Goal: Task Accomplishment & Management: Use online tool/utility

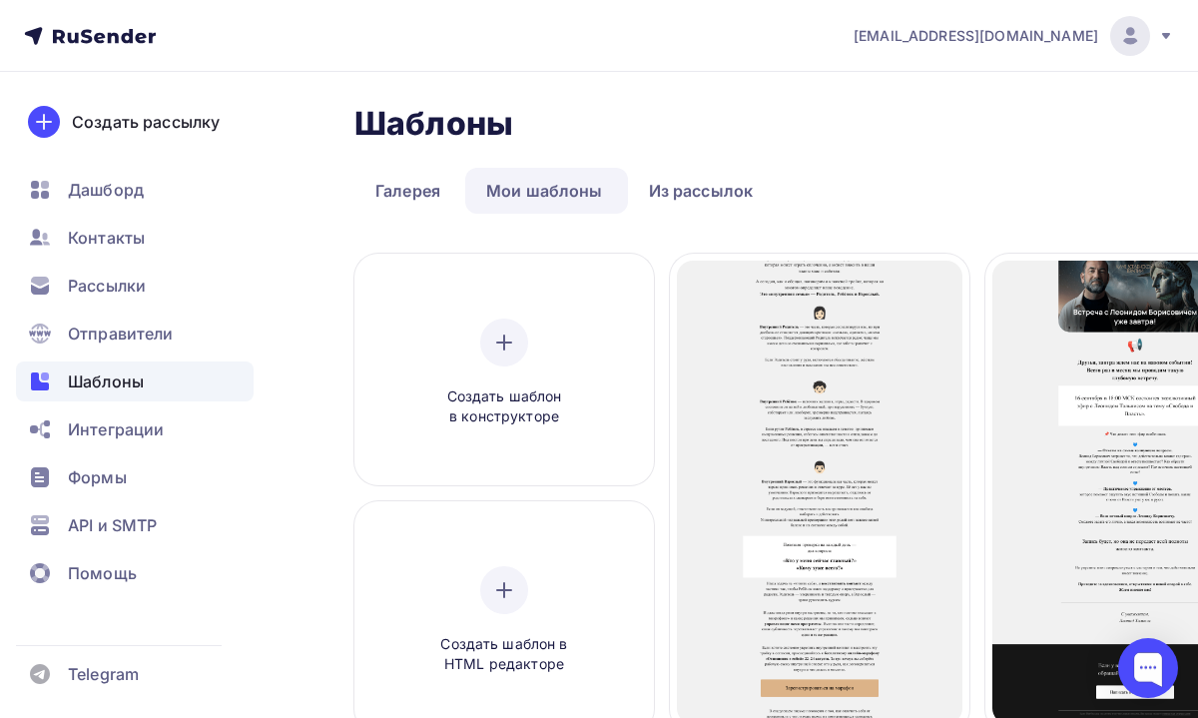
scroll to position [6838, 87]
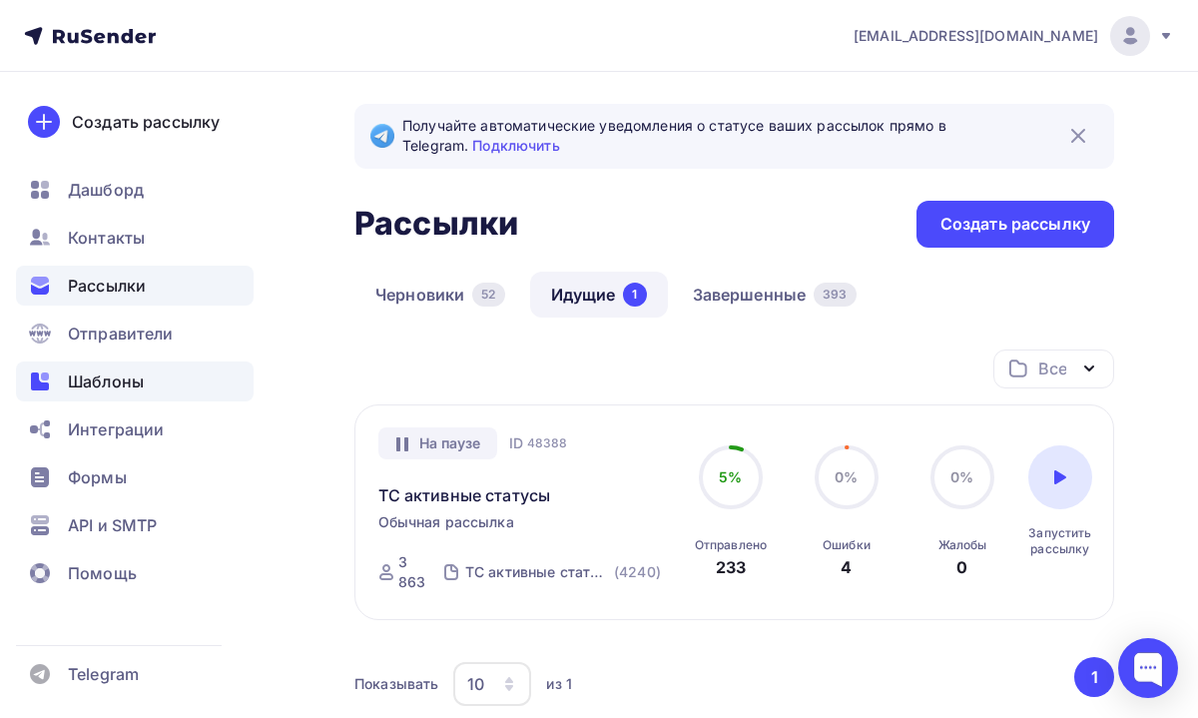
click at [125, 380] on span "Шаблоны" at bounding box center [106, 381] width 76 height 24
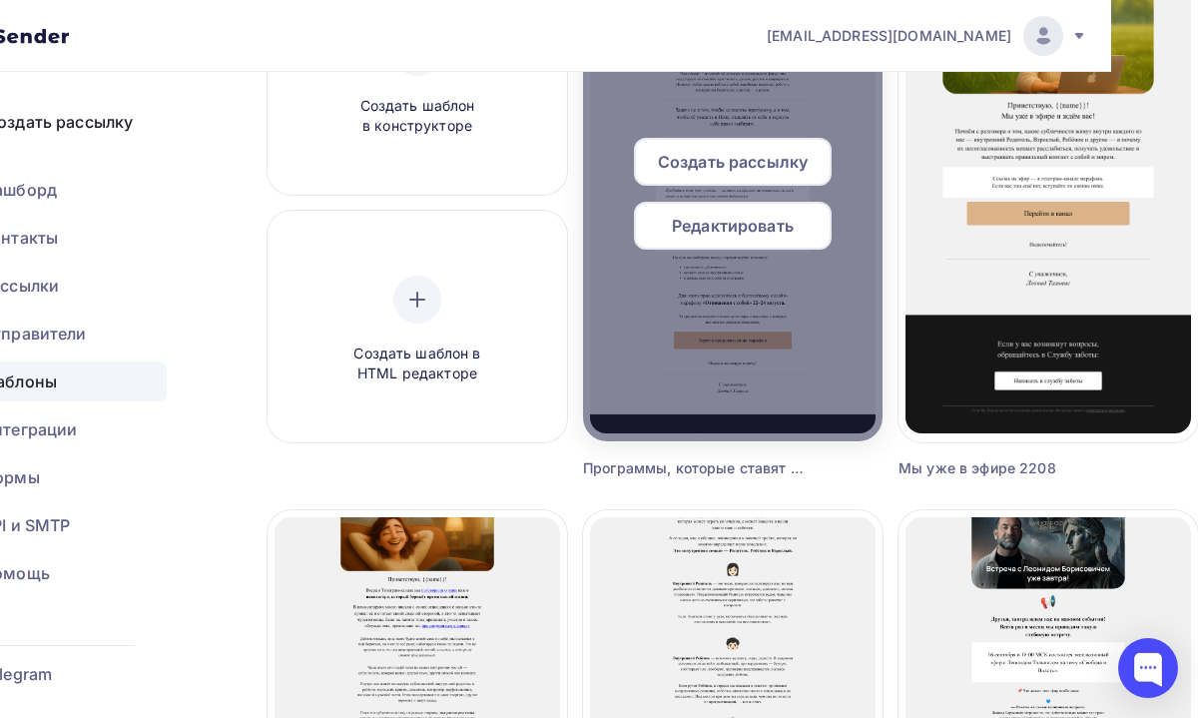
scroll to position [0, 87]
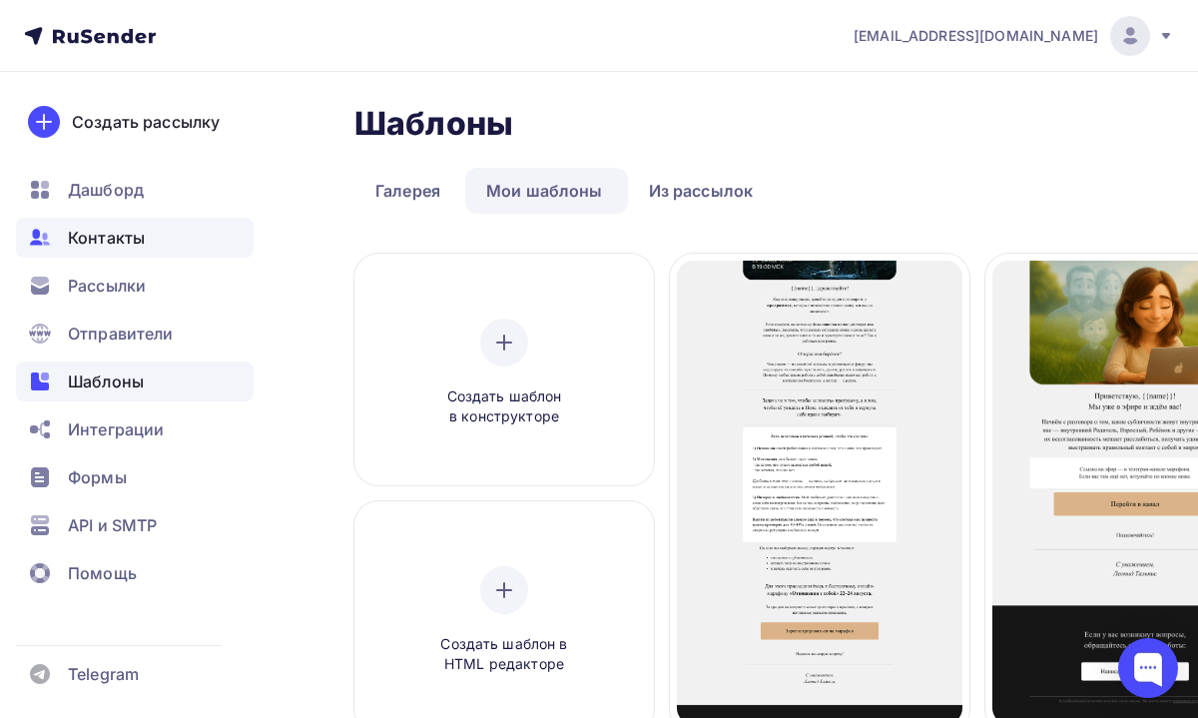
click at [140, 241] on span "Контакты" at bounding box center [106, 238] width 77 height 24
click at [141, 241] on span "Контакты" at bounding box center [106, 238] width 77 height 24
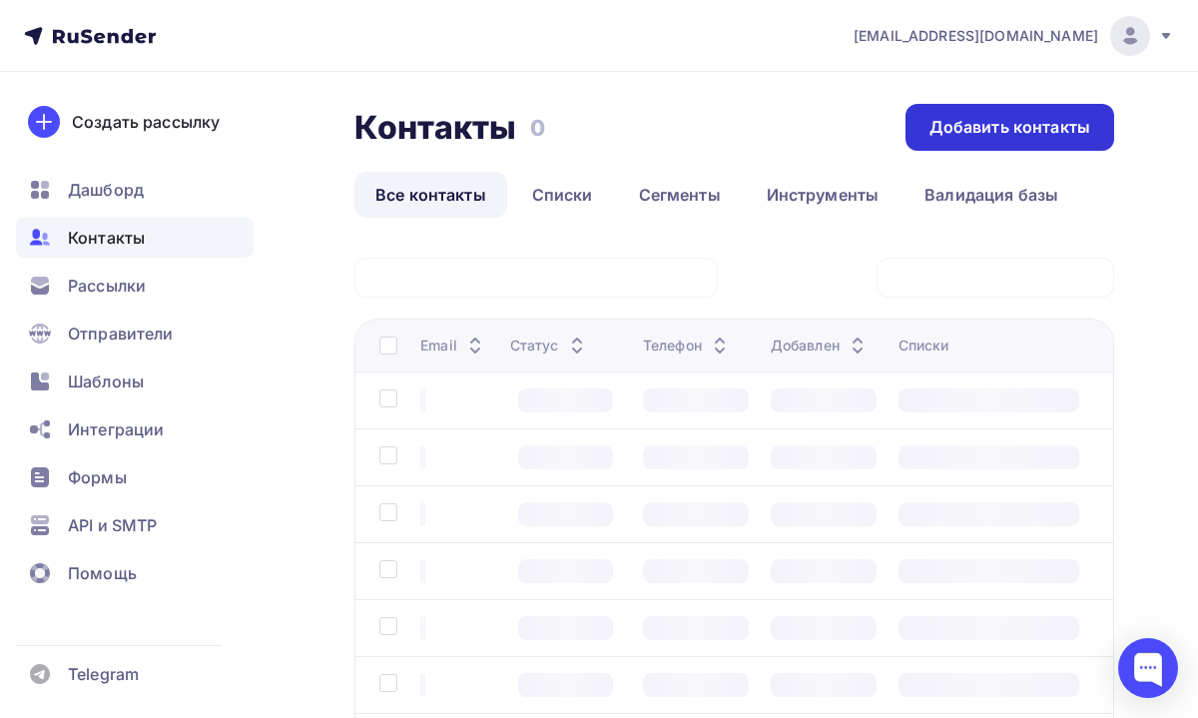
click at [957, 133] on div "Добавить контакты" at bounding box center [1009, 127] width 161 height 23
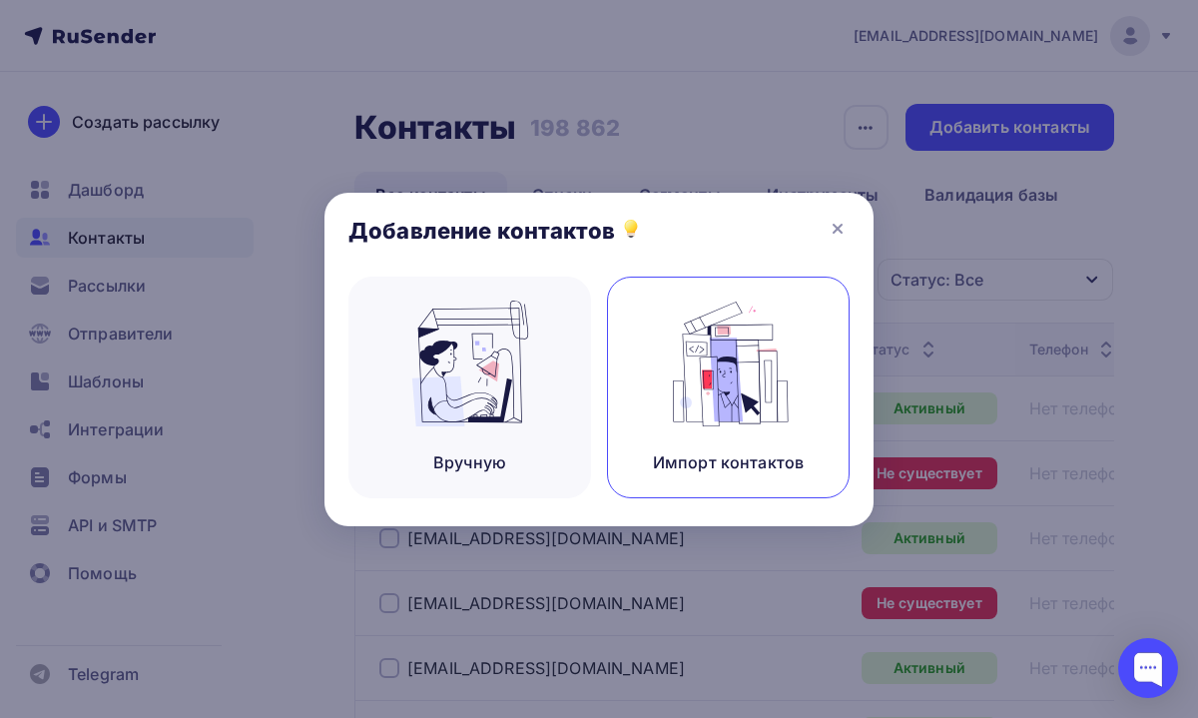
click at [691, 366] on img at bounding box center [729, 363] width 134 height 126
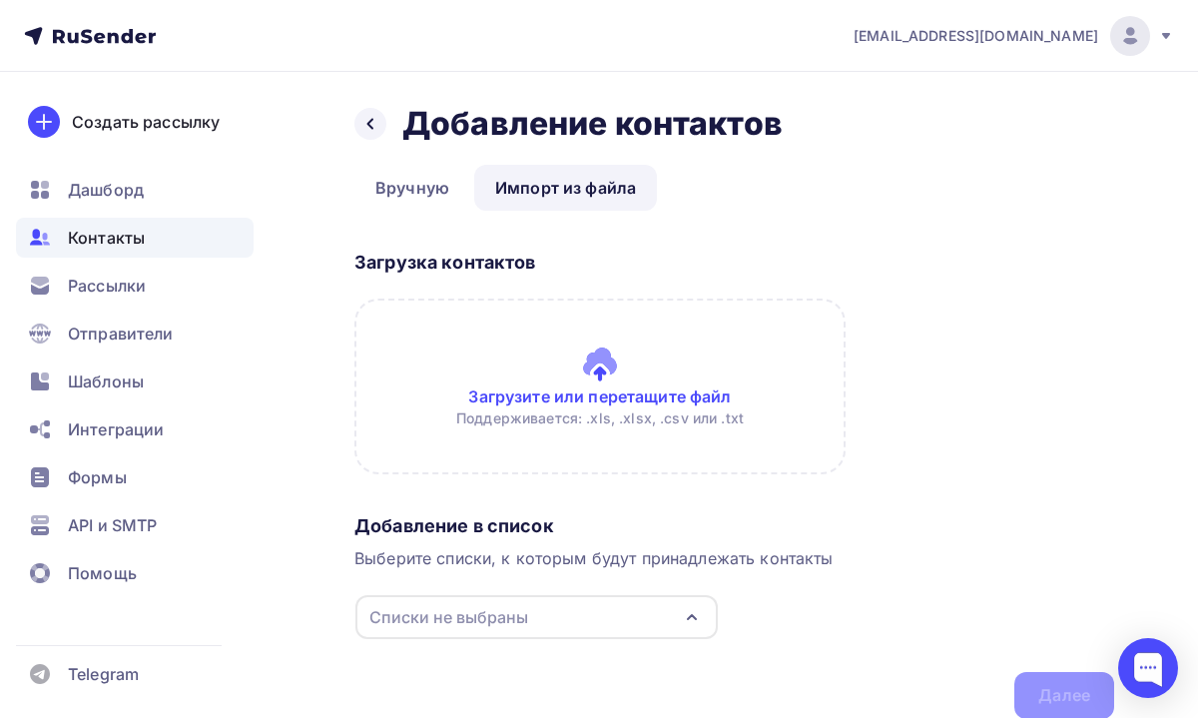
click at [569, 377] on input "file" at bounding box center [599, 386] width 491 height 176
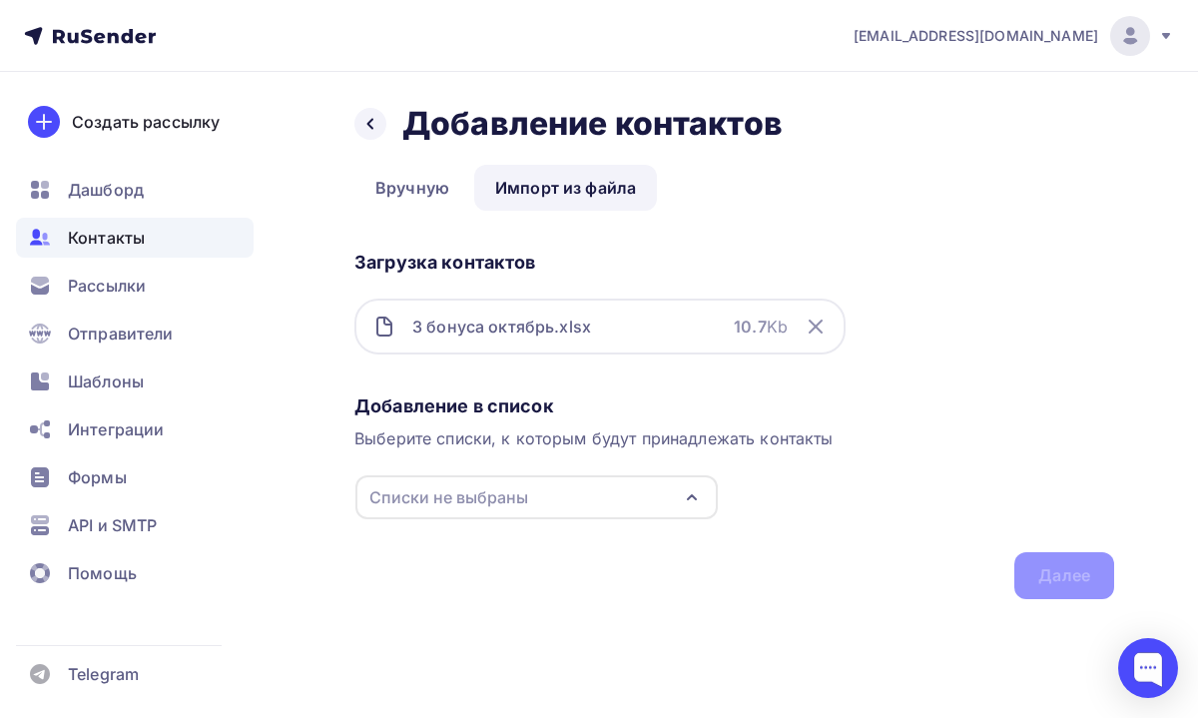
click at [579, 485] on div "Списки не выбраны" at bounding box center [536, 497] width 362 height 44
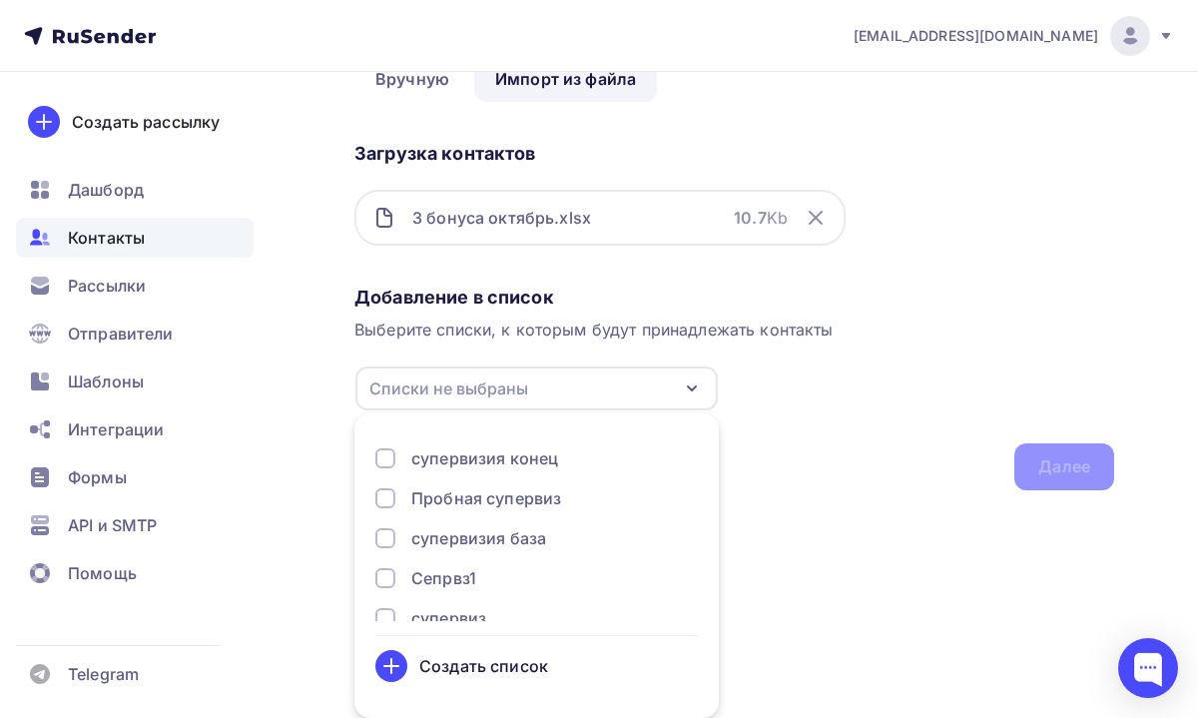
click at [464, 674] on div "Создать список" at bounding box center [483, 666] width 129 height 24
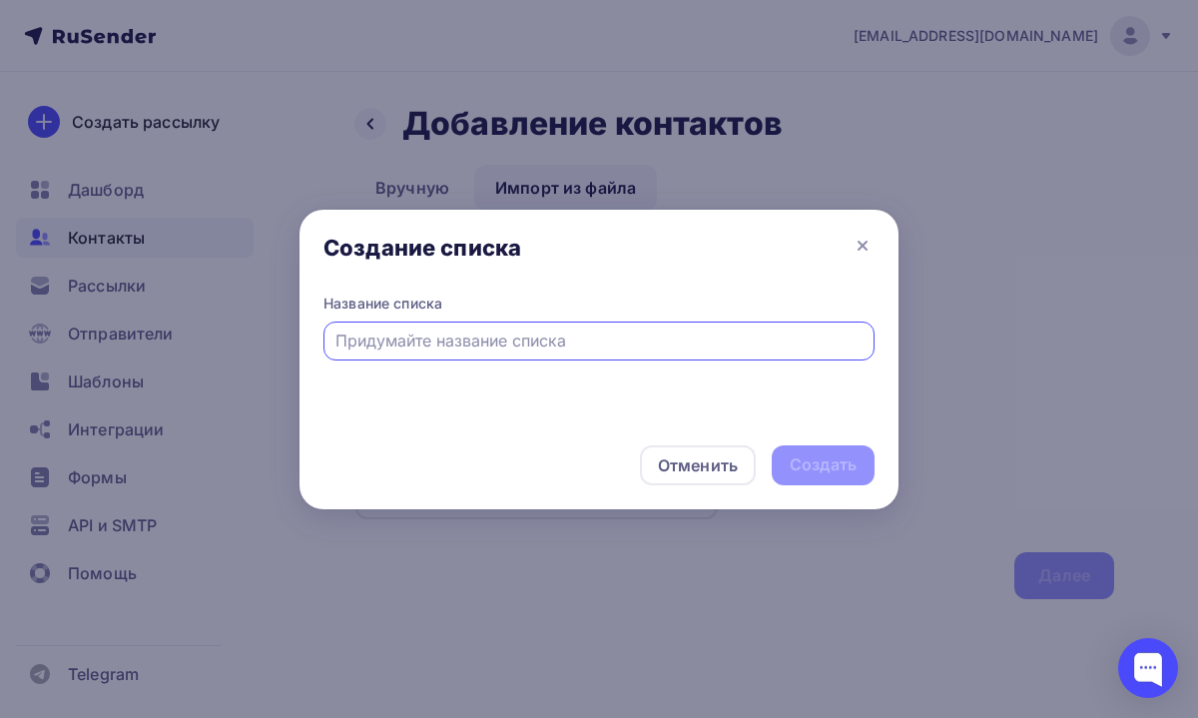
scroll to position [0, 0]
click at [461, 340] on input "3 бонуса клуб Лктябрь" at bounding box center [599, 340] width 528 height 24
type input "3 бонуса клуб октябрь"
click at [796, 463] on div "Создать" at bounding box center [823, 464] width 67 height 23
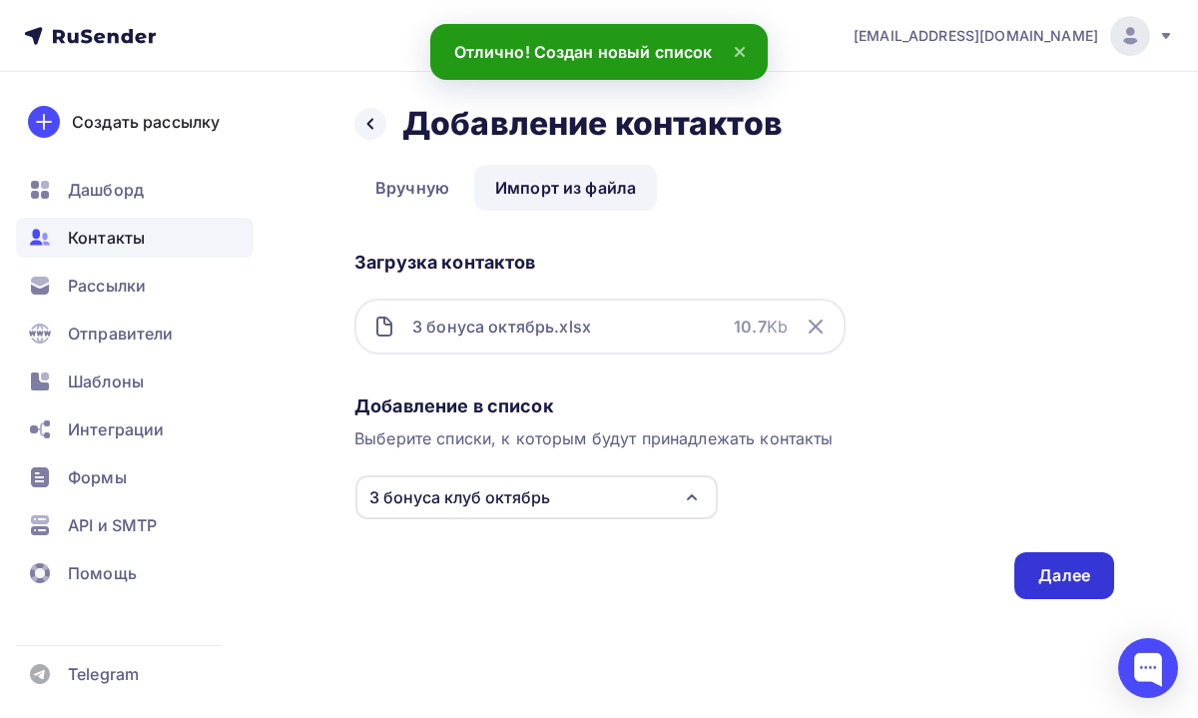
click at [1035, 566] on div "Далее" at bounding box center [1064, 575] width 100 height 47
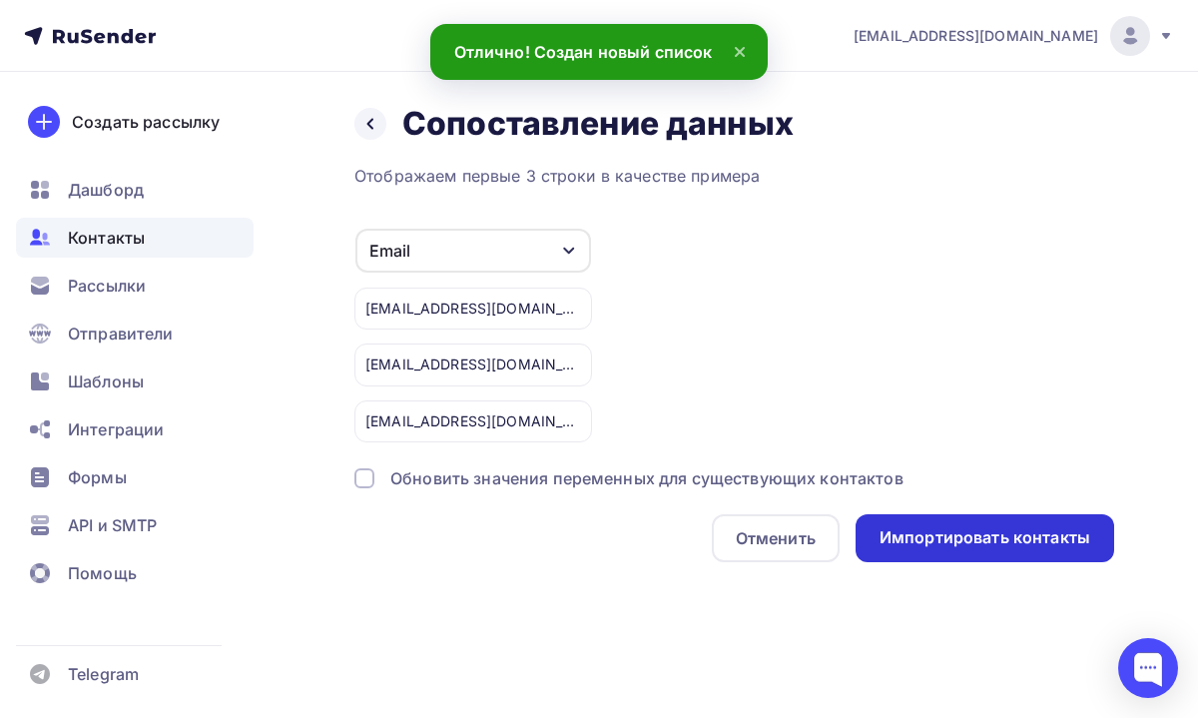
click at [998, 545] on div "Импортировать контакты" at bounding box center [984, 537] width 211 height 23
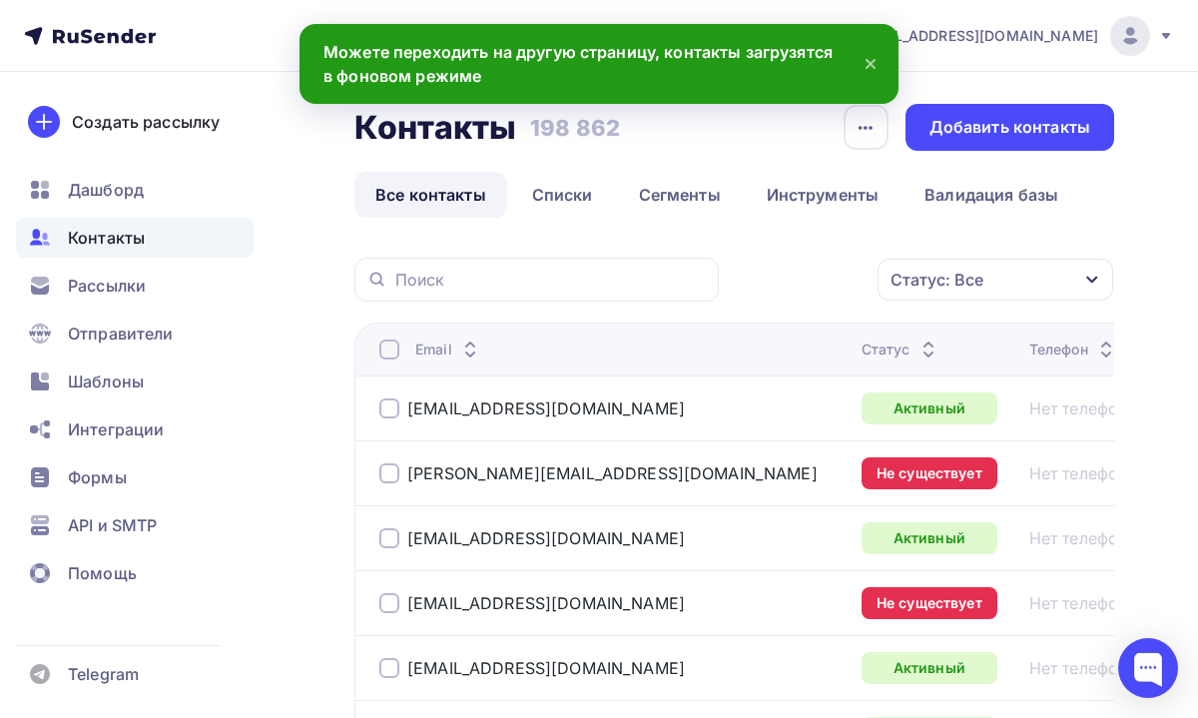
click at [131, 249] on span "Контакты" at bounding box center [106, 238] width 77 height 24
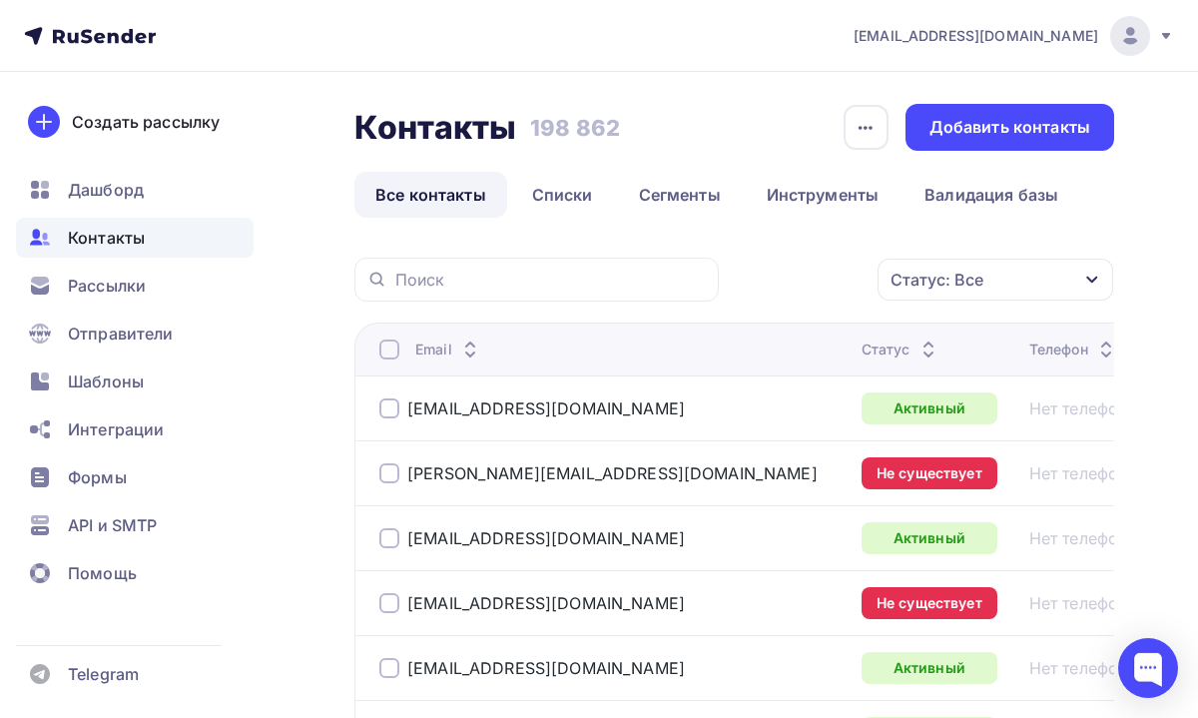
click at [136, 244] on span "Контакты" at bounding box center [106, 238] width 77 height 24
click at [988, 130] on div "Добавить контакты" at bounding box center [1009, 127] width 161 height 23
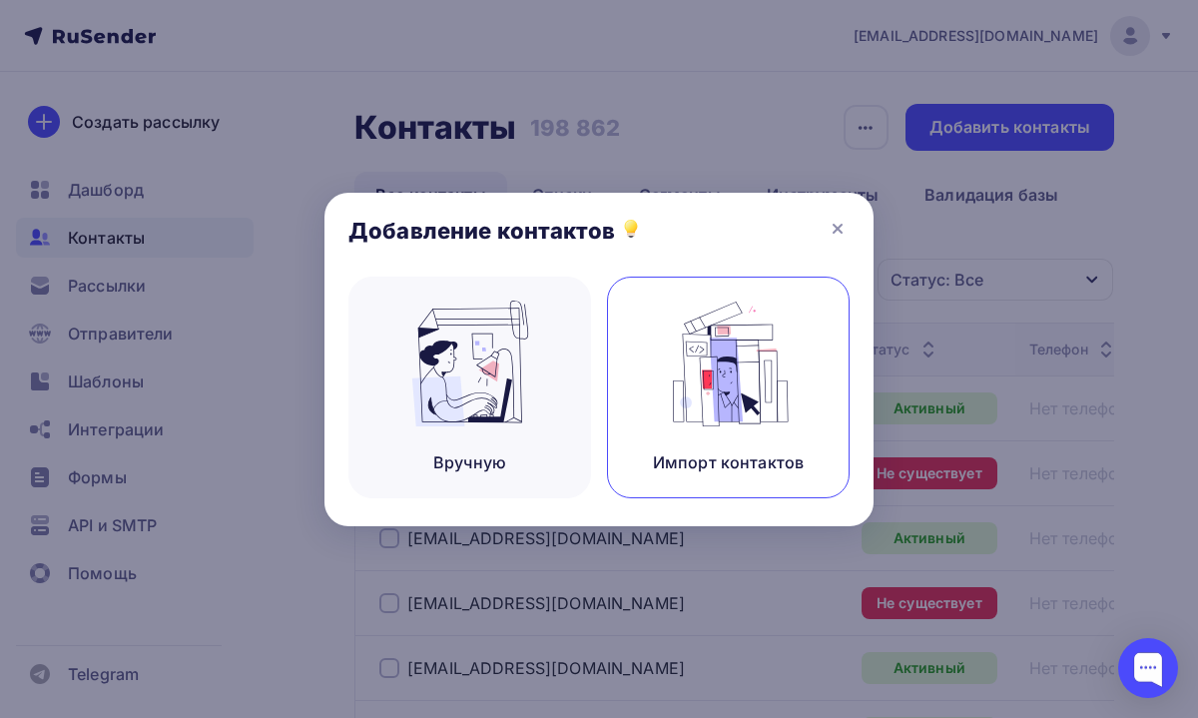
click at [725, 390] on img at bounding box center [729, 363] width 134 height 126
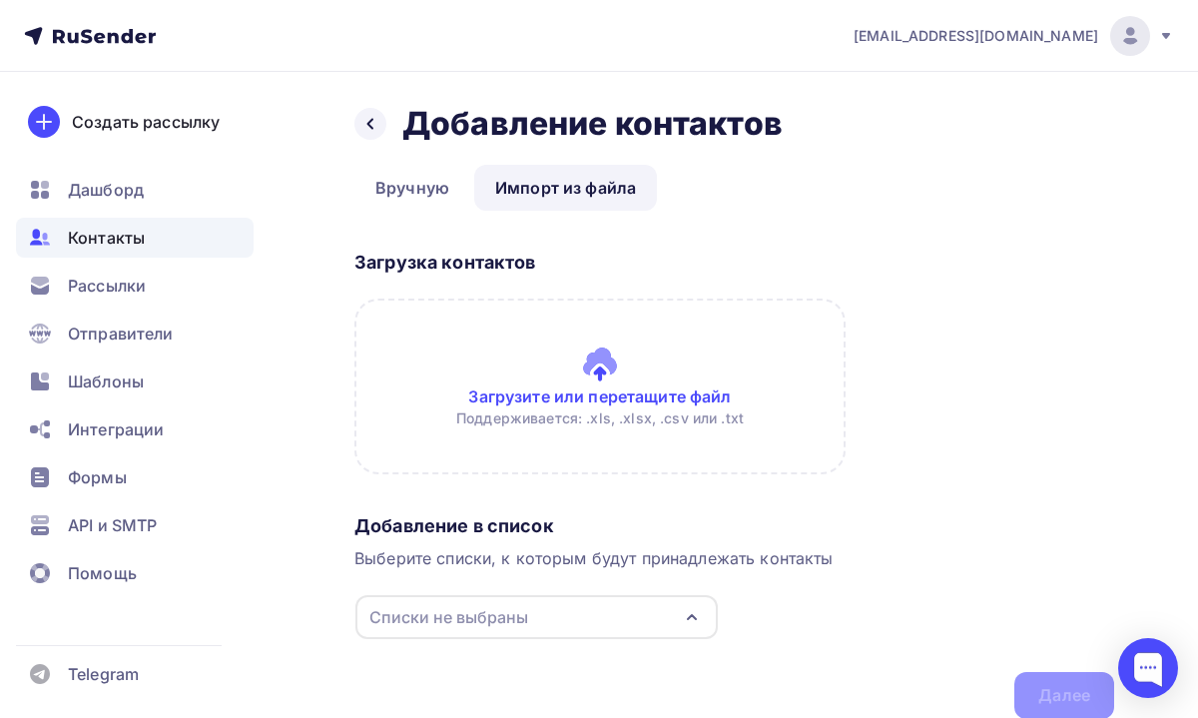
click at [585, 350] on input "file" at bounding box center [599, 386] width 491 height 176
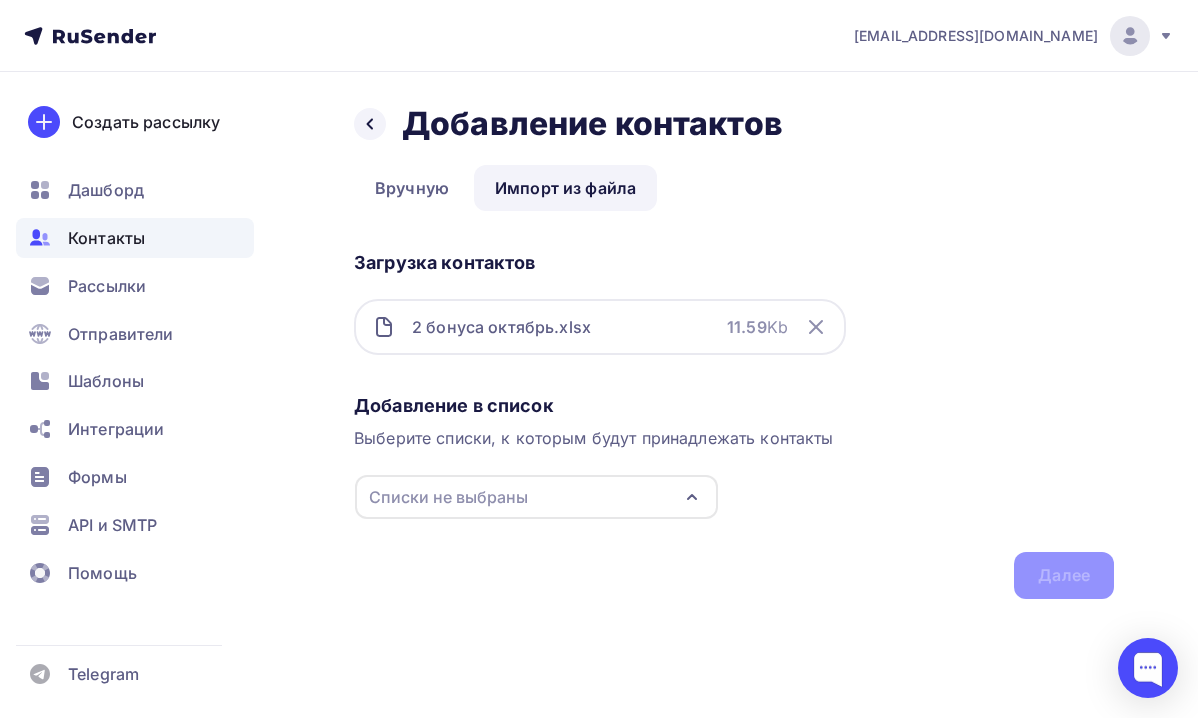
click at [673, 486] on div "Списки не выбраны" at bounding box center [536, 497] width 362 height 44
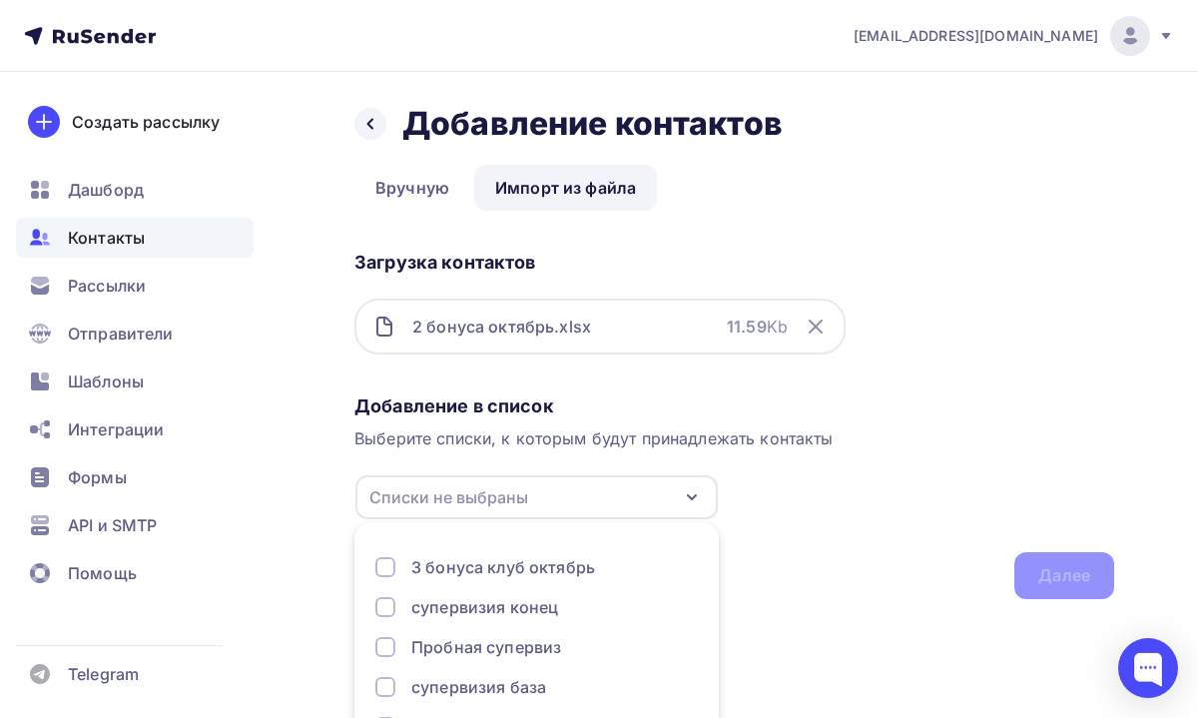
scroll to position [109, 0]
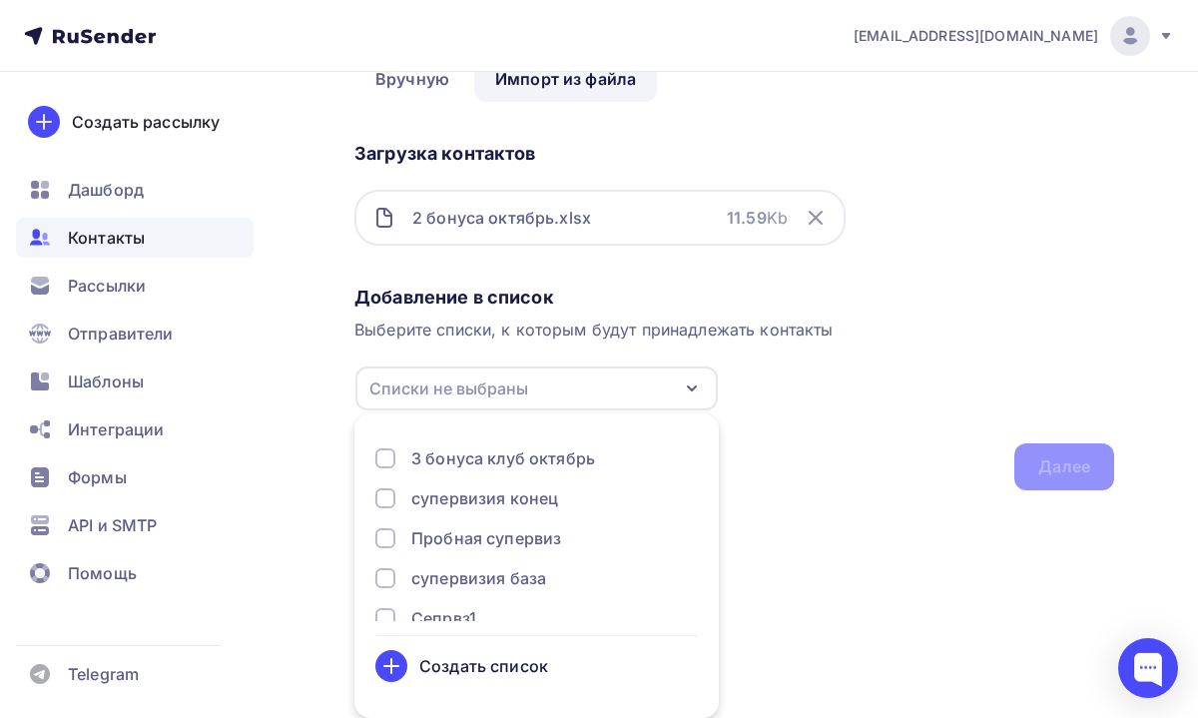
click at [519, 658] on div "Создать список" at bounding box center [483, 666] width 129 height 24
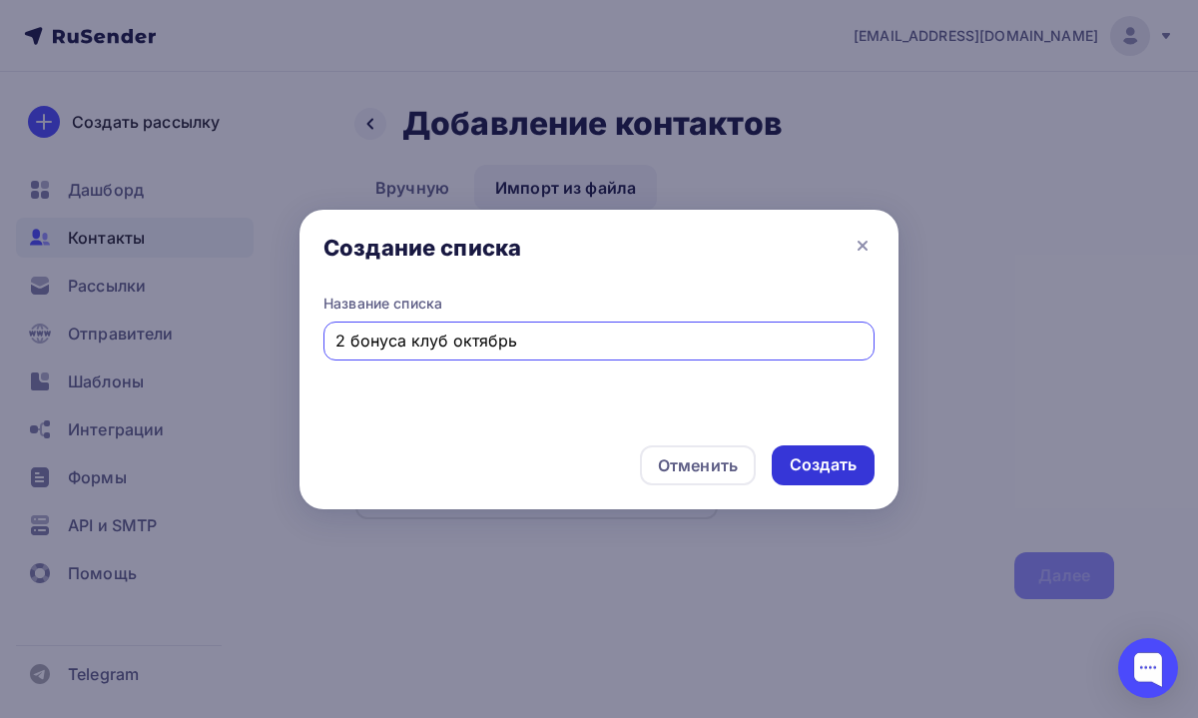
type input "2 бонуса клуб октябрь"
click at [791, 454] on div "Создать" at bounding box center [823, 464] width 67 height 23
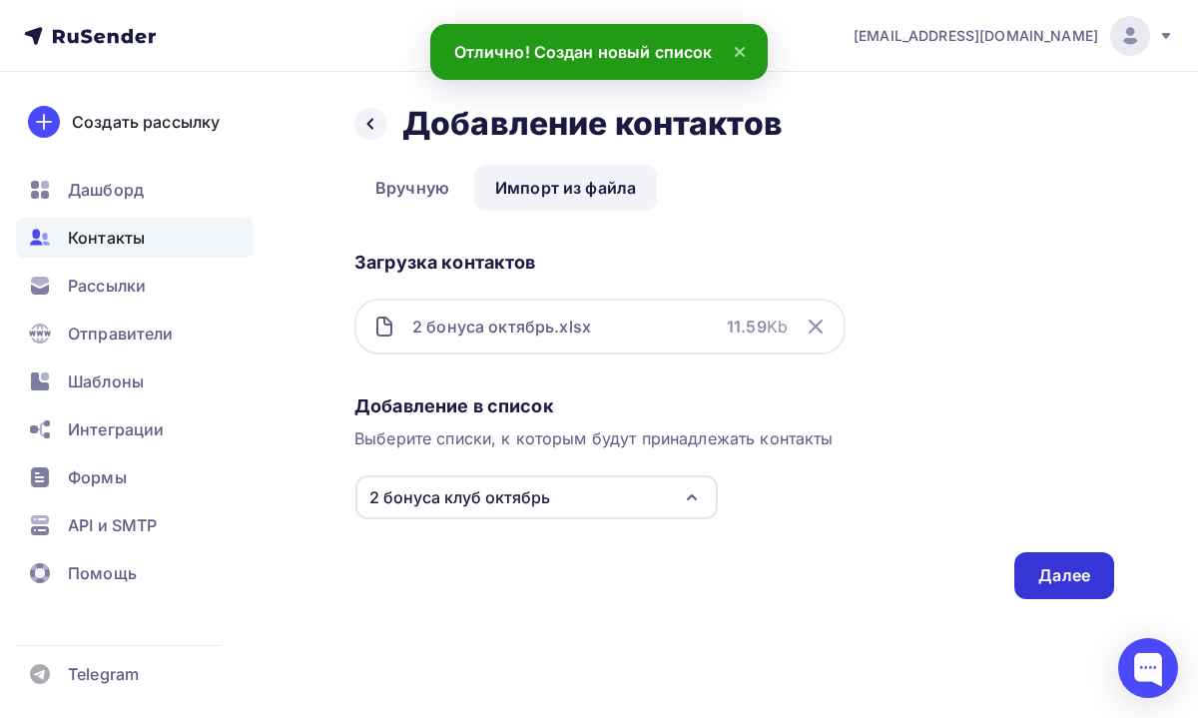
click at [1060, 582] on div "Далее" at bounding box center [1064, 575] width 52 height 23
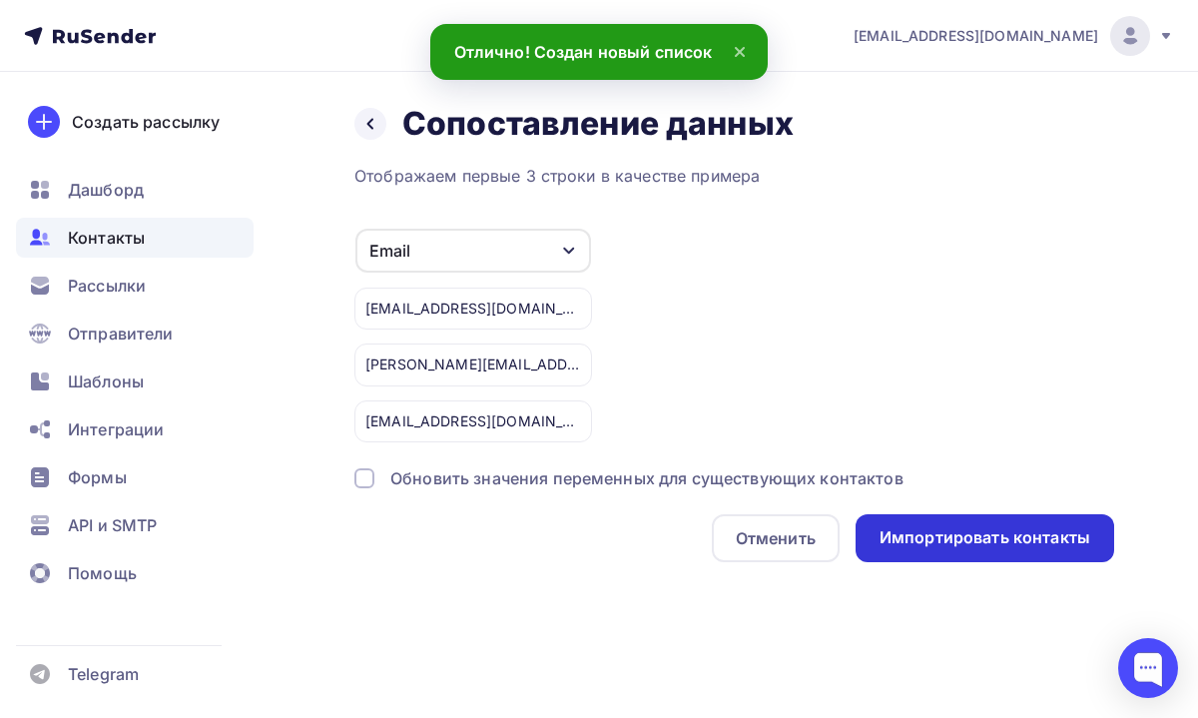
click at [900, 543] on div "Импортировать контакты" at bounding box center [984, 537] width 211 height 23
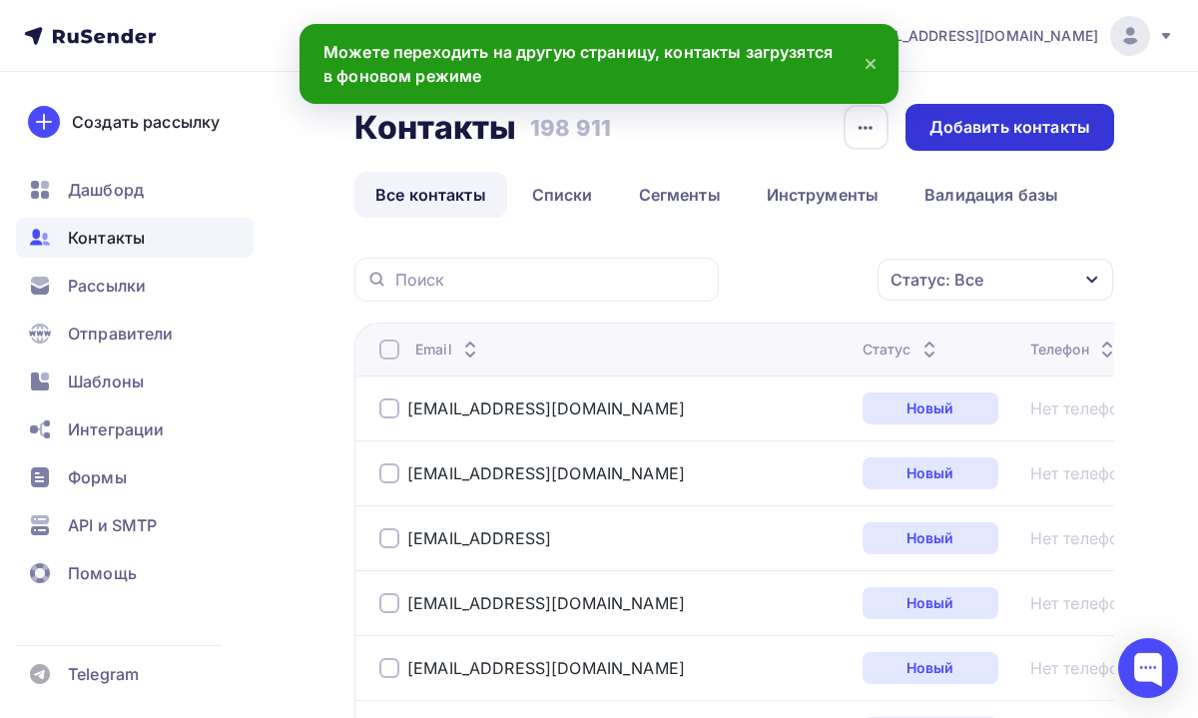
click at [984, 129] on div "Добавить контакты" at bounding box center [1009, 127] width 161 height 23
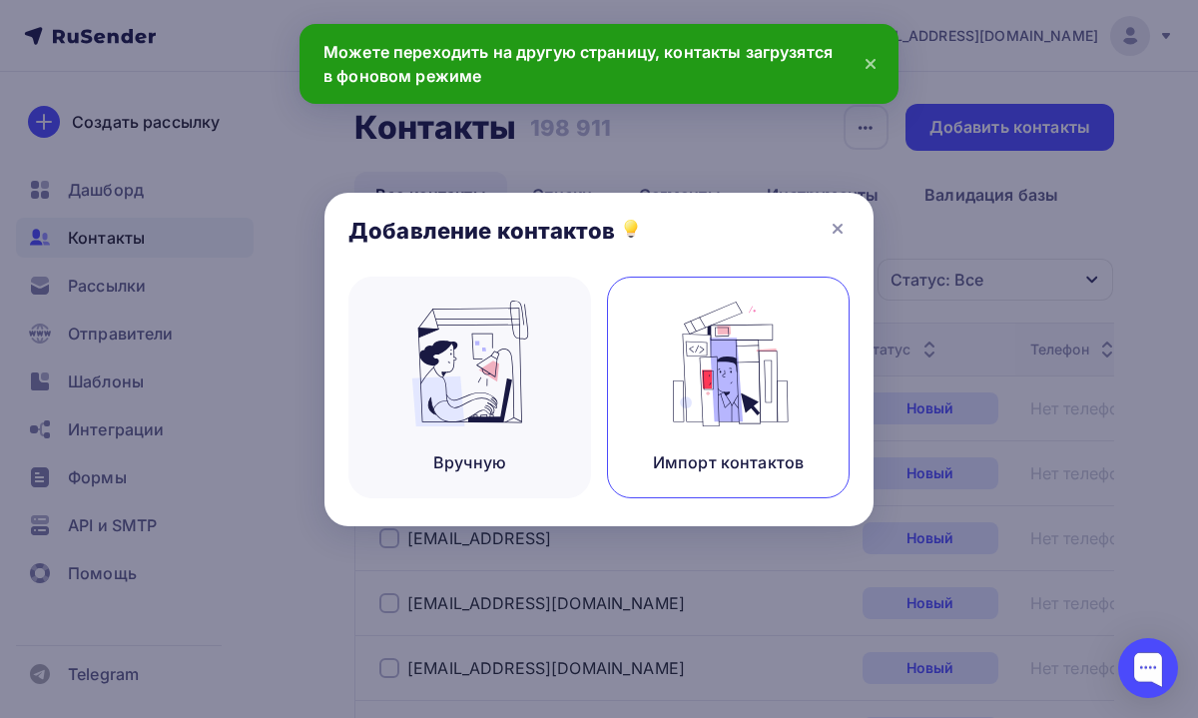
click at [691, 369] on img at bounding box center [729, 363] width 134 height 126
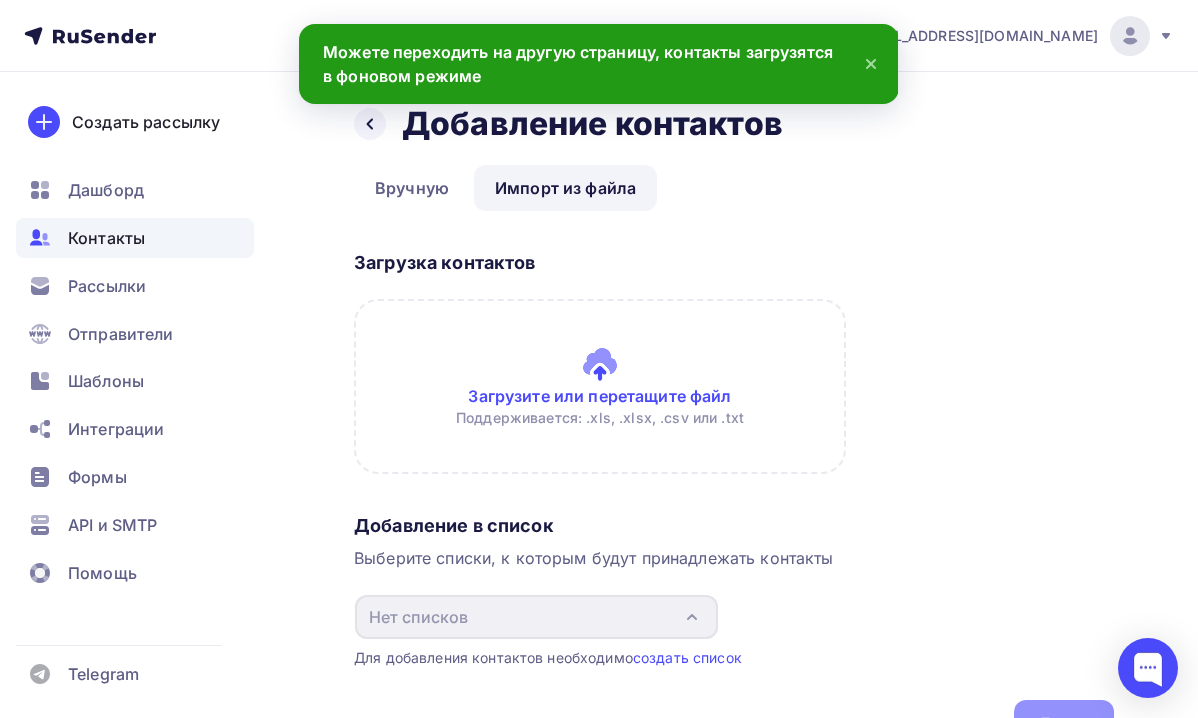
click at [610, 374] on input "file" at bounding box center [599, 386] width 491 height 176
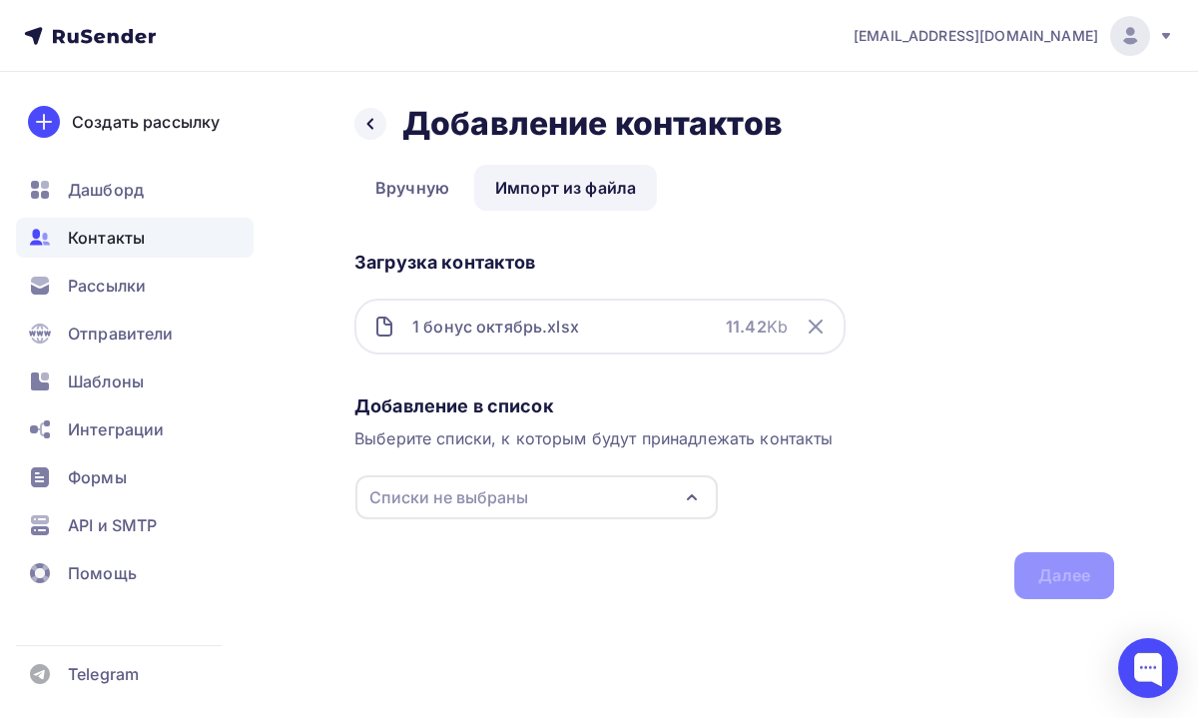
click at [518, 473] on div "Добавление в список Выберите списки, к которым будут принадлежать контакты Спис…" at bounding box center [734, 492] width 760 height 213
click at [518, 482] on div "Списки не выбраны" at bounding box center [536, 497] width 362 height 44
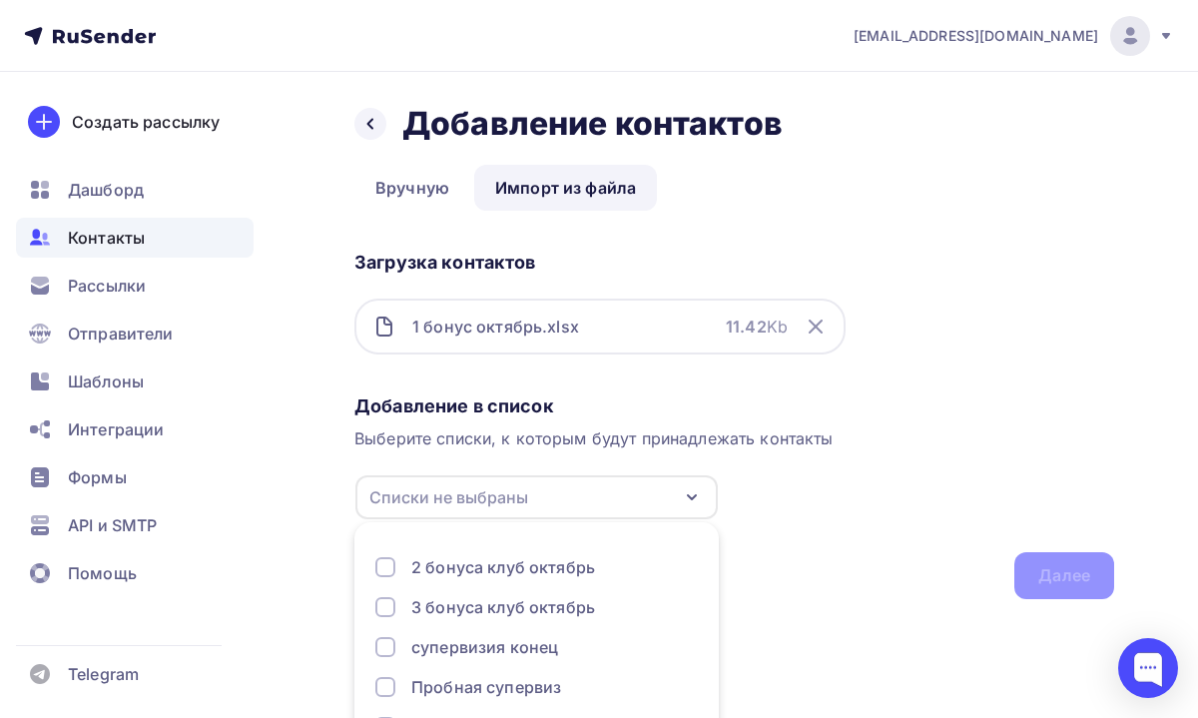
scroll to position [109, 0]
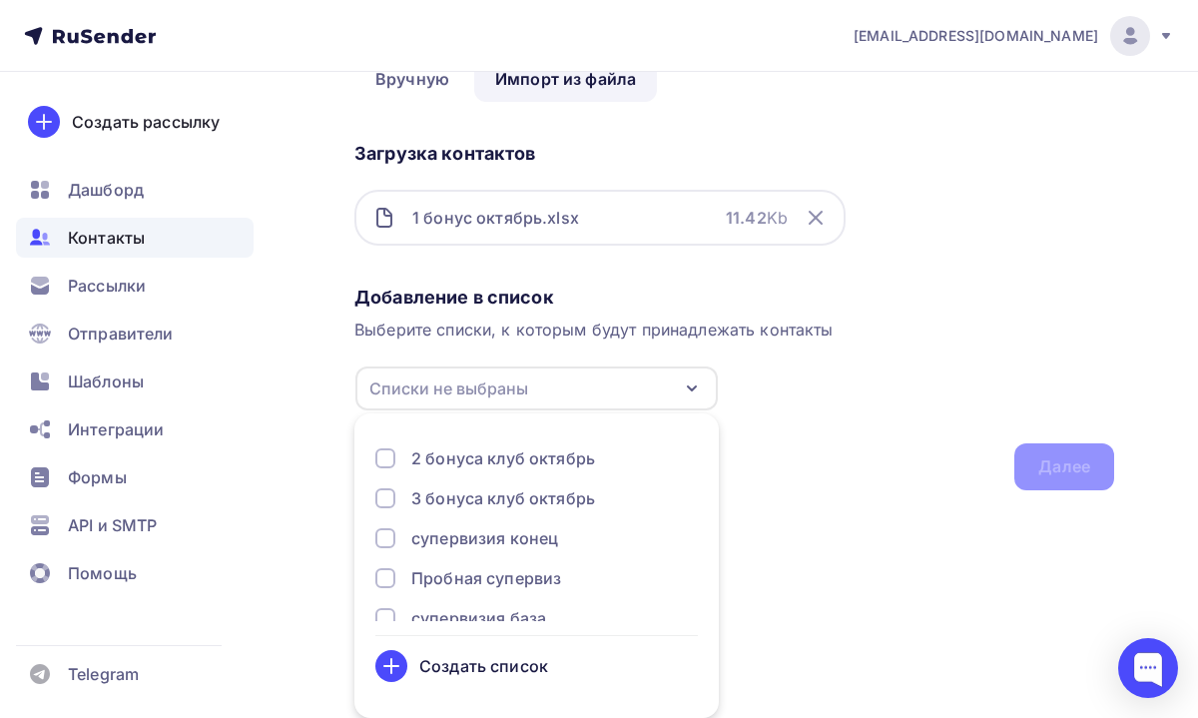
click at [465, 657] on div "Создать список" at bounding box center [483, 666] width 129 height 24
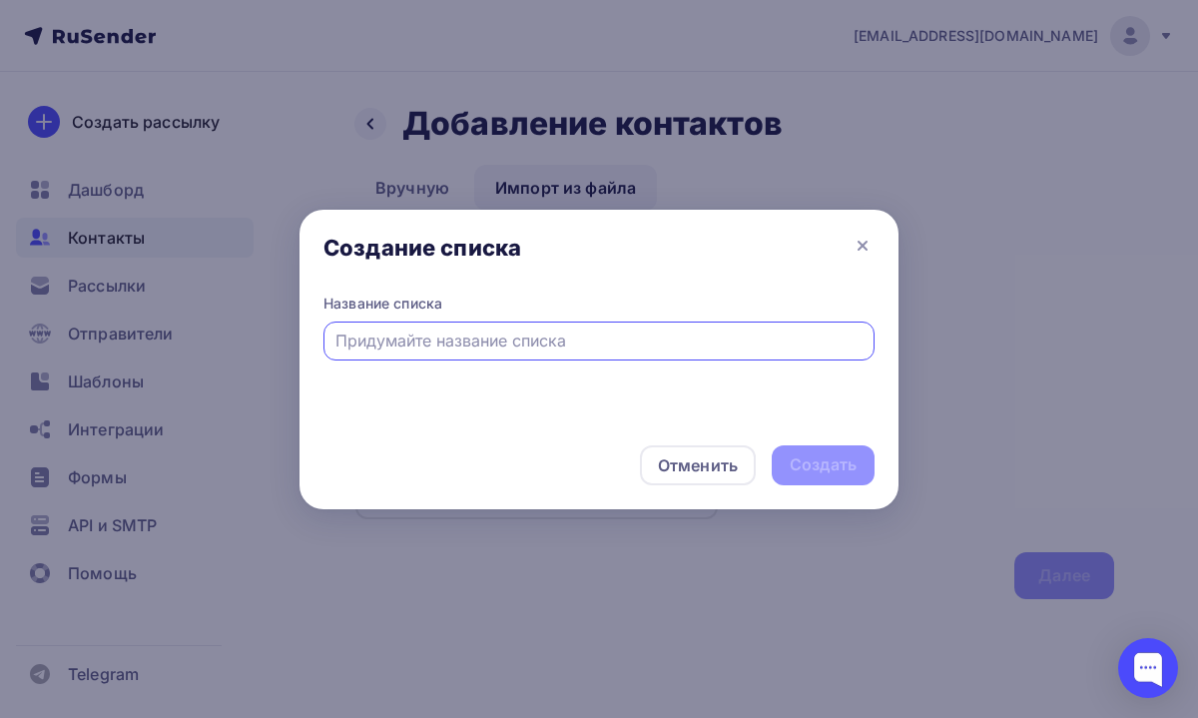
scroll to position [0, 0]
type input "1 бонус клуб октябрь"
click at [790, 474] on div "Создать" at bounding box center [823, 464] width 67 height 23
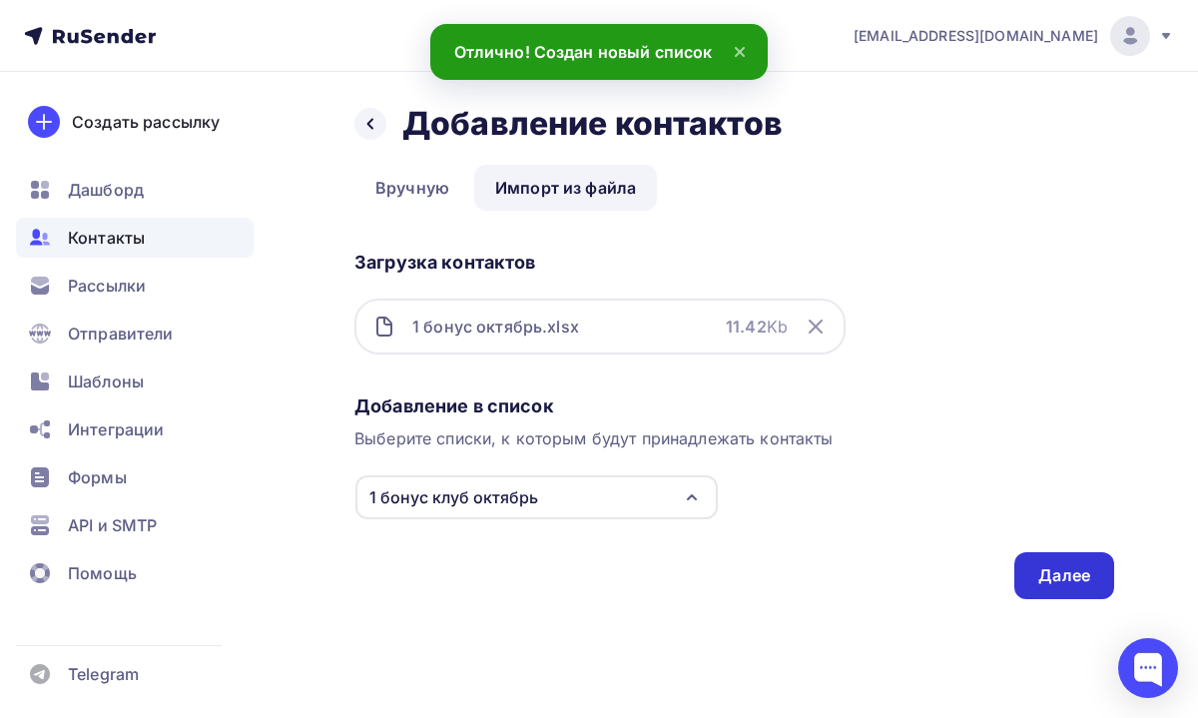
click at [1072, 589] on div "Далее" at bounding box center [1064, 575] width 100 height 47
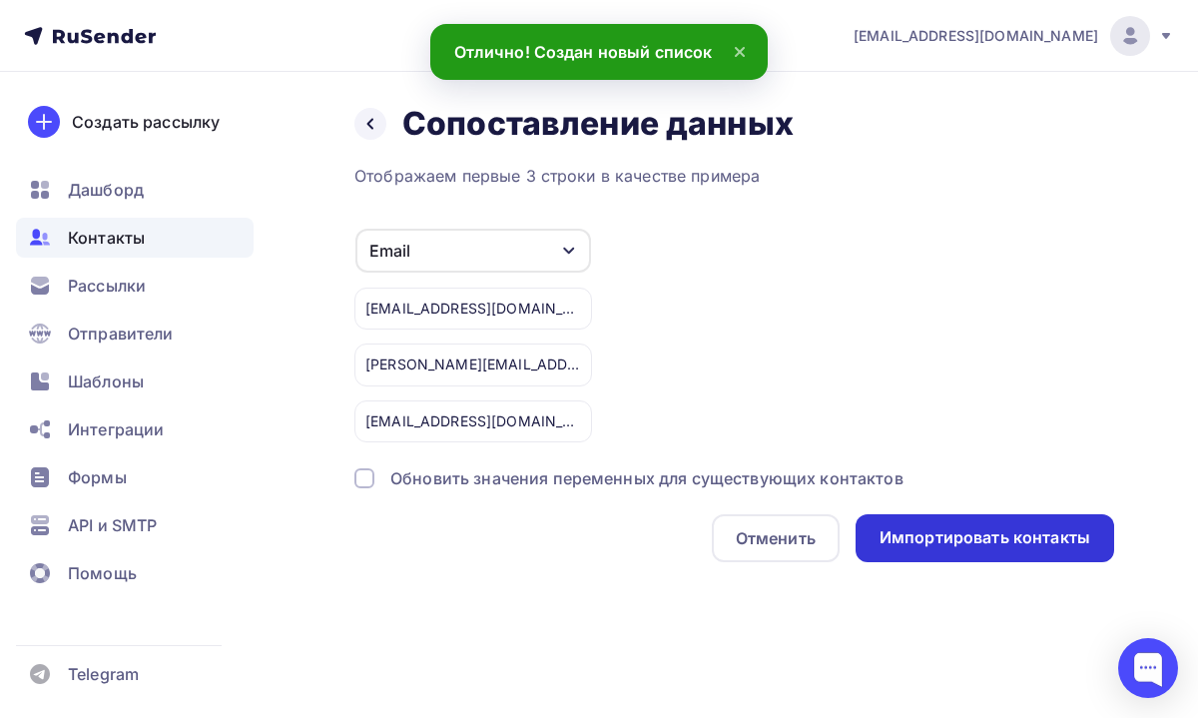
click at [1010, 552] on div "Импортировать контакты" at bounding box center [985, 538] width 259 height 48
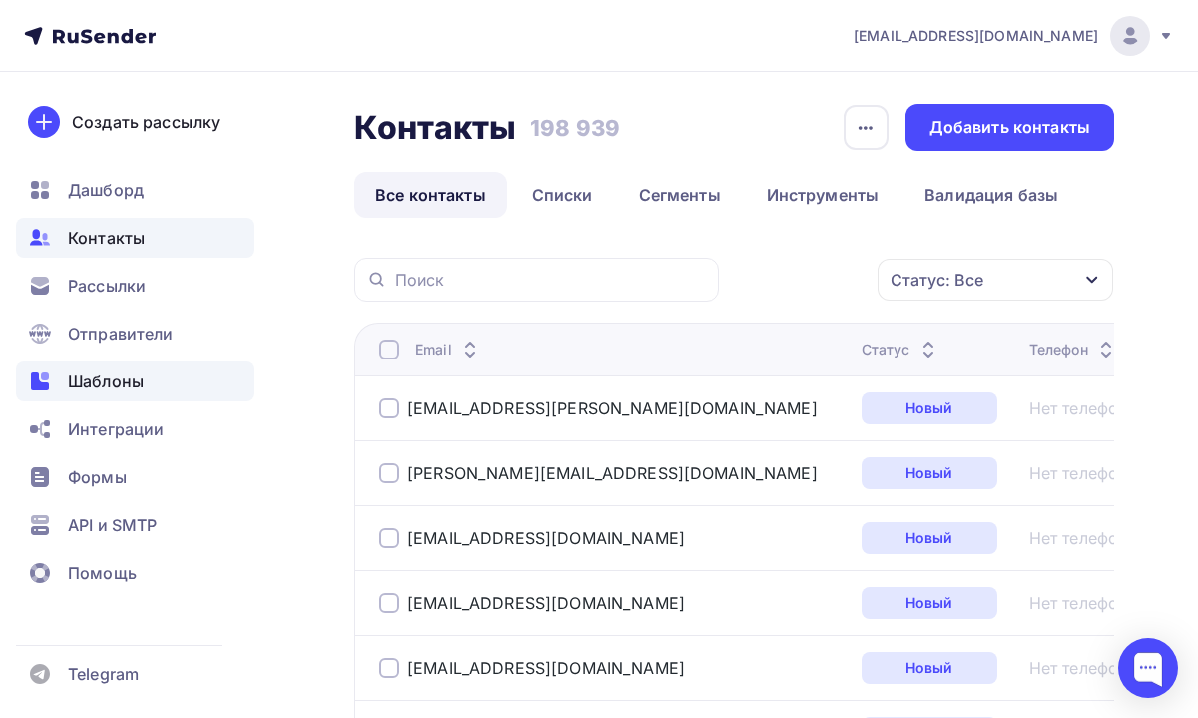
click at [138, 387] on span "Шаблоны" at bounding box center [106, 381] width 76 height 24
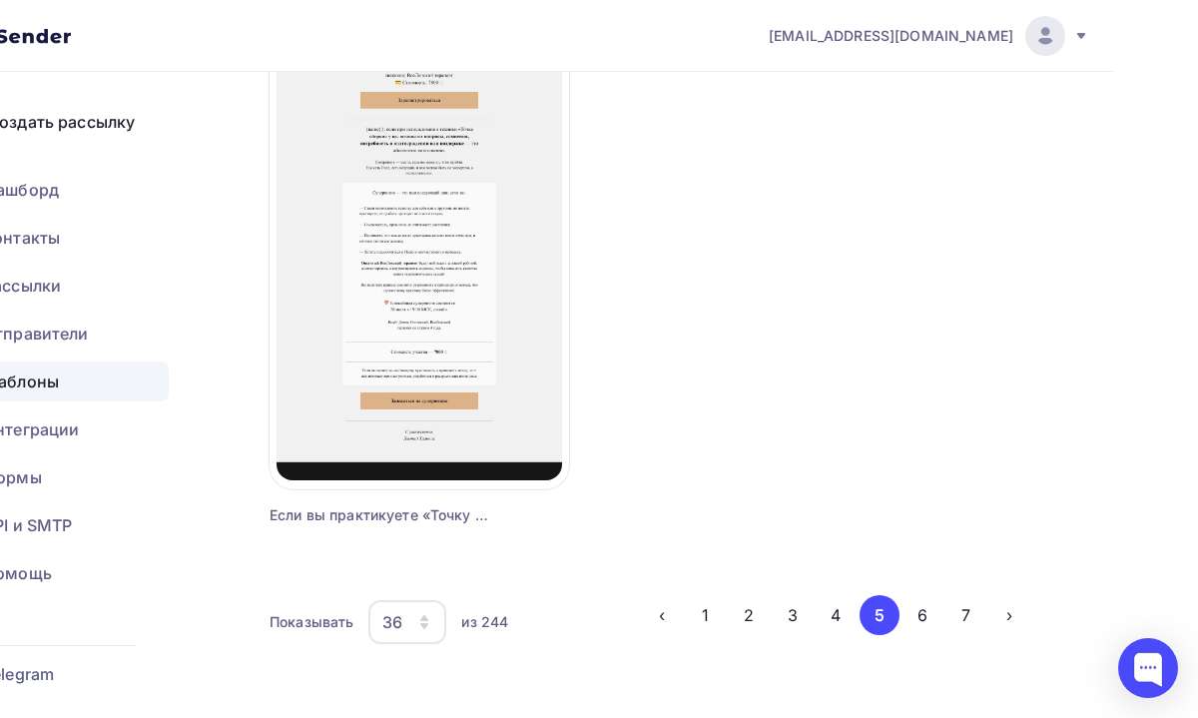
scroll to position [6840, 85]
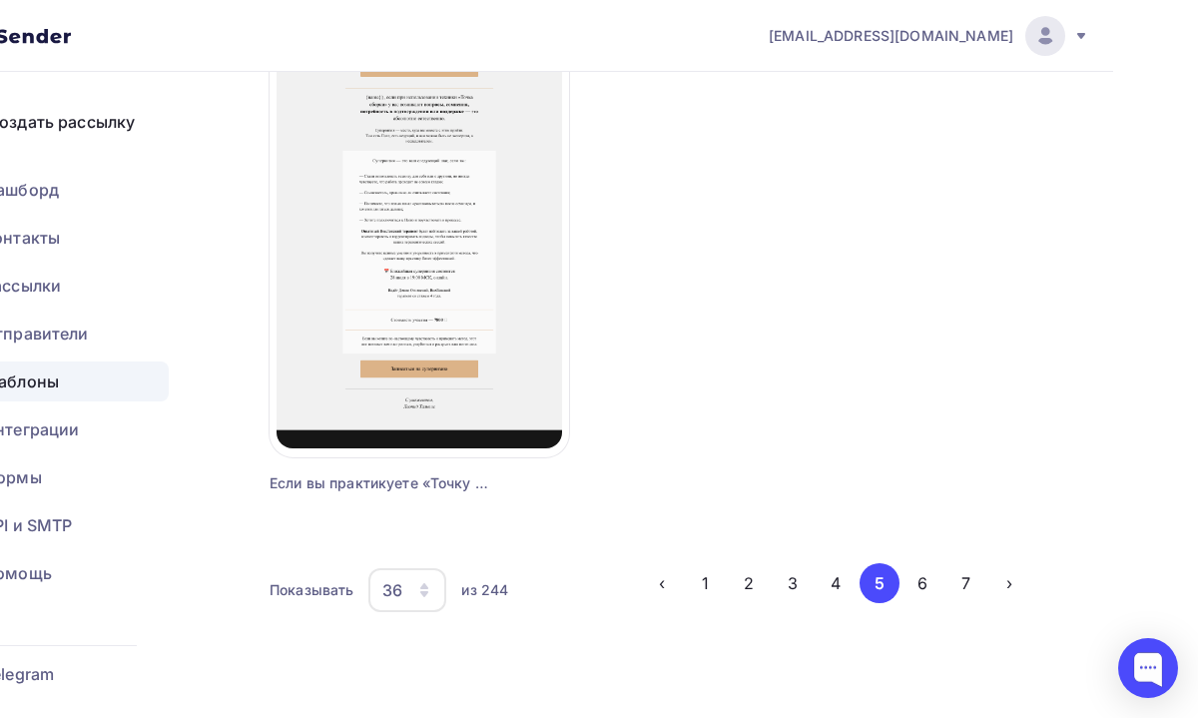
click at [433, 597] on div "36" at bounding box center [407, 590] width 78 height 44
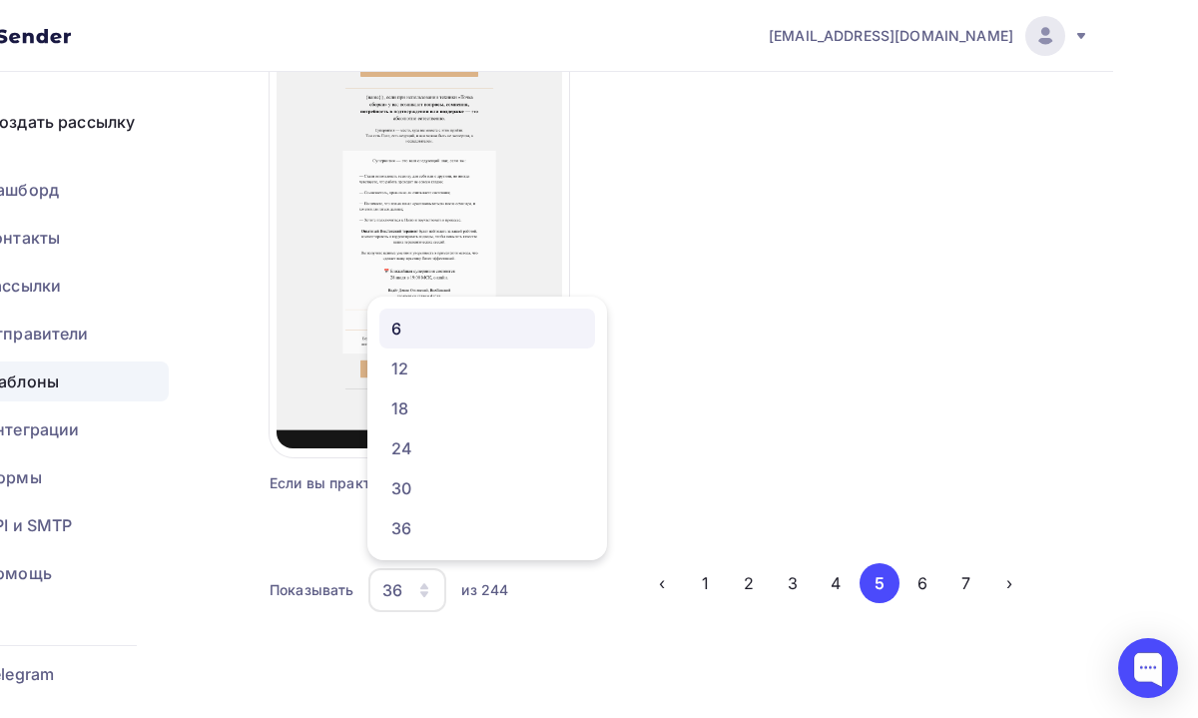
click at [474, 333] on div "6" at bounding box center [487, 328] width 192 height 24
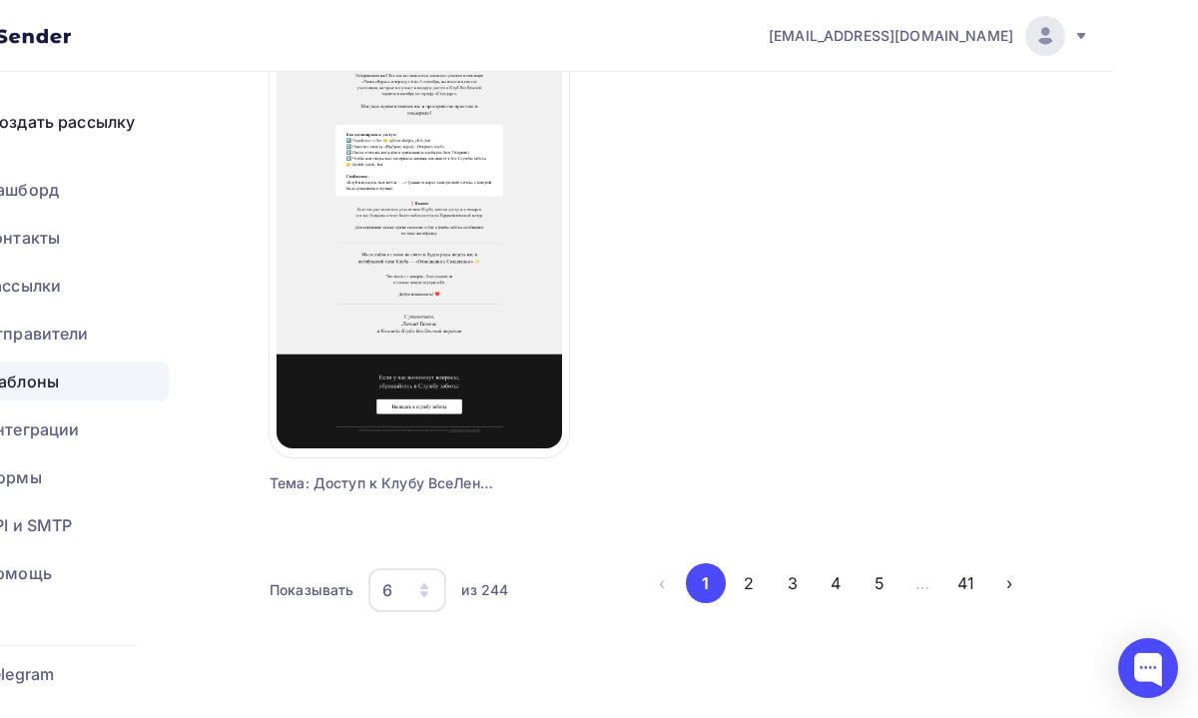
scroll to position [1370, 85]
click at [707, 588] on button "1" at bounding box center [706, 583] width 40 height 40
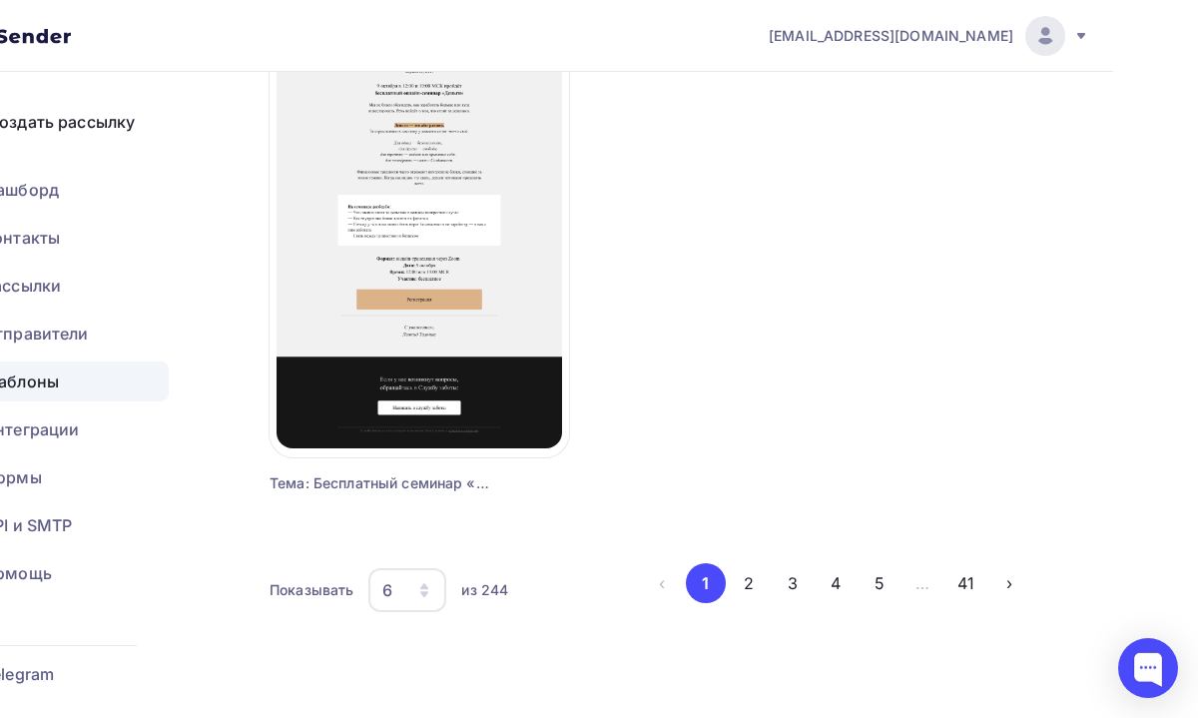
click at [707, 588] on button "1" at bounding box center [706, 583] width 40 height 40
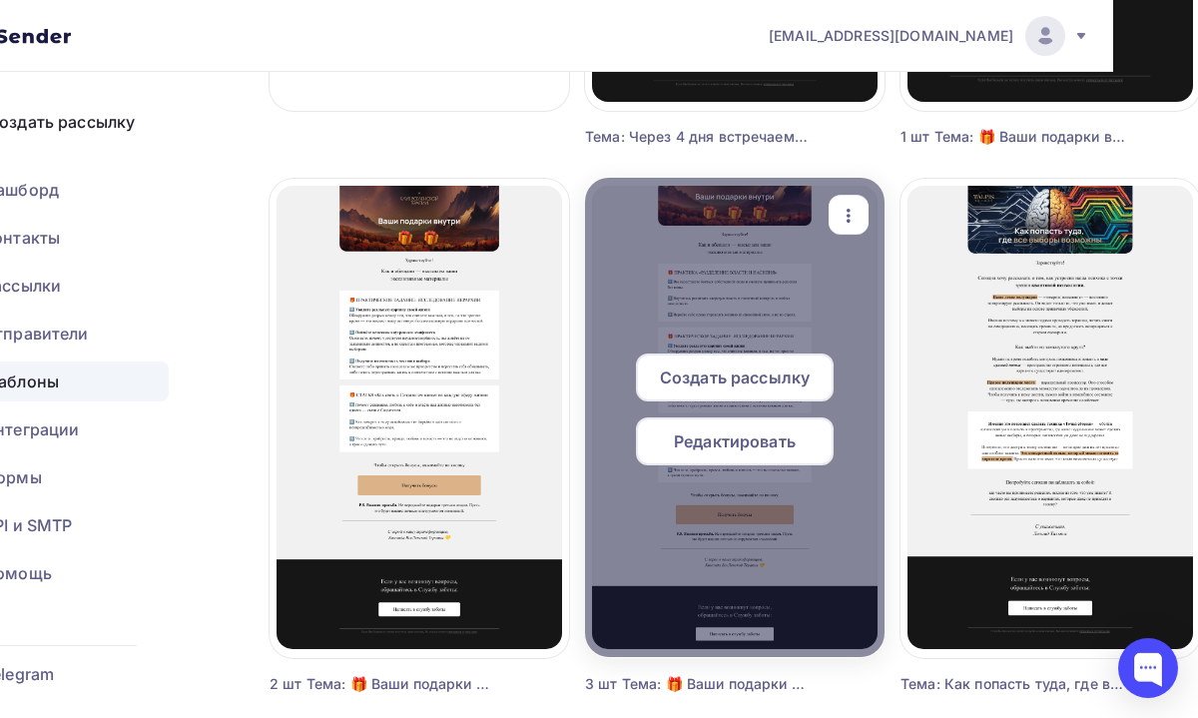
scroll to position [632, 85]
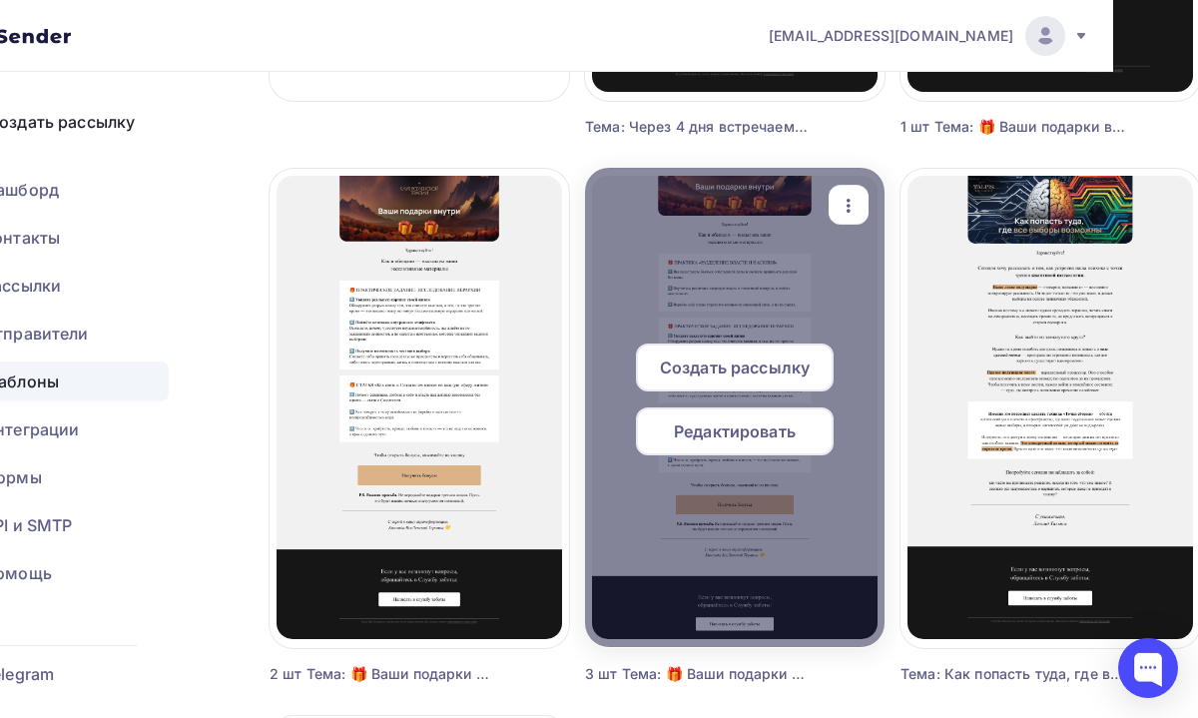
click at [750, 375] on span "Создать рассылку" at bounding box center [735, 367] width 150 height 24
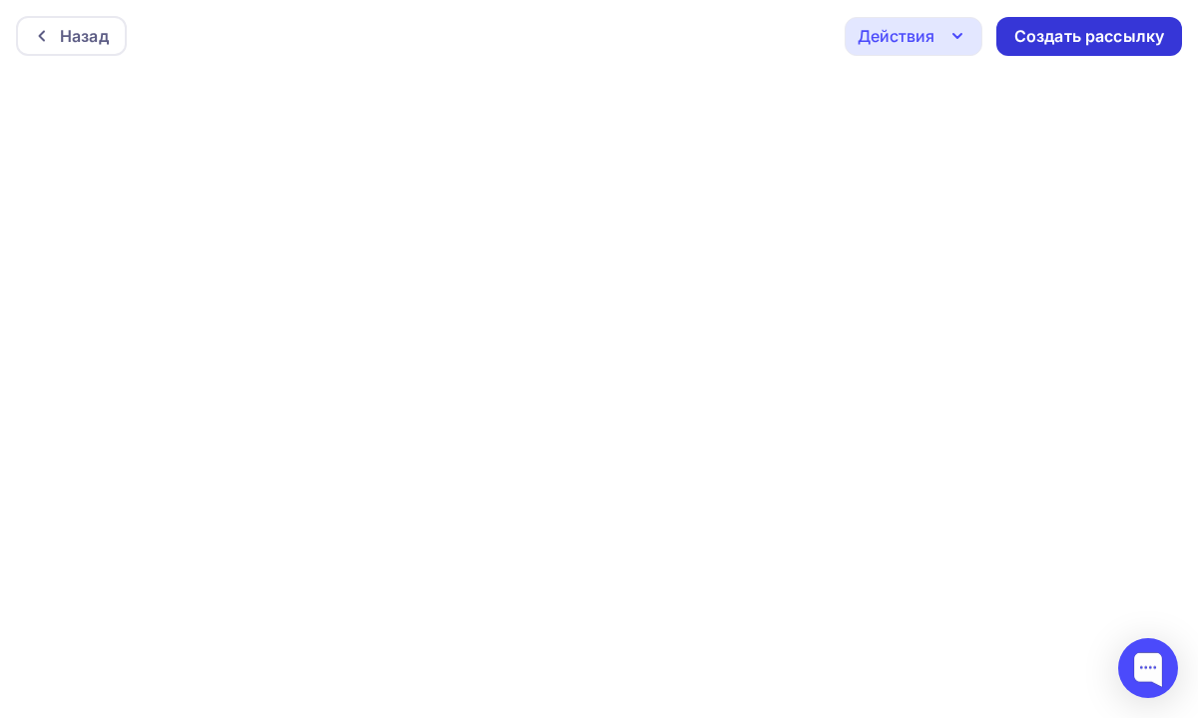
click at [1049, 41] on div "Создать рассылку" at bounding box center [1089, 36] width 150 height 23
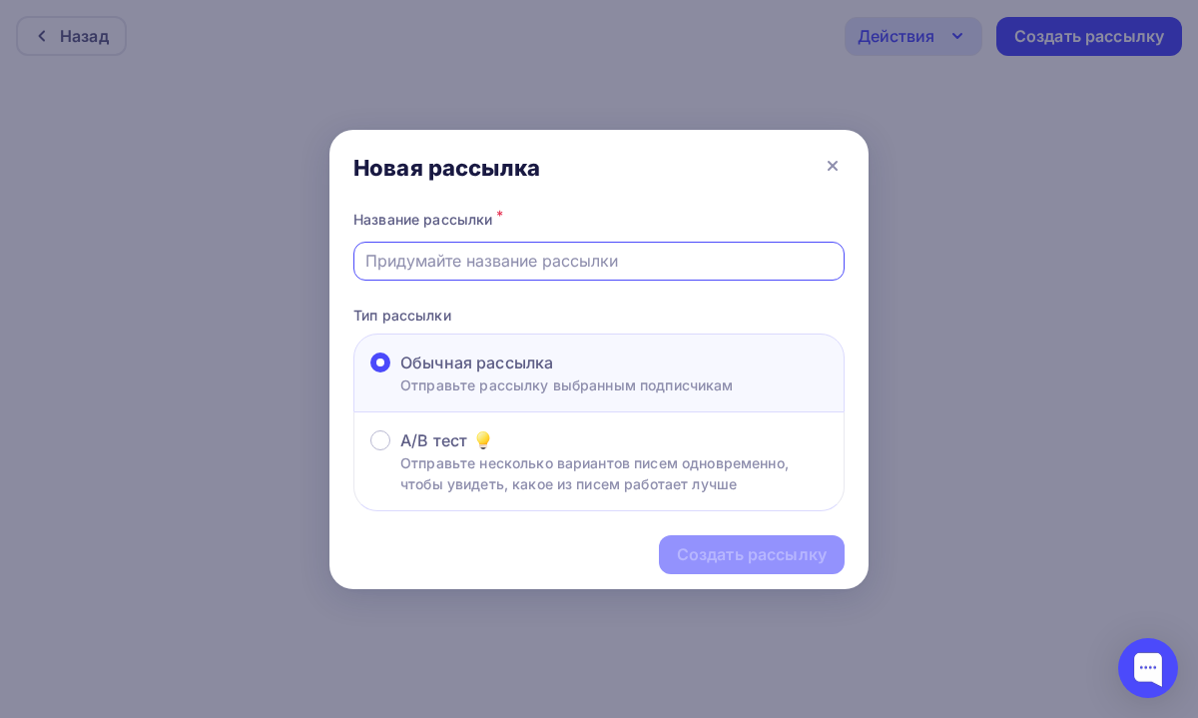
click at [645, 256] on input "text" at bounding box center [599, 261] width 468 height 24
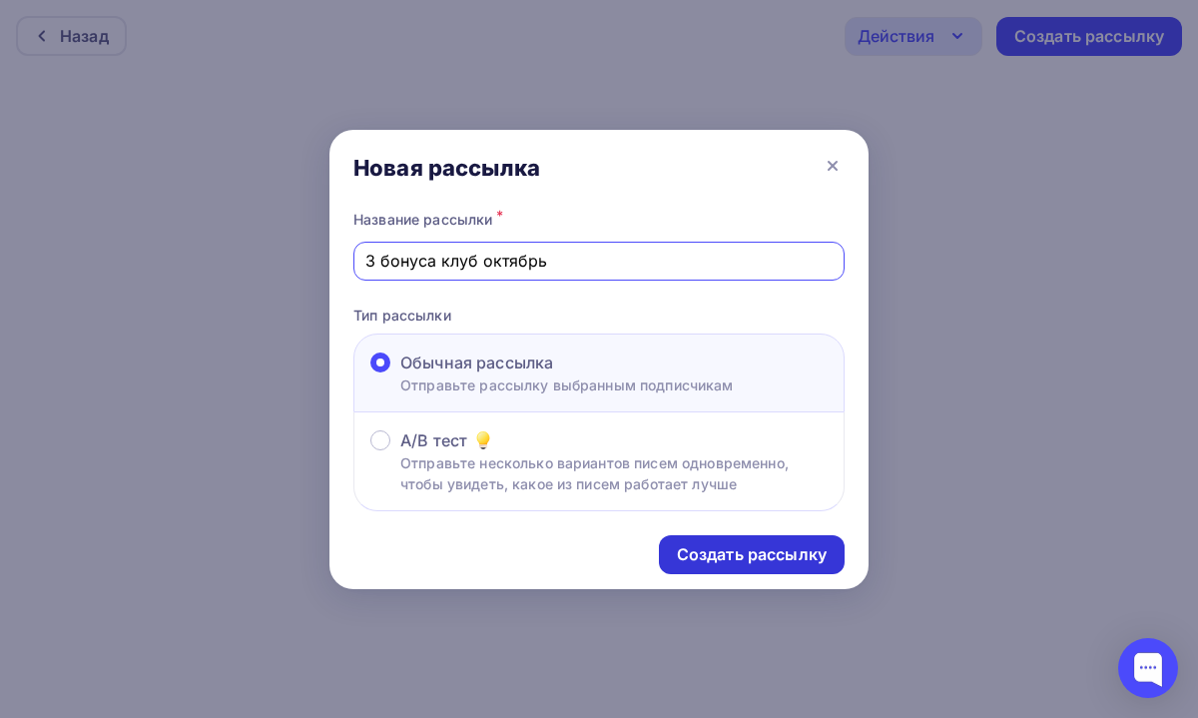
type input "3 бонуса клуб октябрь"
click at [754, 557] on div "Создать рассылку" at bounding box center [752, 554] width 150 height 23
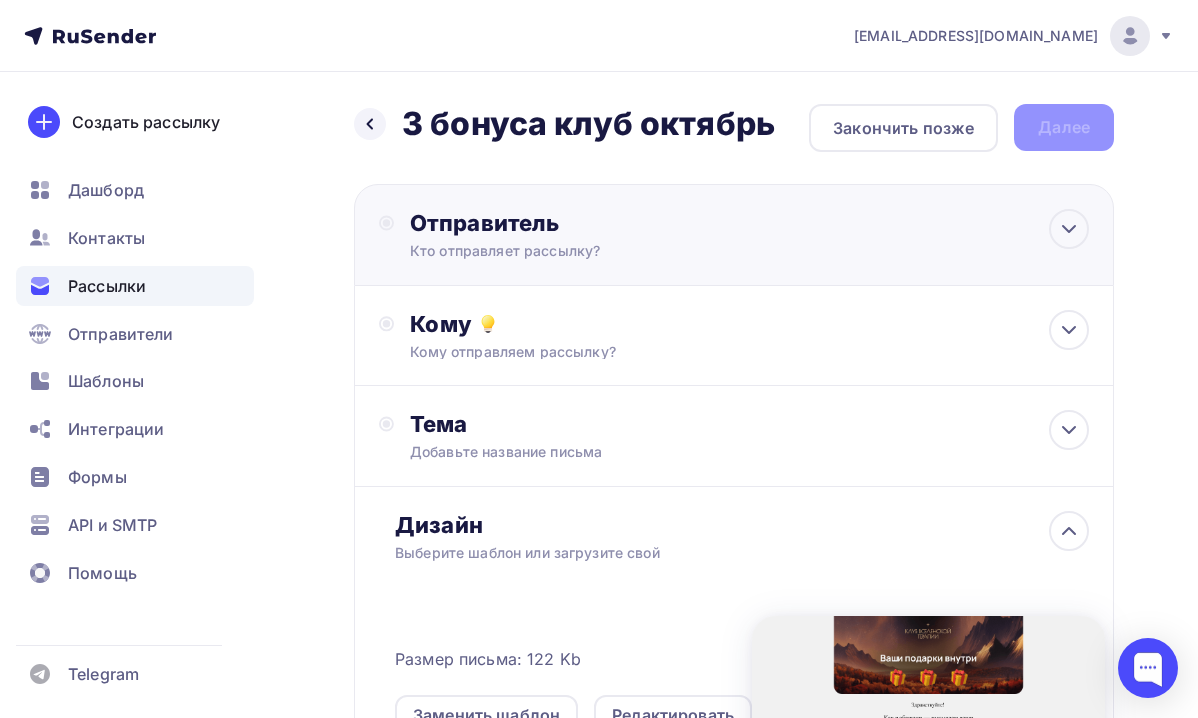
click at [695, 233] on div "Отправитель" at bounding box center [626, 223] width 432 height 28
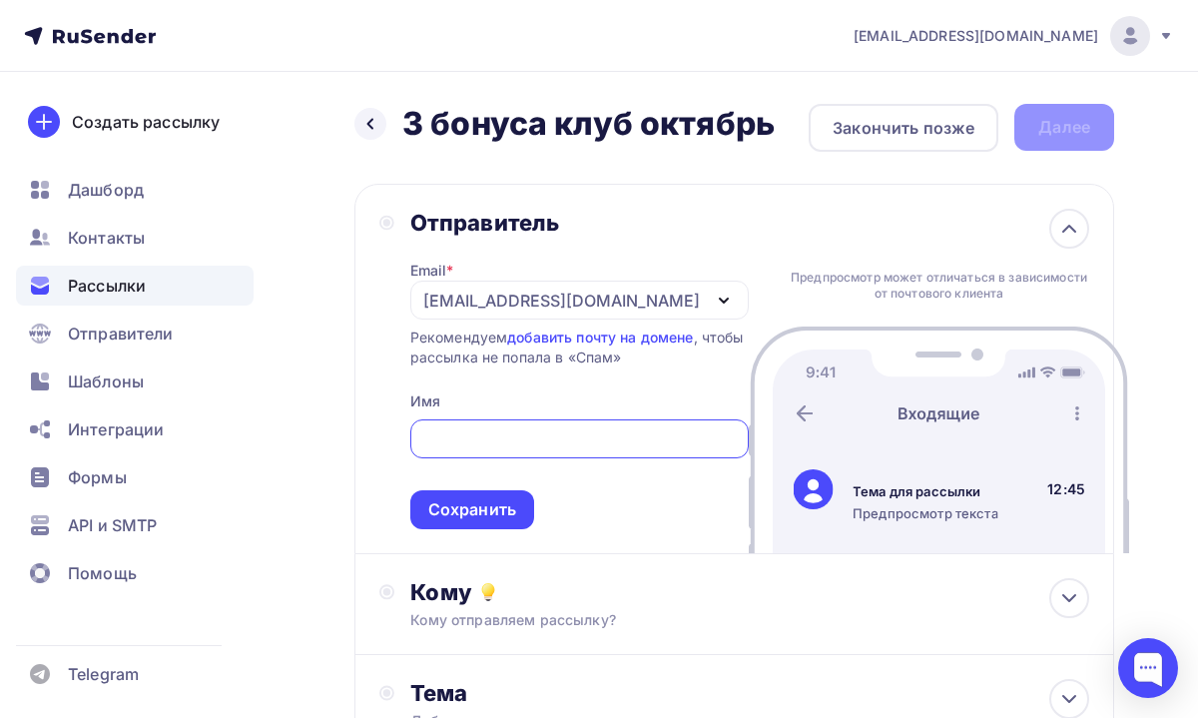
click at [622, 293] on div "[EMAIL_ADDRESS][DOMAIN_NAME]" at bounding box center [561, 301] width 277 height 24
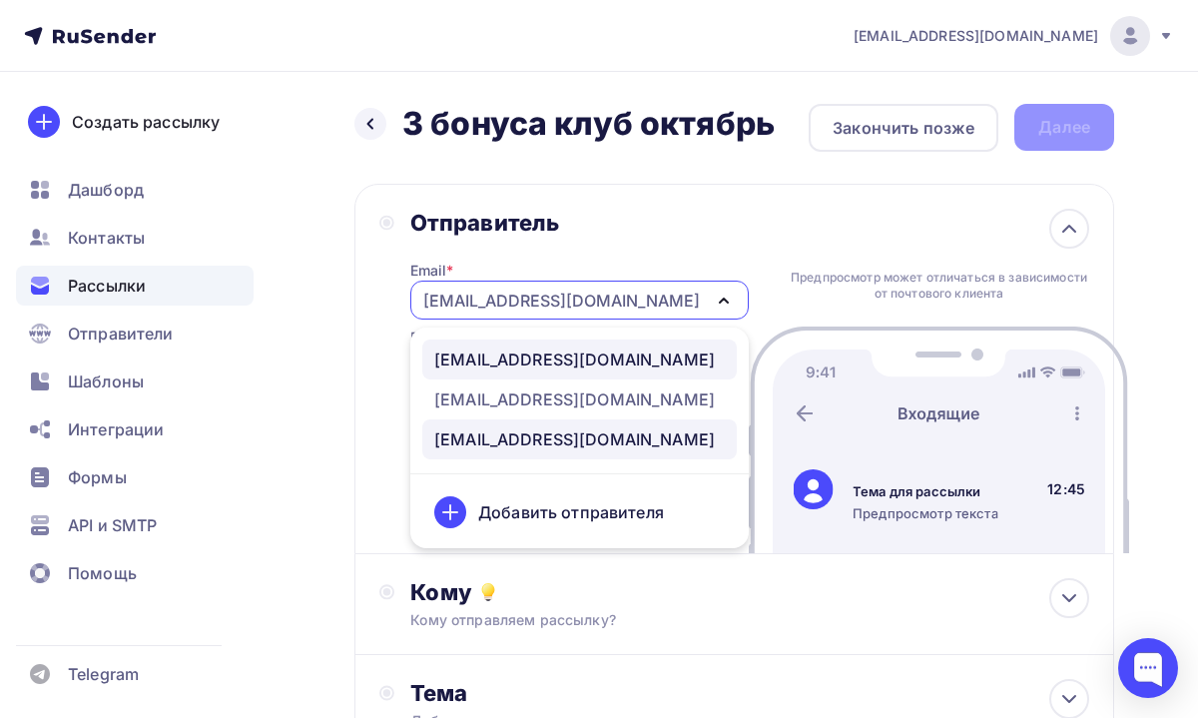
click at [611, 357] on div "[EMAIL_ADDRESS][DOMAIN_NAME]" at bounding box center [574, 359] width 281 height 24
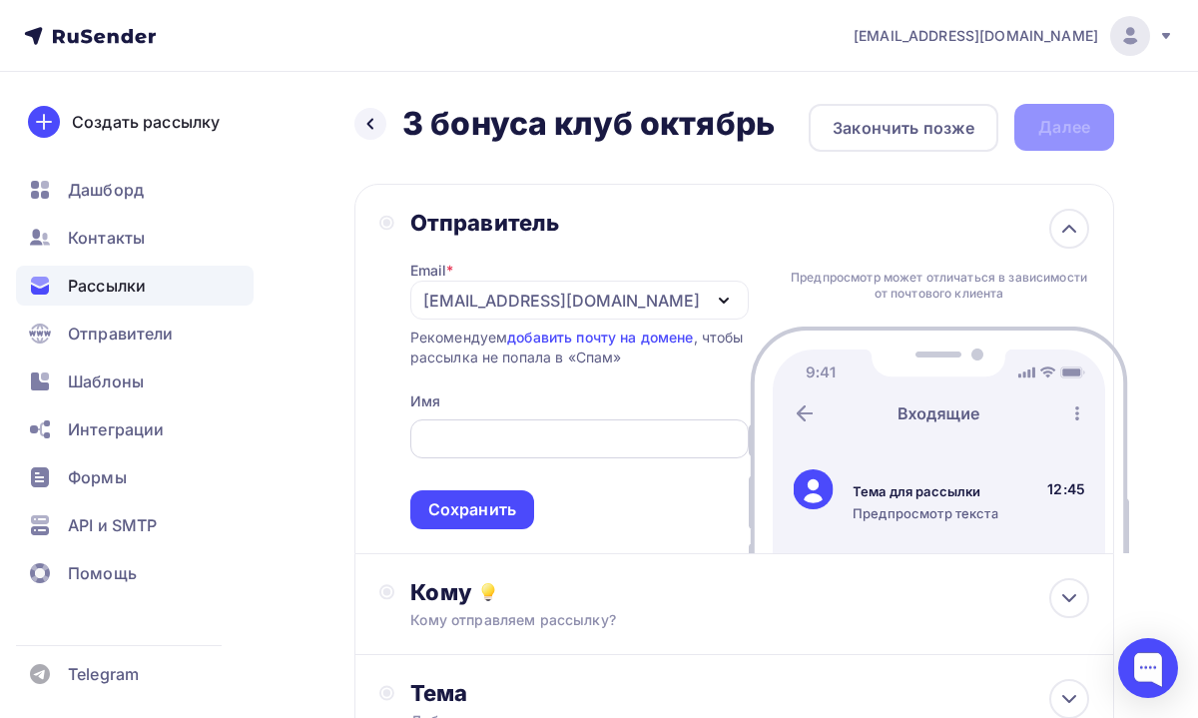
click at [510, 450] on input "text" at bounding box center [578, 439] width 315 height 24
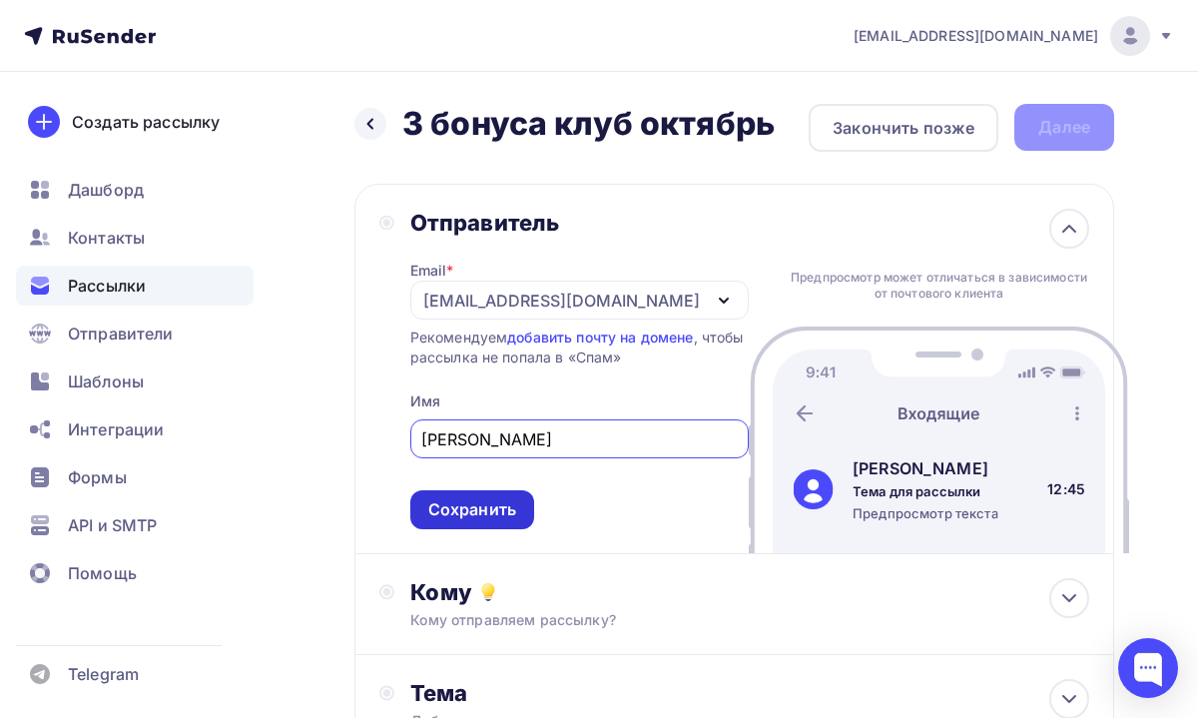
type input "[PERSON_NAME]"
click at [502, 512] on div "Сохранить" at bounding box center [472, 509] width 88 height 23
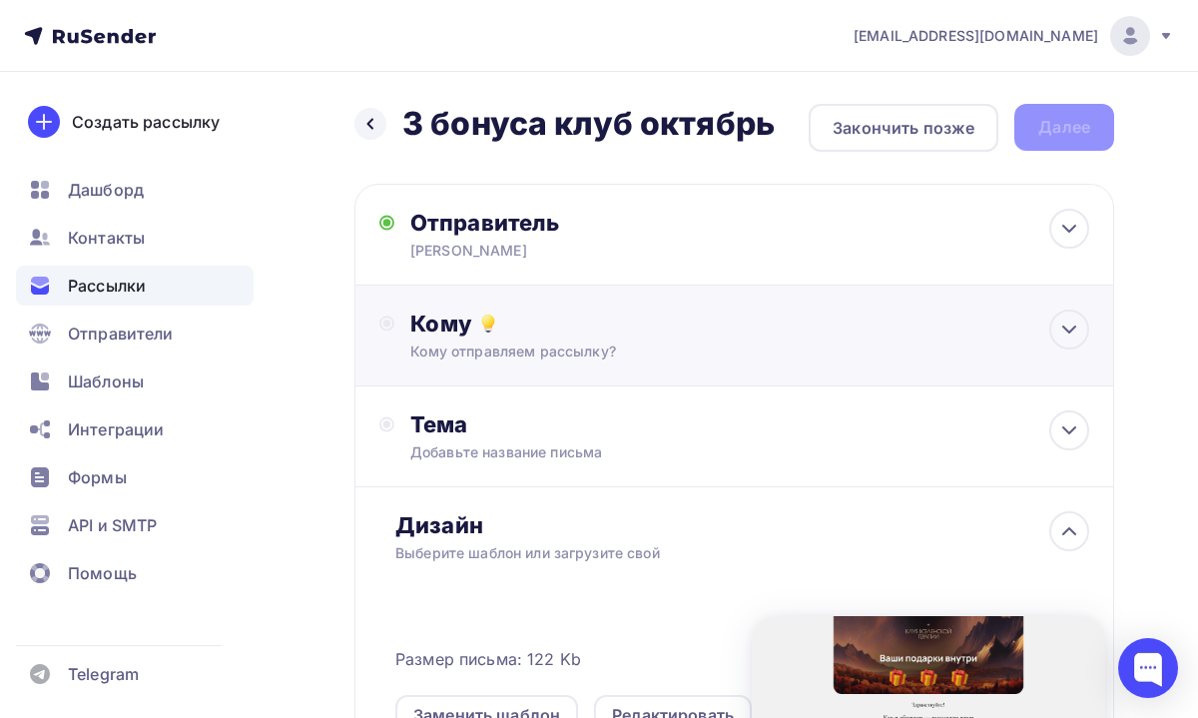
click at [583, 372] on div "Кому Кому отправляем рассылку? Списки получателей Выберите список Все списки id…" at bounding box center [734, 336] width 760 height 101
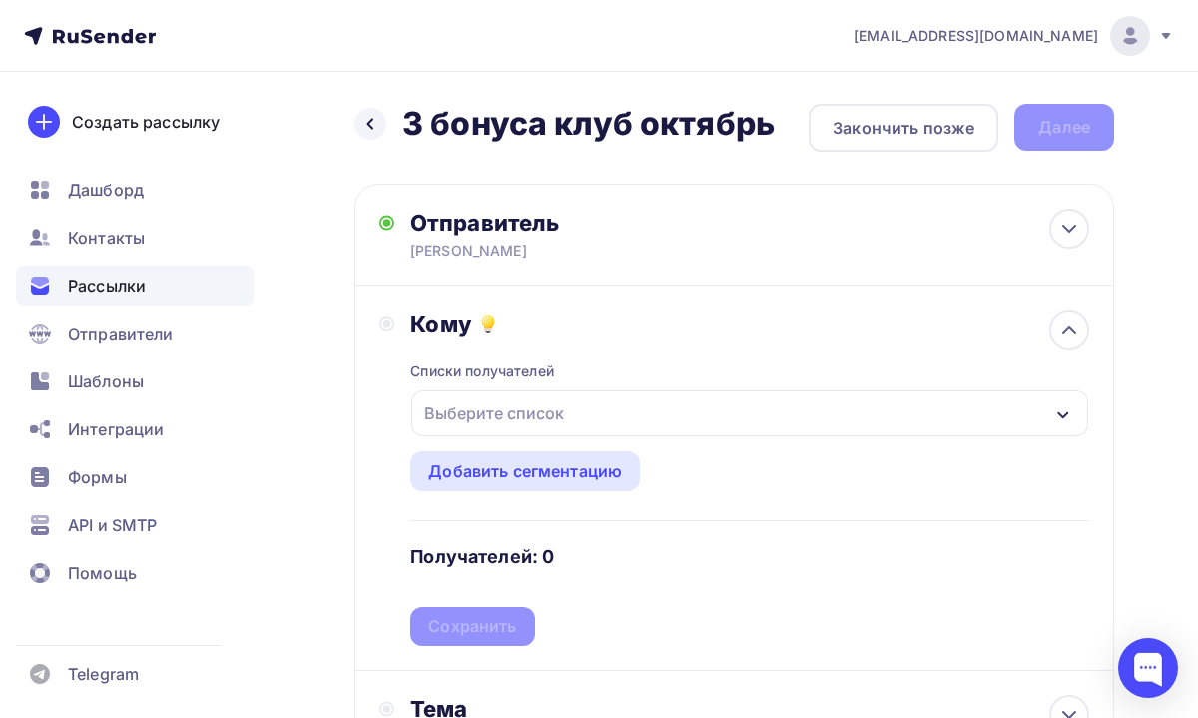
click at [572, 418] on div "Выберите список" at bounding box center [749, 413] width 677 height 46
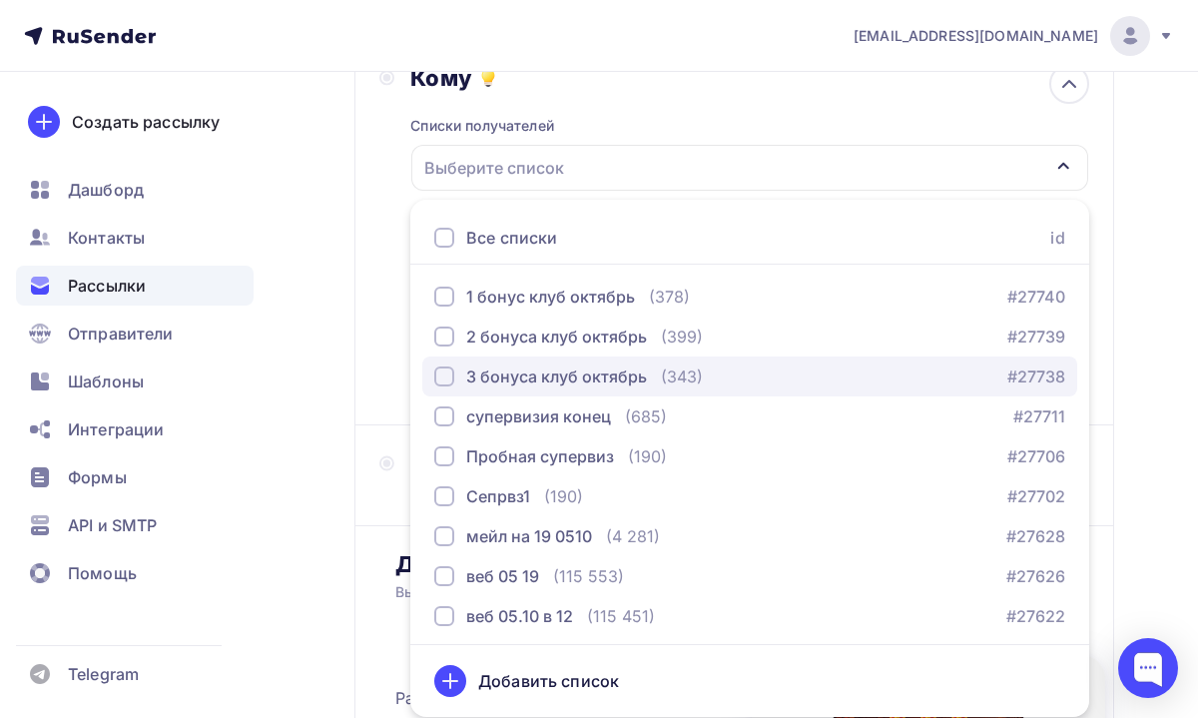
click at [552, 377] on div "3 бонуса клуб октябрь" at bounding box center [556, 376] width 181 height 24
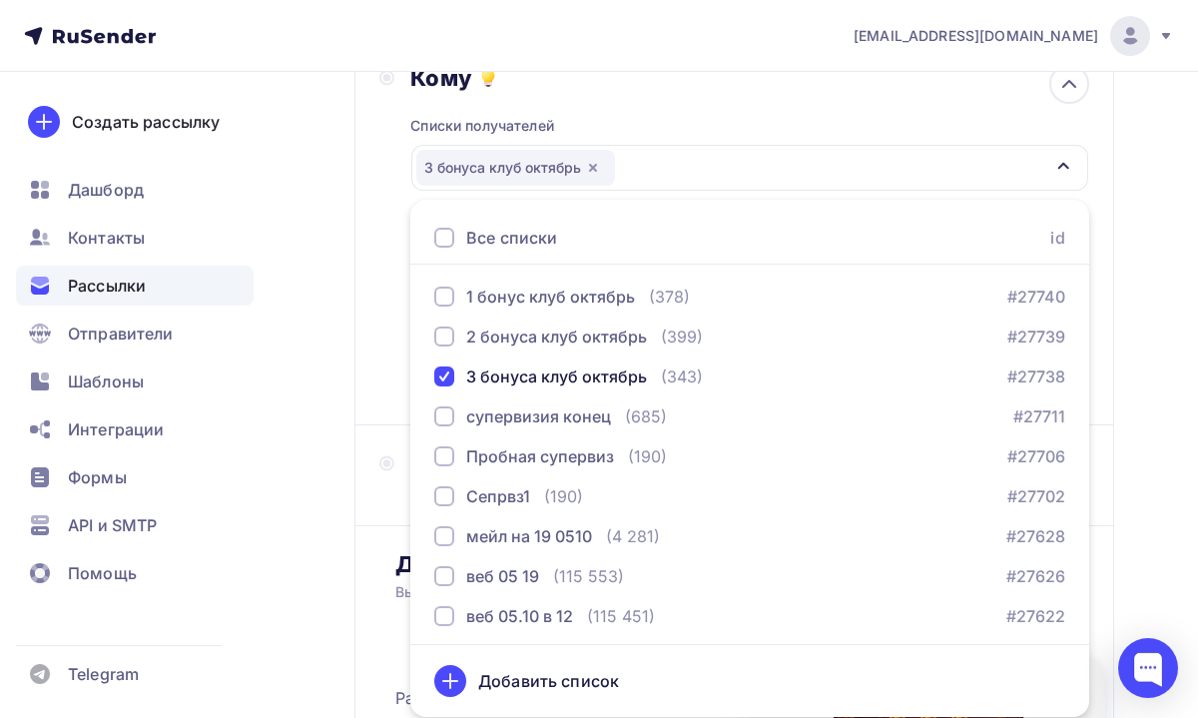
click at [1183, 449] on div "Назад 3 бонуса клуб [DATE] бонуса клуб октябрь Закончить позже Далее Отправител…" at bounding box center [599, 511] width 1198 height 1371
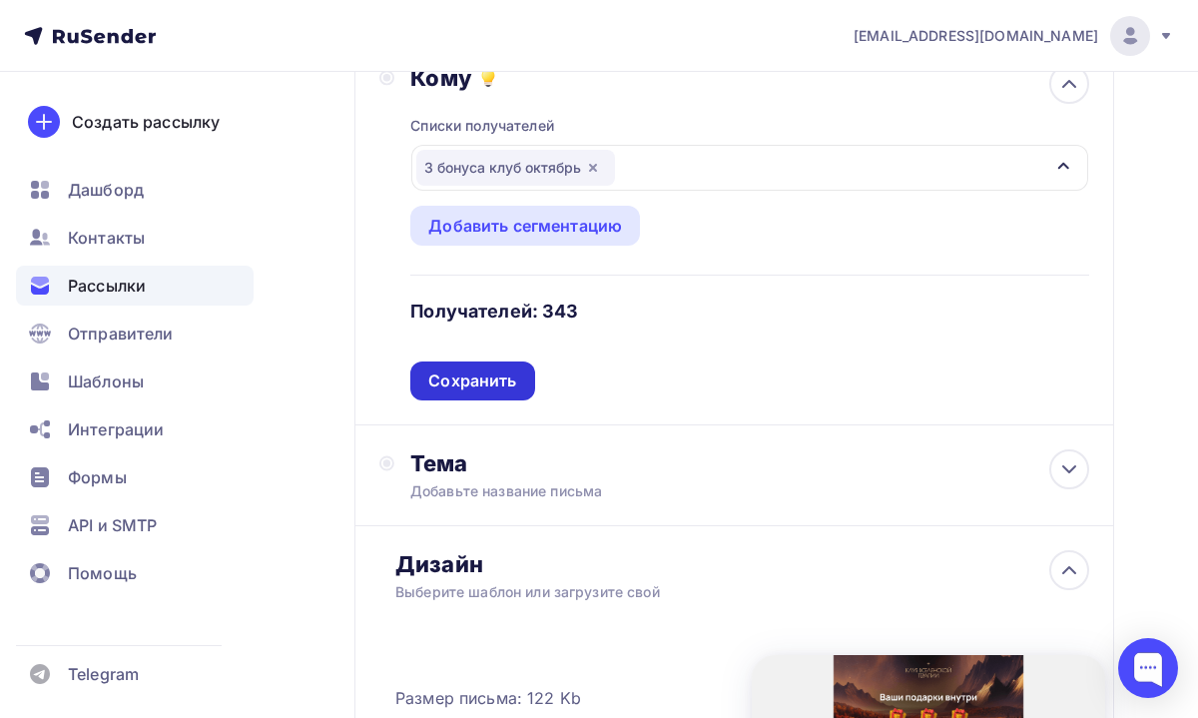
click at [491, 390] on div "Сохранить" at bounding box center [472, 380] width 88 height 23
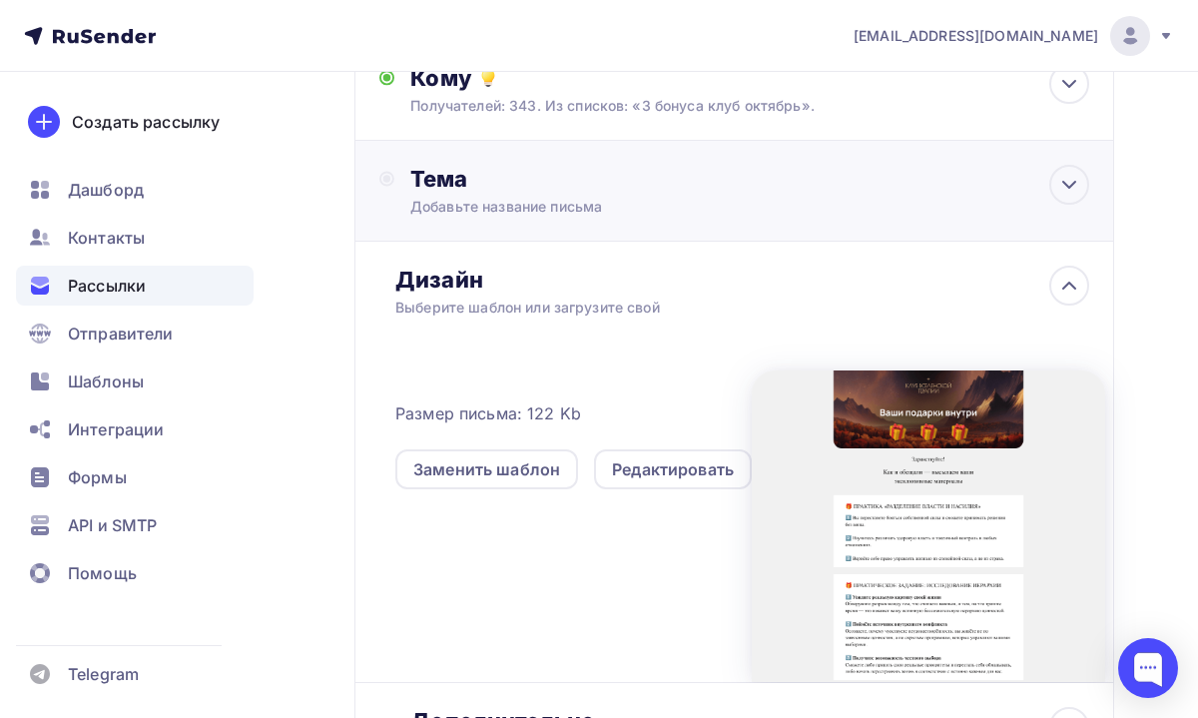
click at [579, 237] on div "Тема Добавьте название письма Тема * Рекомендуем использовать не более 150 симв…" at bounding box center [734, 191] width 760 height 101
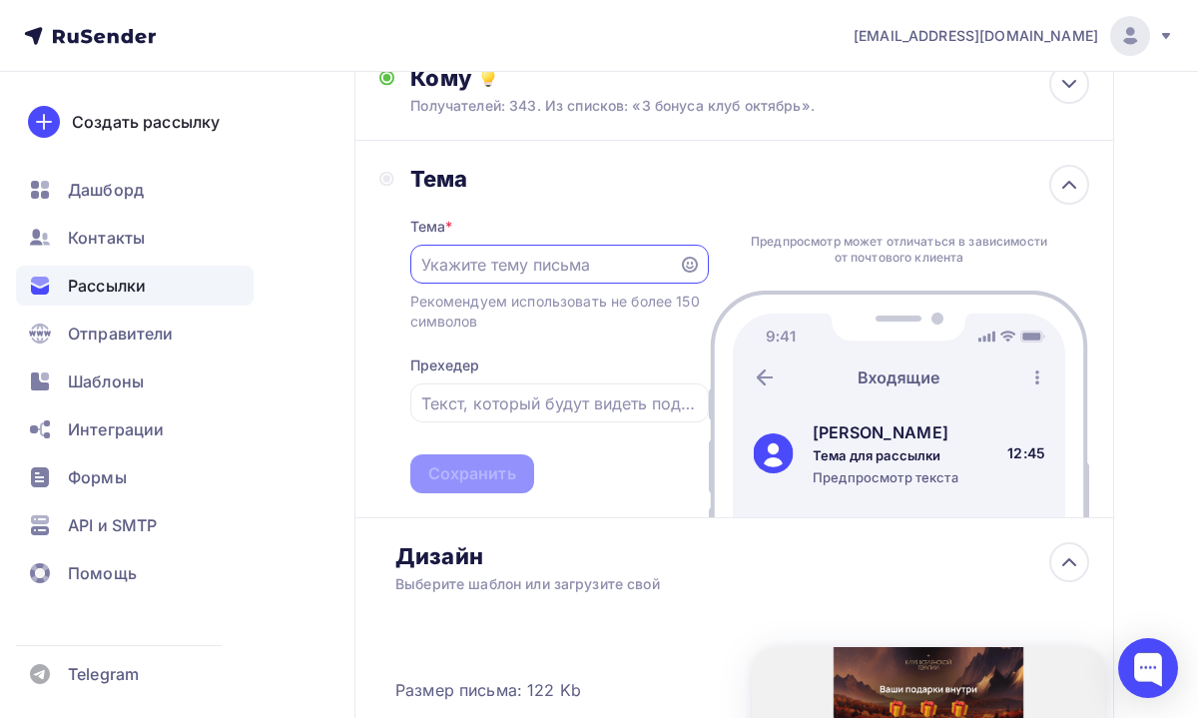
scroll to position [0, 0]
type input "Ваши подарки внутри"
click at [692, 264] on icon at bounding box center [690, 265] width 16 height 16
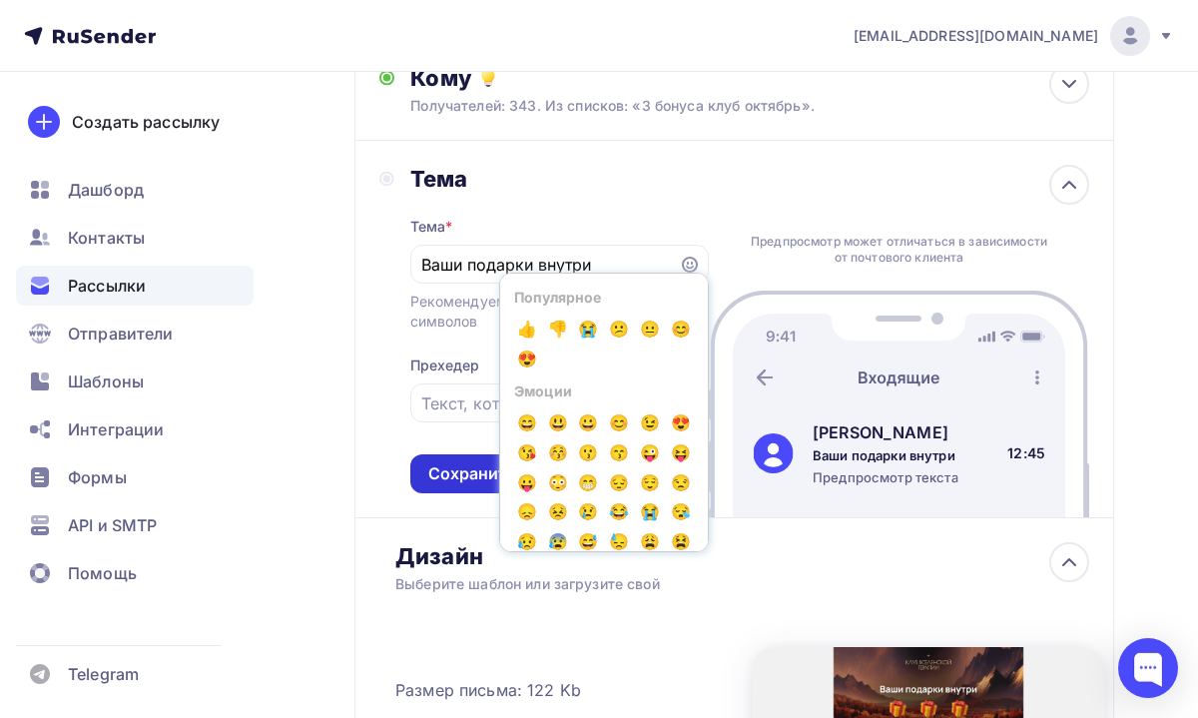
click at [461, 479] on div "Сохранить" at bounding box center [472, 473] width 88 height 23
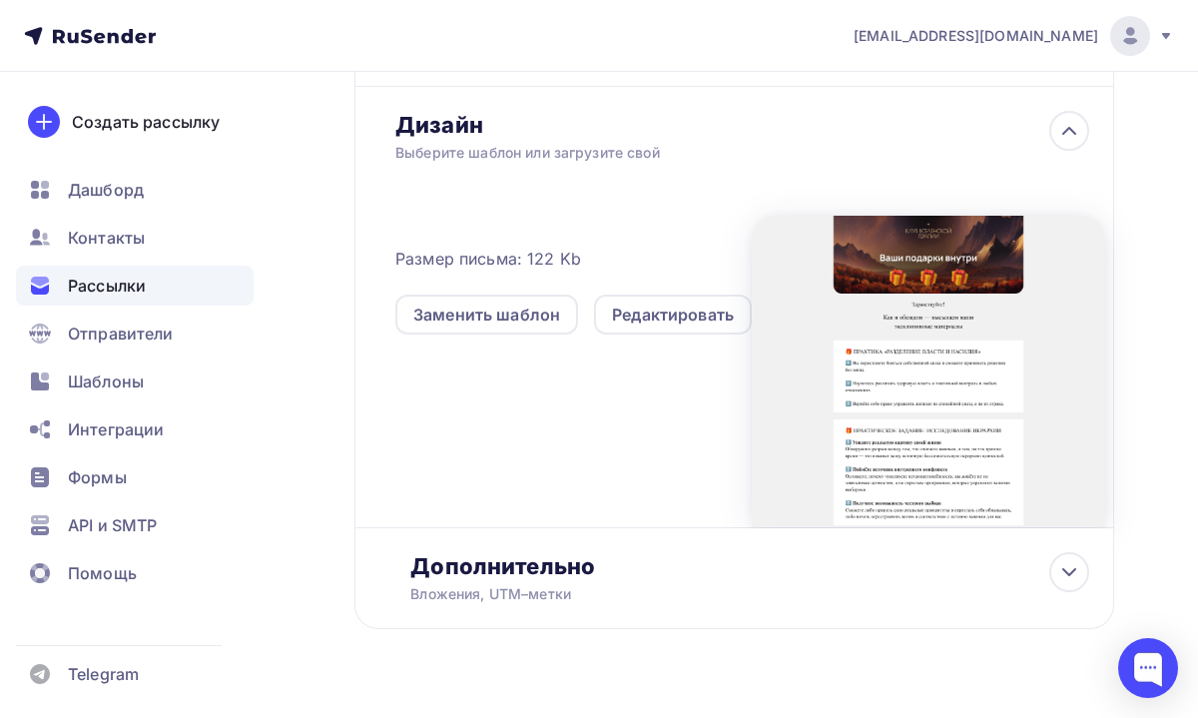
scroll to position [390, 0]
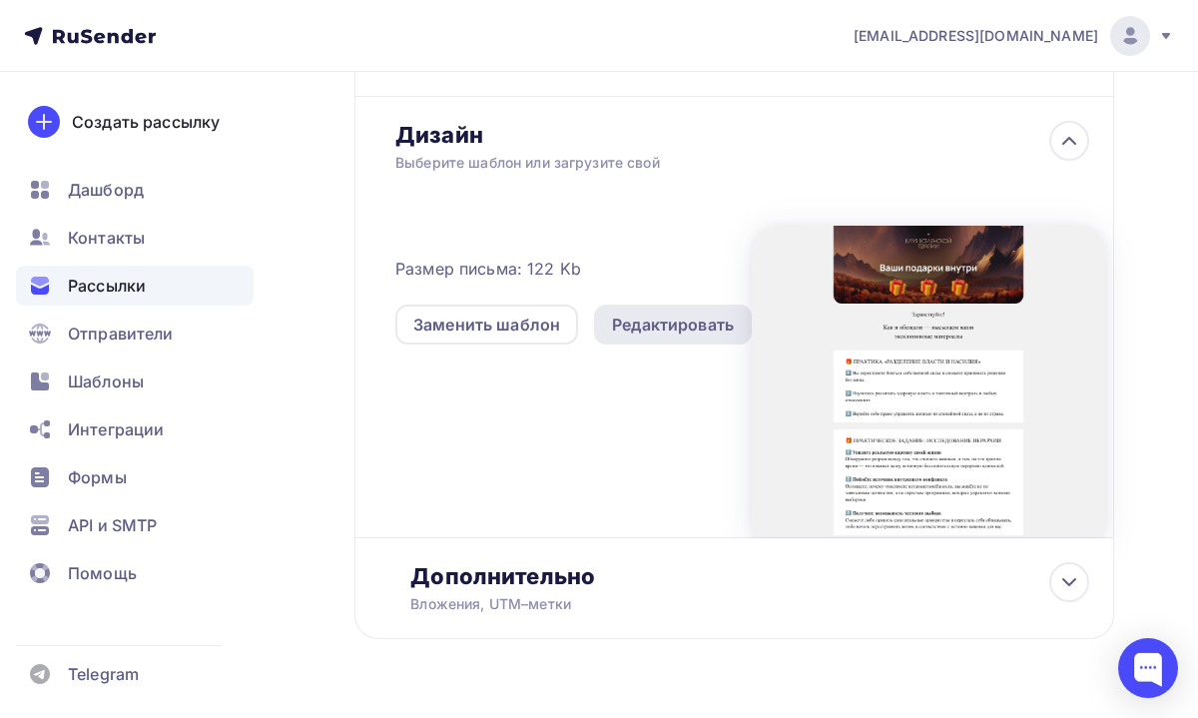
click at [701, 329] on div "Редактировать" at bounding box center [673, 324] width 122 height 24
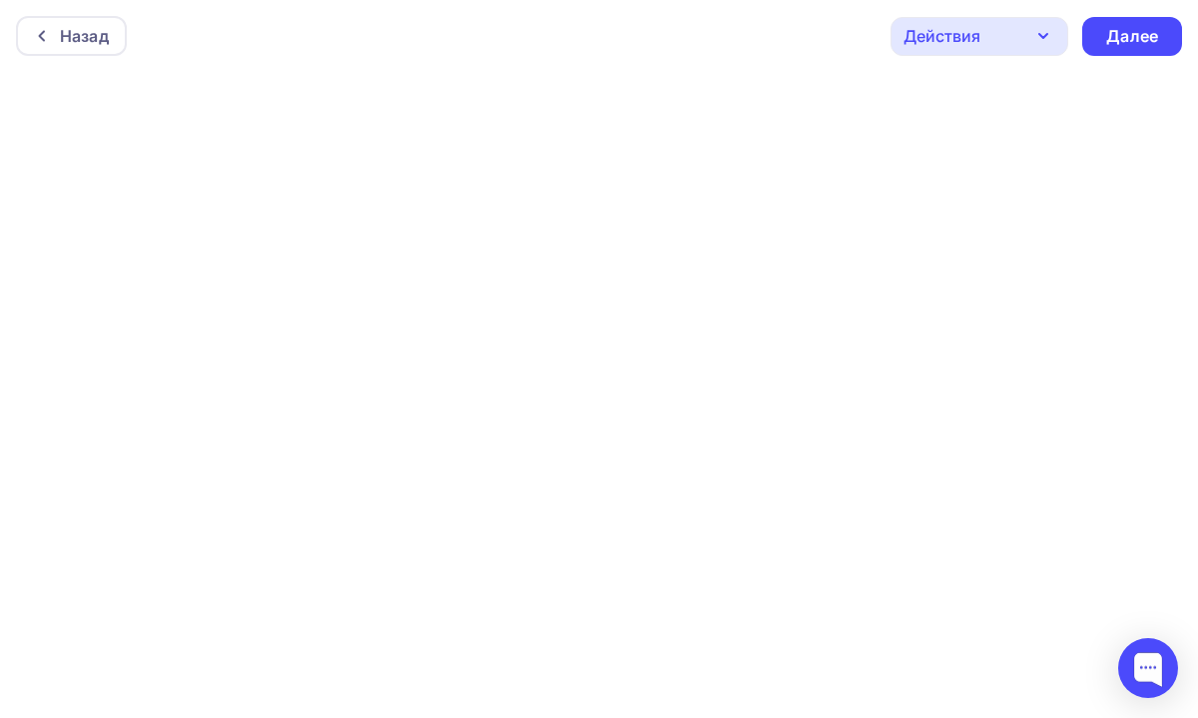
scroll to position [5, 0]
click at [1109, 17] on div "Далее" at bounding box center [1132, 31] width 100 height 39
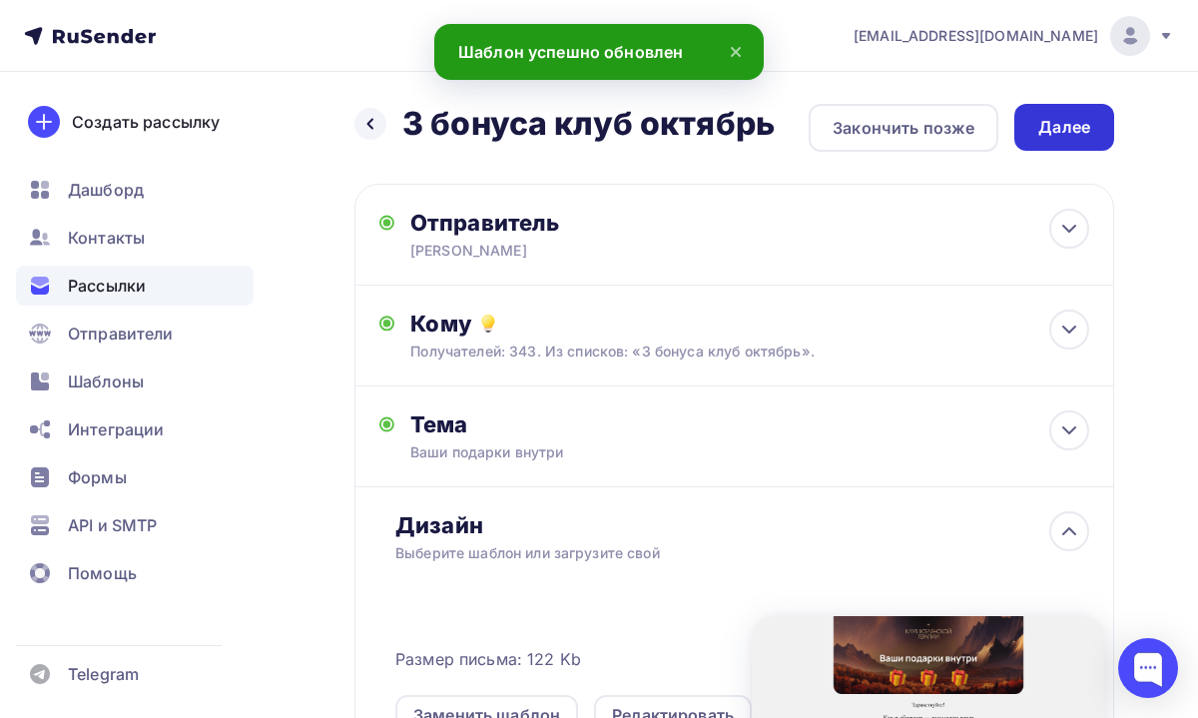
click at [1072, 125] on div "Далее" at bounding box center [1064, 127] width 52 height 23
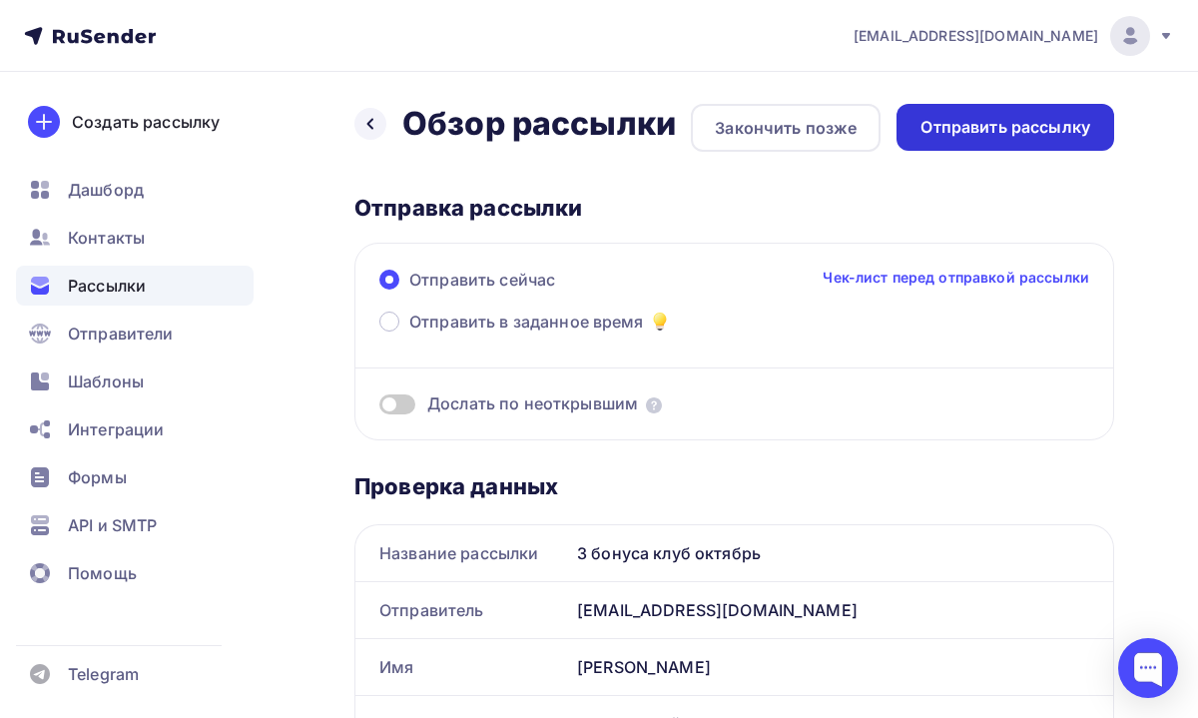
click at [997, 137] on div "Отправить рассылку" at bounding box center [1005, 127] width 170 height 23
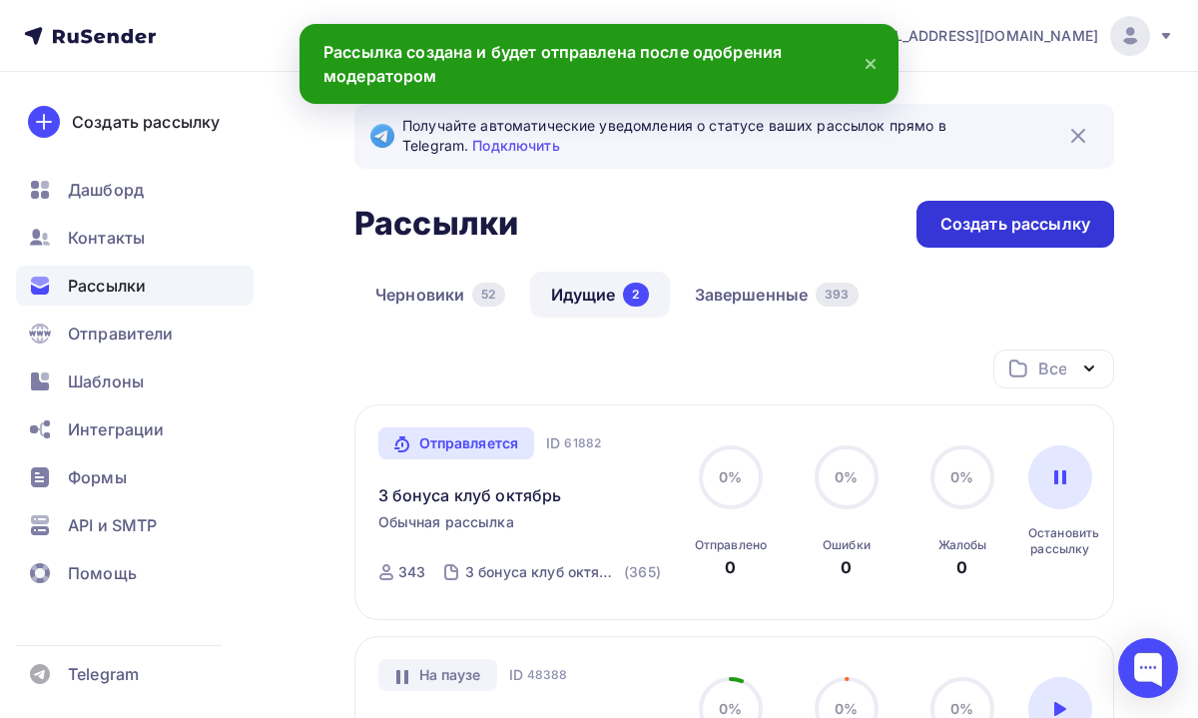
click at [983, 221] on div "Создать рассылку" at bounding box center [1015, 224] width 150 height 23
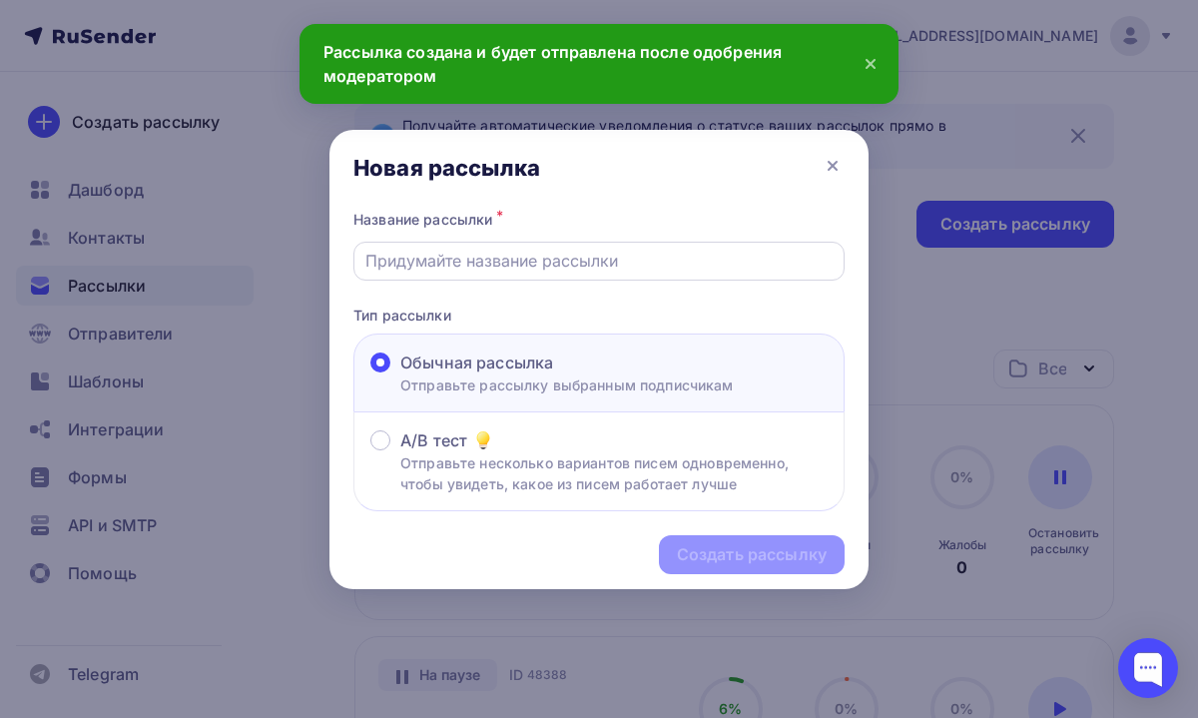
click at [647, 252] on input "text" at bounding box center [599, 261] width 468 height 24
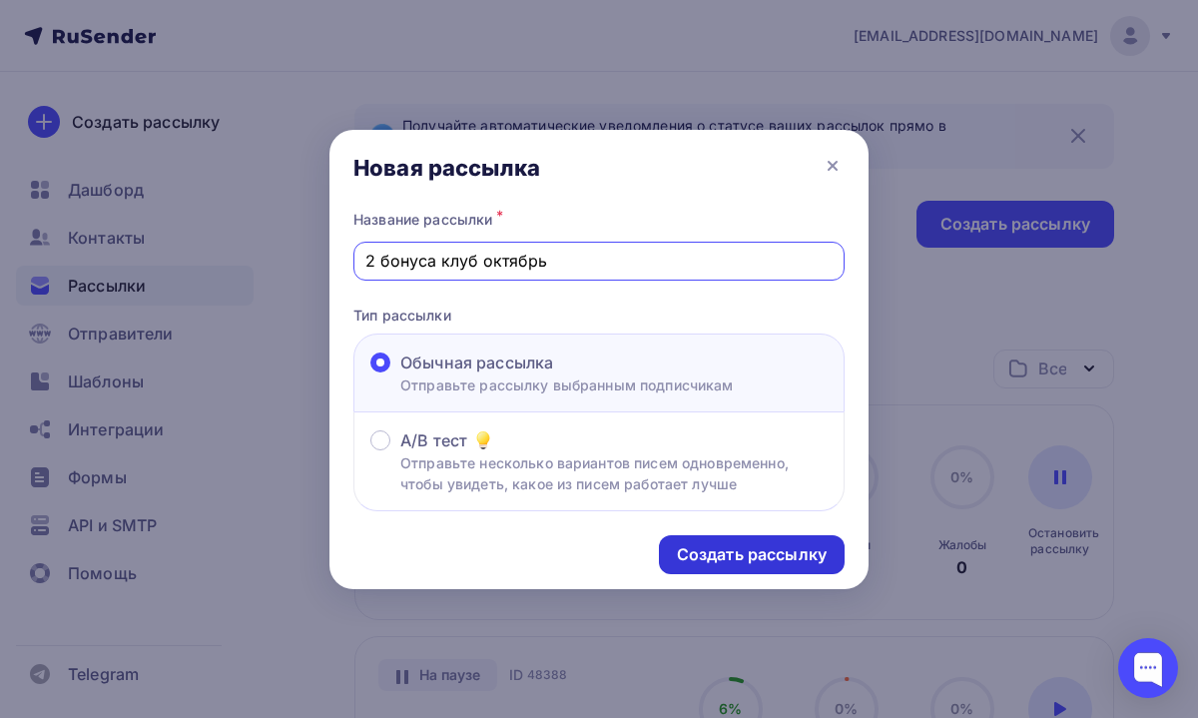
type input "2 бонуса клуб октябрь"
click at [711, 548] on div "Создать рассылку" at bounding box center [752, 554] width 150 height 23
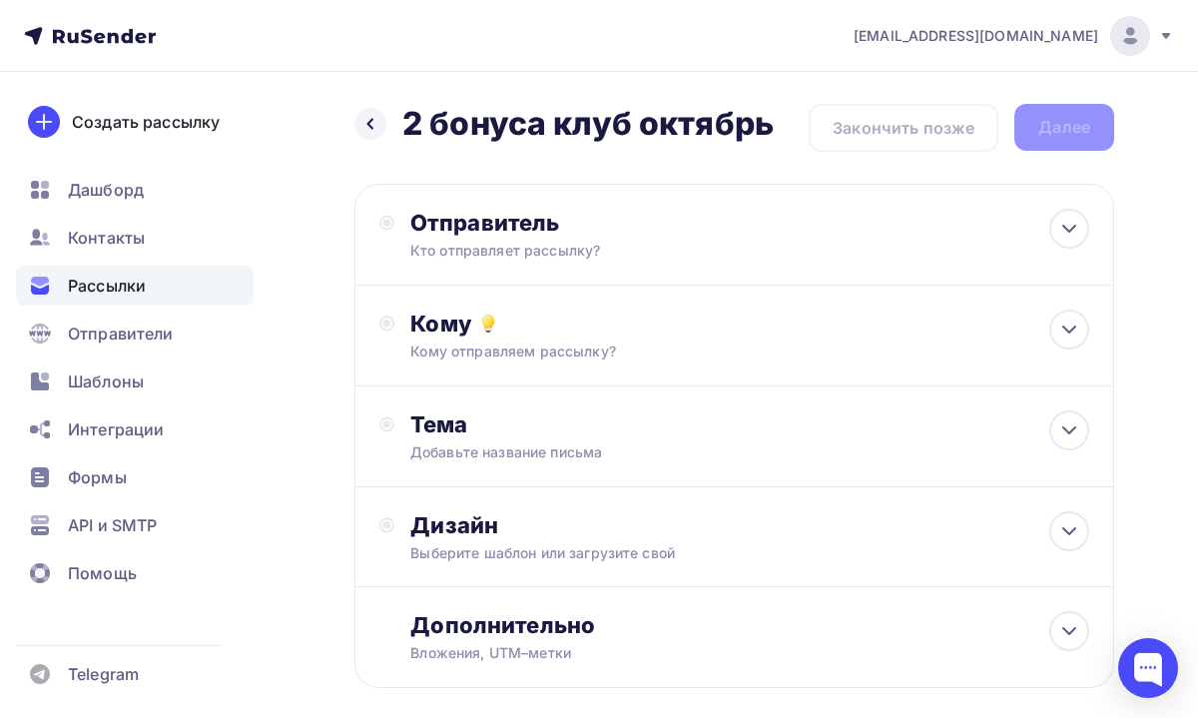
click at [632, 266] on div "Отправитель Кто отправляет рассылку? Email * [EMAIL_ADDRESS][DOMAIN_NAME] [EMAI…" at bounding box center [734, 235] width 760 height 102
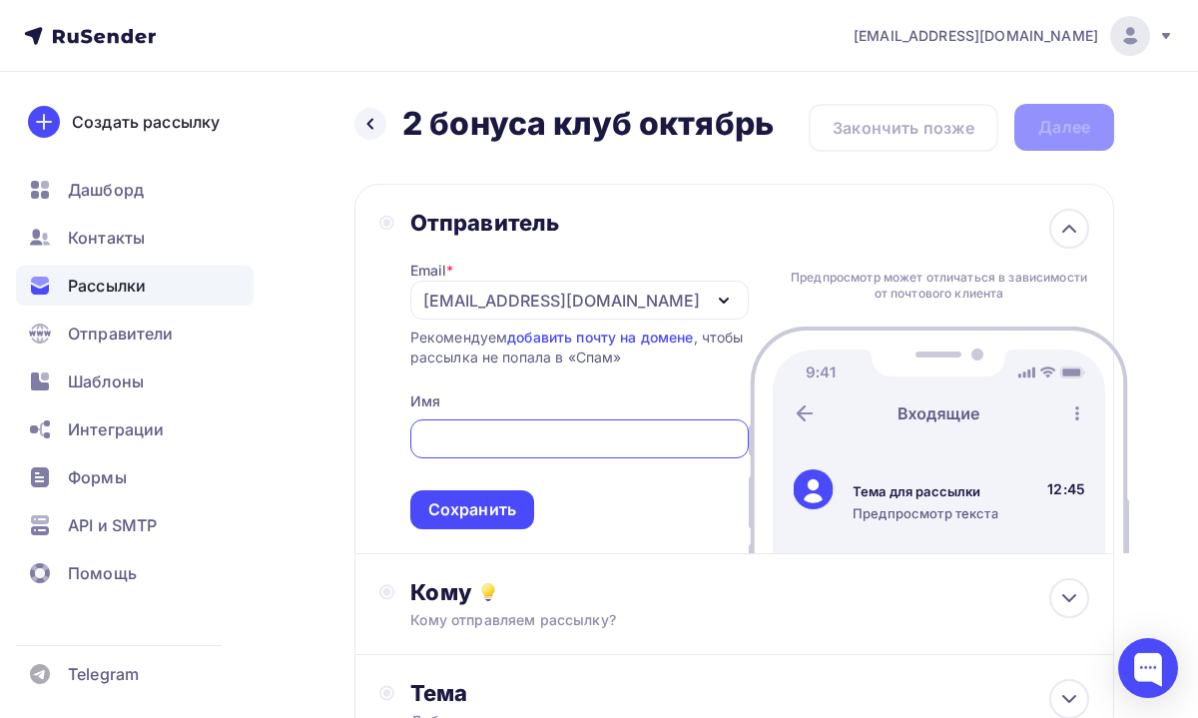
click at [574, 309] on div "[EMAIL_ADDRESS][DOMAIN_NAME]" at bounding box center [561, 301] width 277 height 24
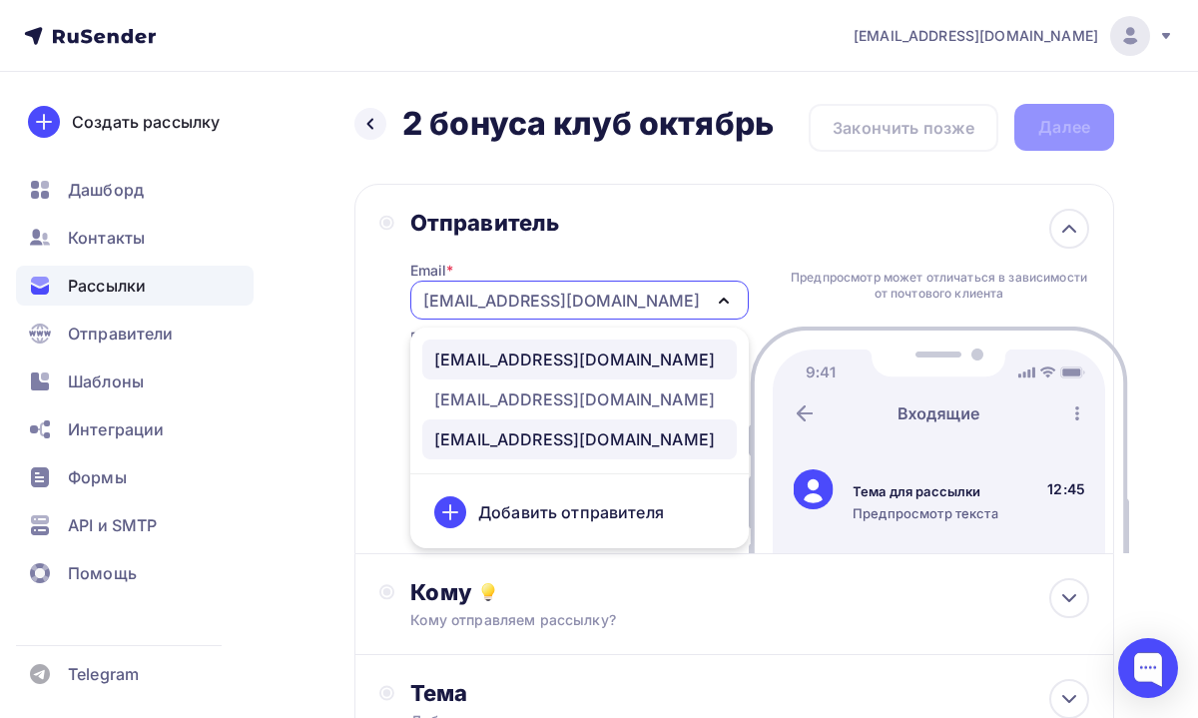
click at [564, 356] on div "[EMAIL_ADDRESS][DOMAIN_NAME]" at bounding box center [574, 359] width 281 height 24
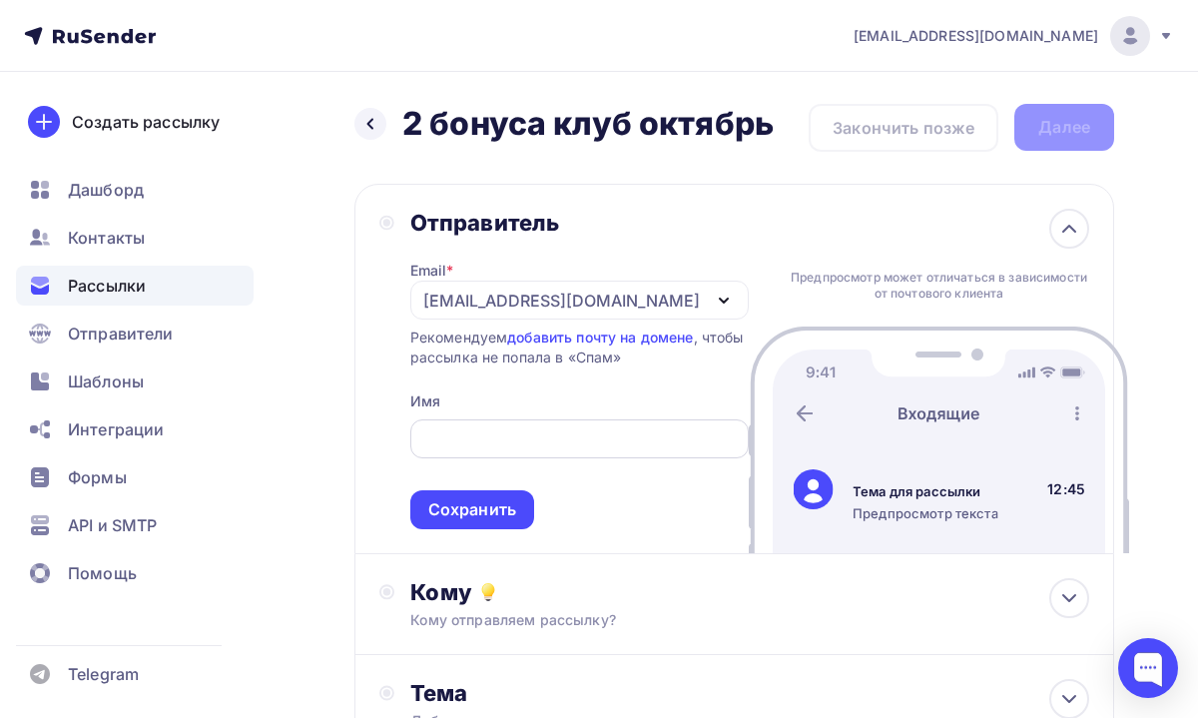
click at [503, 441] on input "text" at bounding box center [578, 439] width 315 height 24
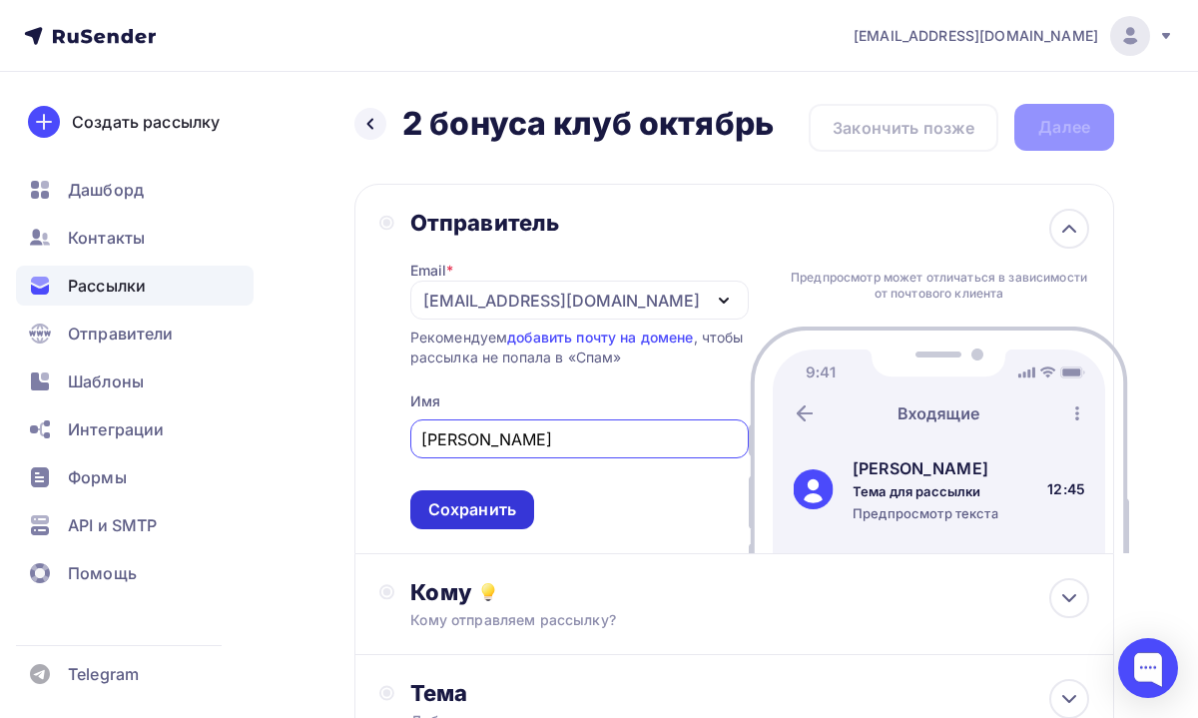
type input "[PERSON_NAME]"
click at [503, 516] on div "Сохранить" at bounding box center [472, 509] width 88 height 23
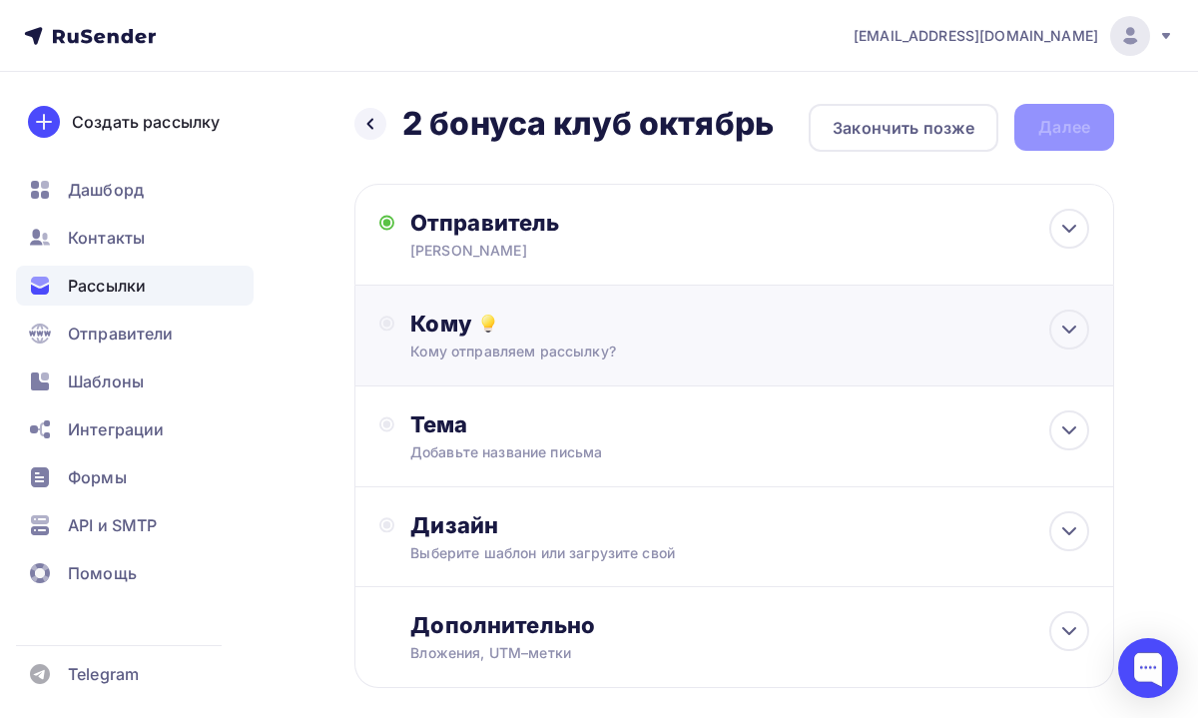
click at [613, 354] on div "Кому отправляем рассылку?" at bounding box center [715, 351] width 611 height 20
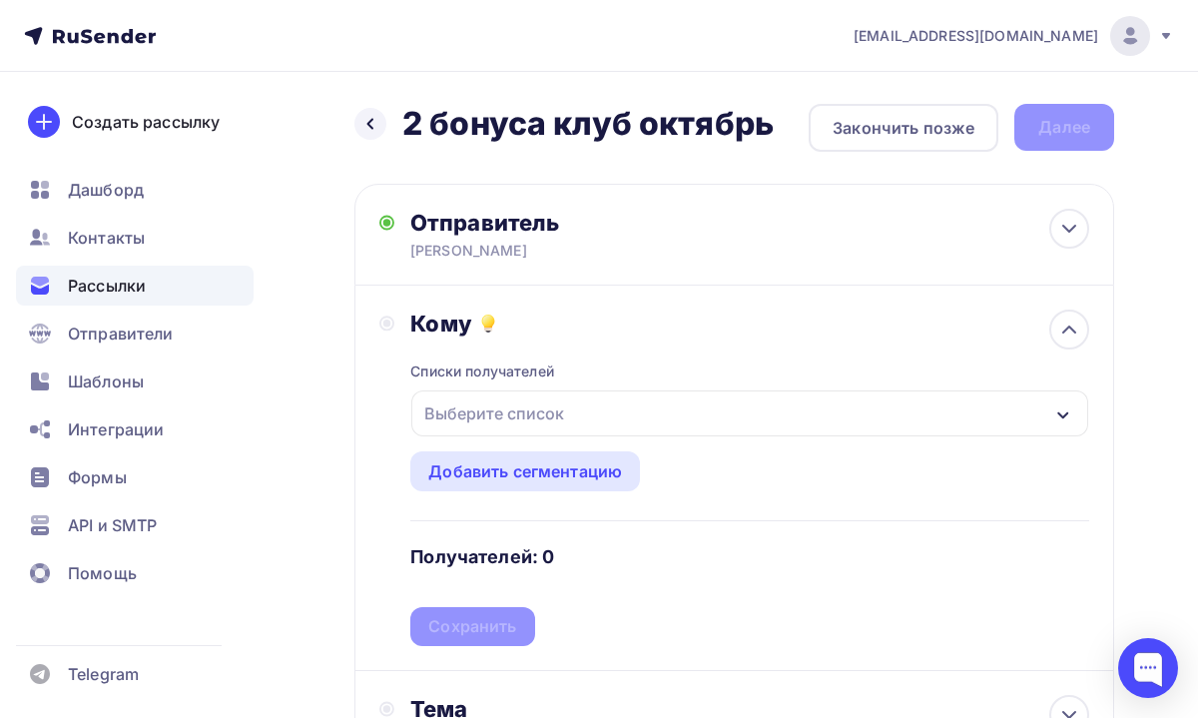
click at [592, 423] on div "Выберите список" at bounding box center [749, 413] width 677 height 46
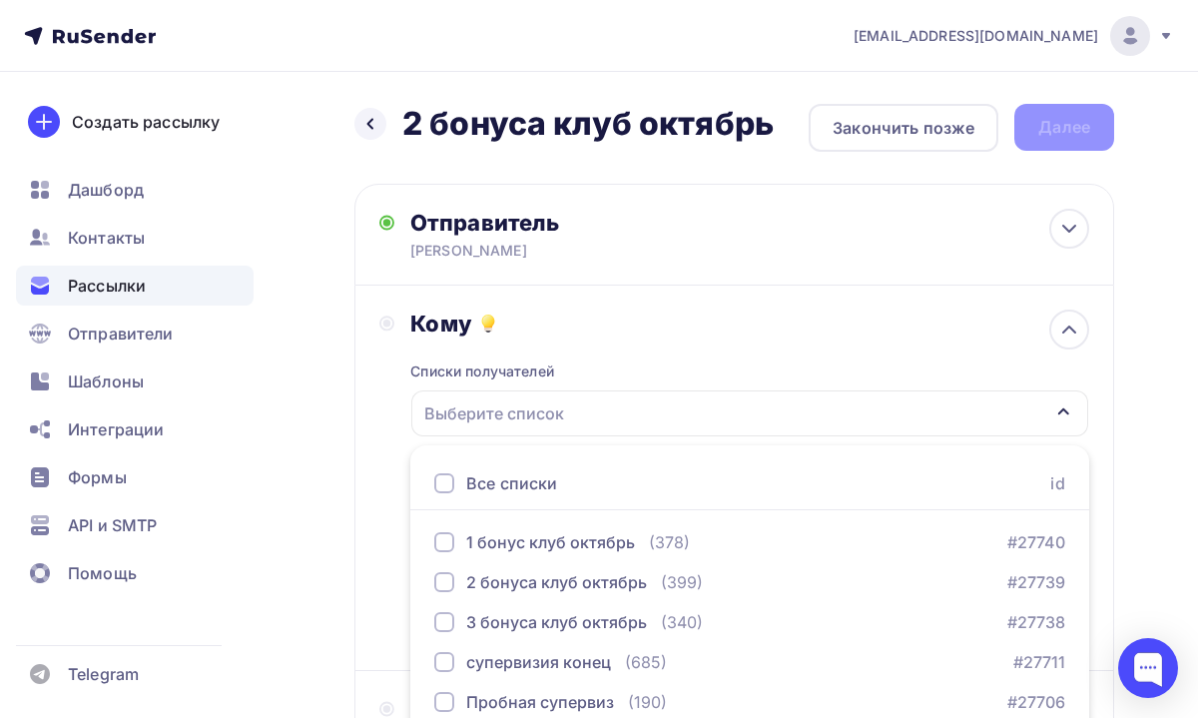
scroll to position [246, 0]
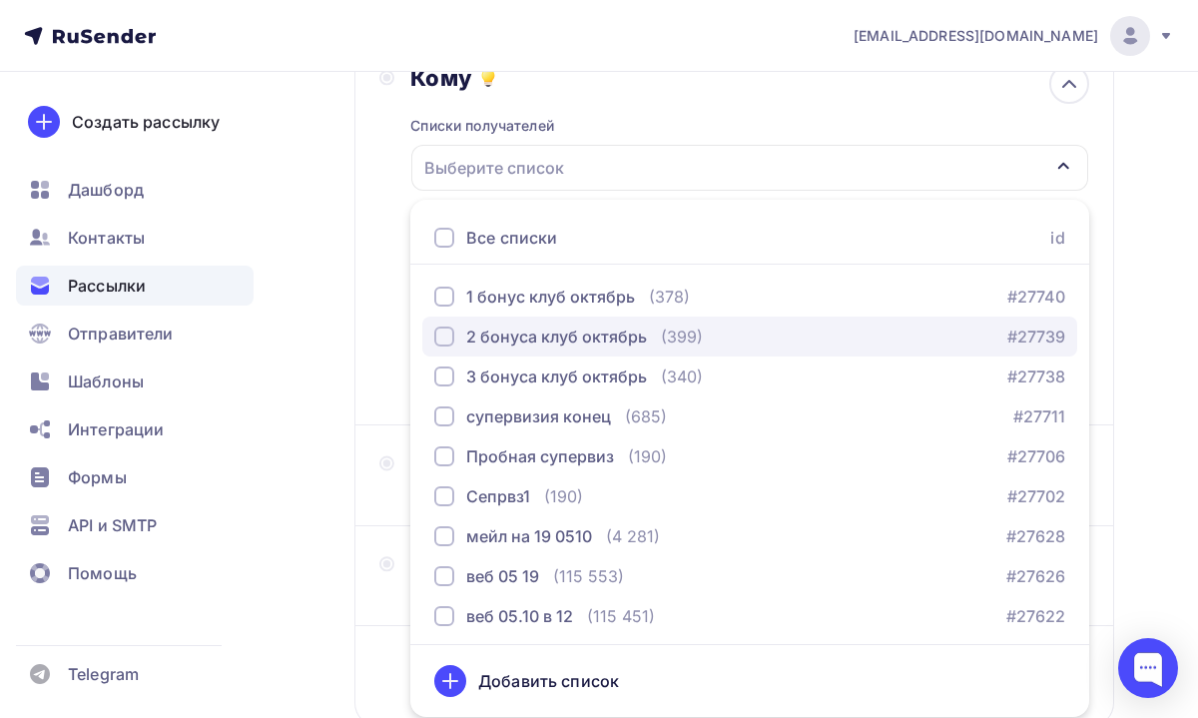
click at [537, 343] on div "2 бонуса клуб октябрь" at bounding box center [556, 336] width 181 height 24
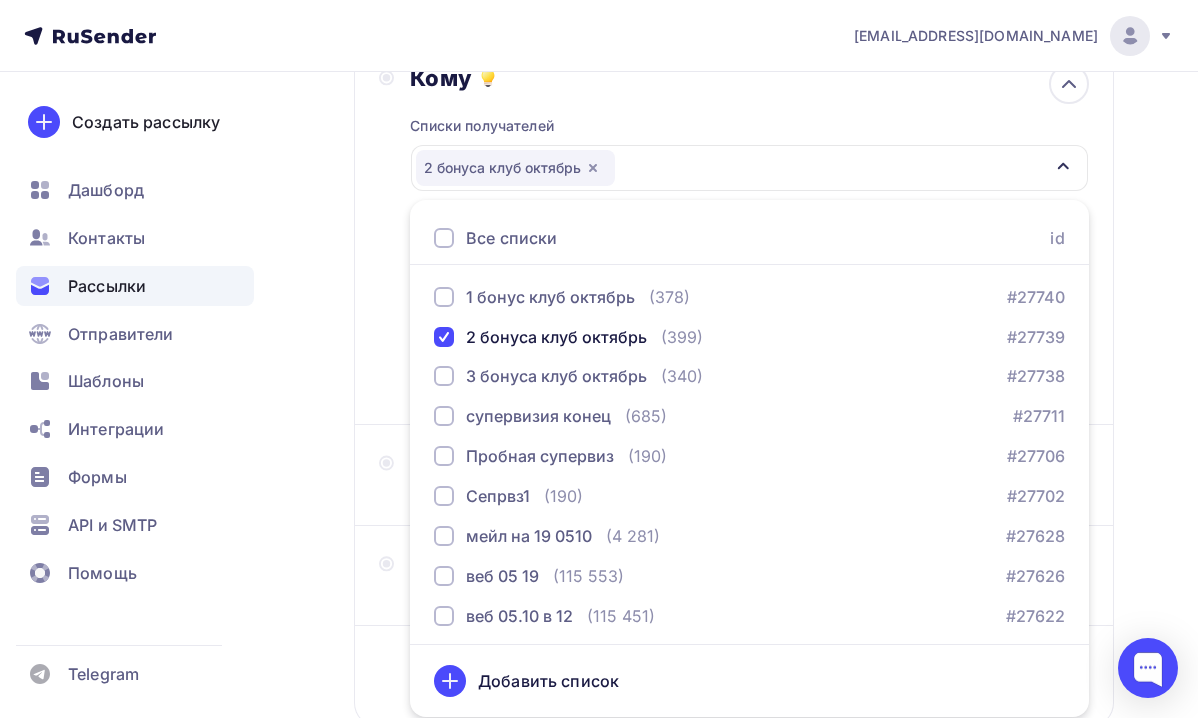
click at [1154, 464] on div "Назад 2 бонуса клуб [DATE] бонуса клуб октябрь Закончить позже Далее Отправител…" at bounding box center [599, 340] width 1198 height 1029
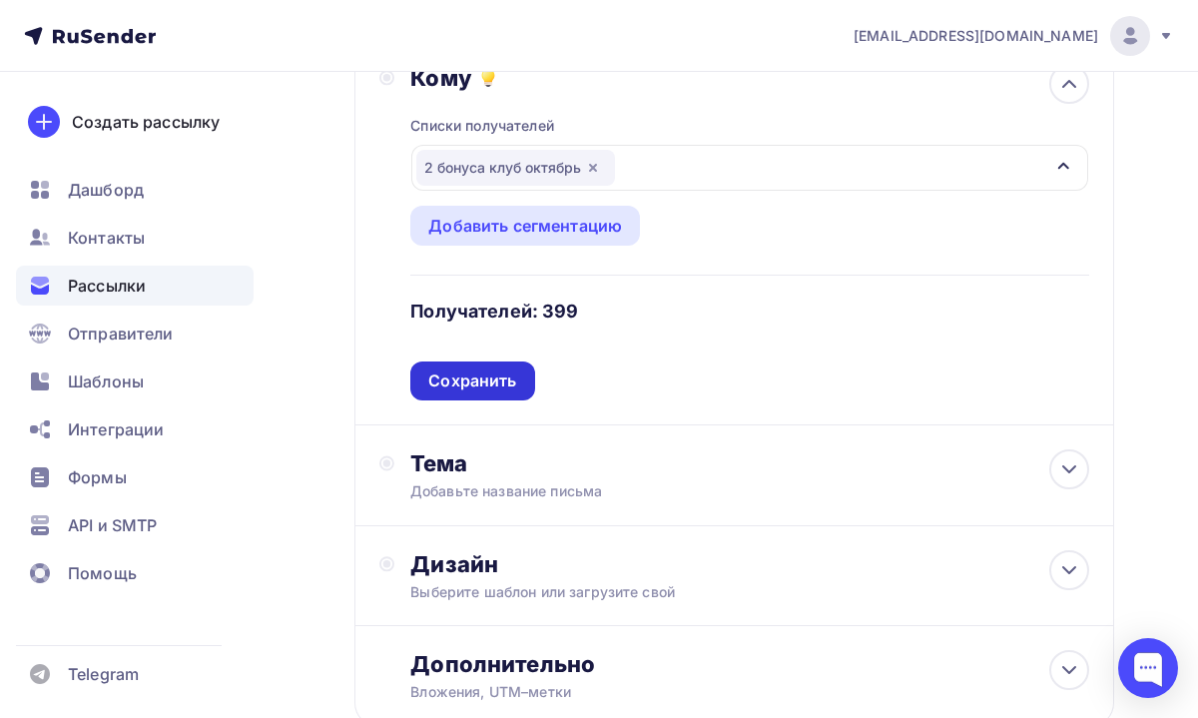
click at [487, 389] on div "Сохранить" at bounding box center [472, 380] width 88 height 23
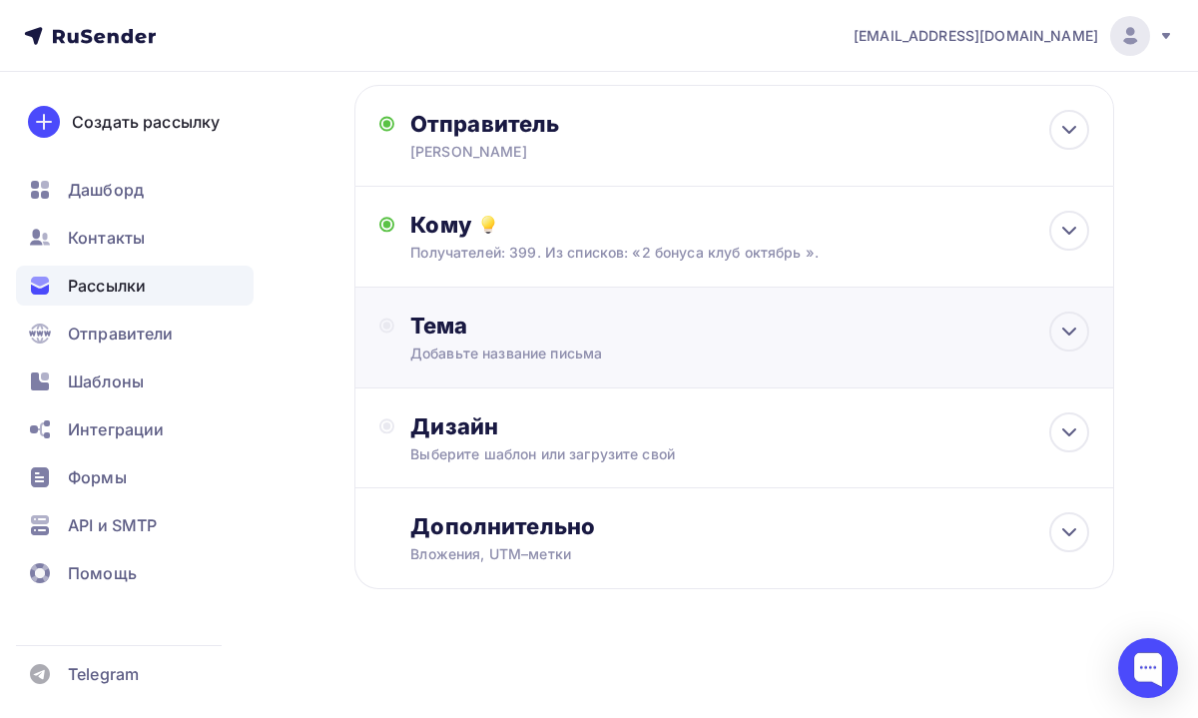
click at [541, 346] on div "Добавьте название письма" at bounding box center [587, 353] width 355 height 20
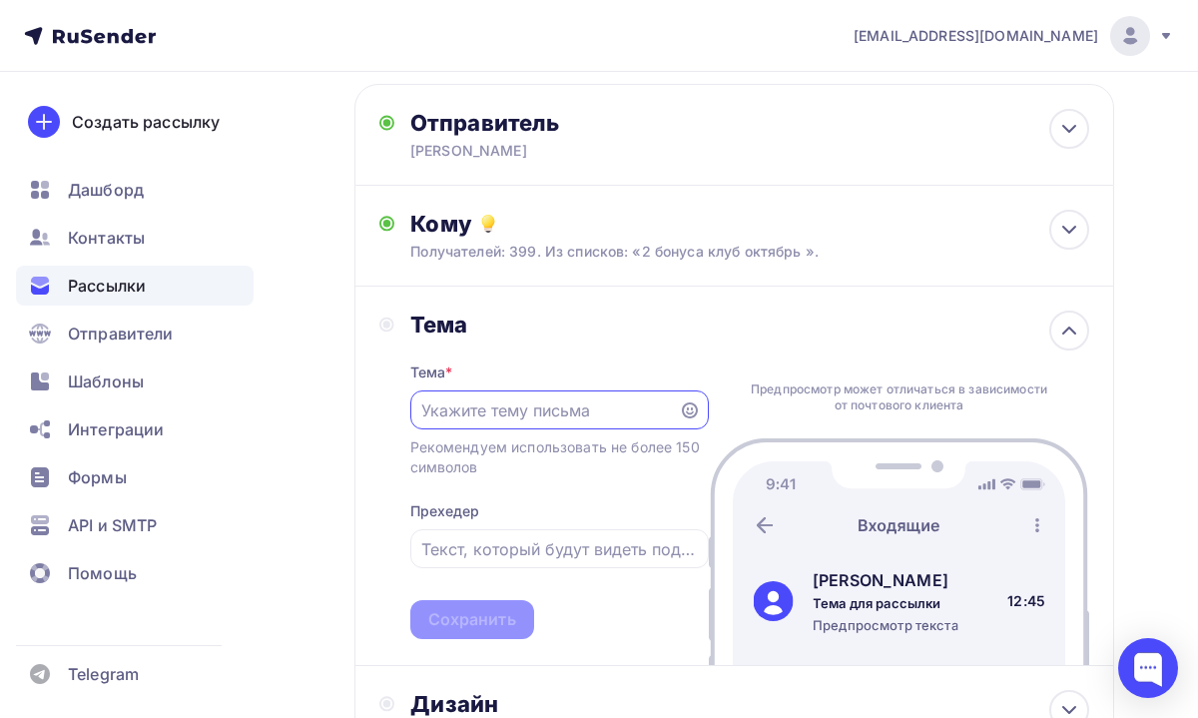
scroll to position [0, 0]
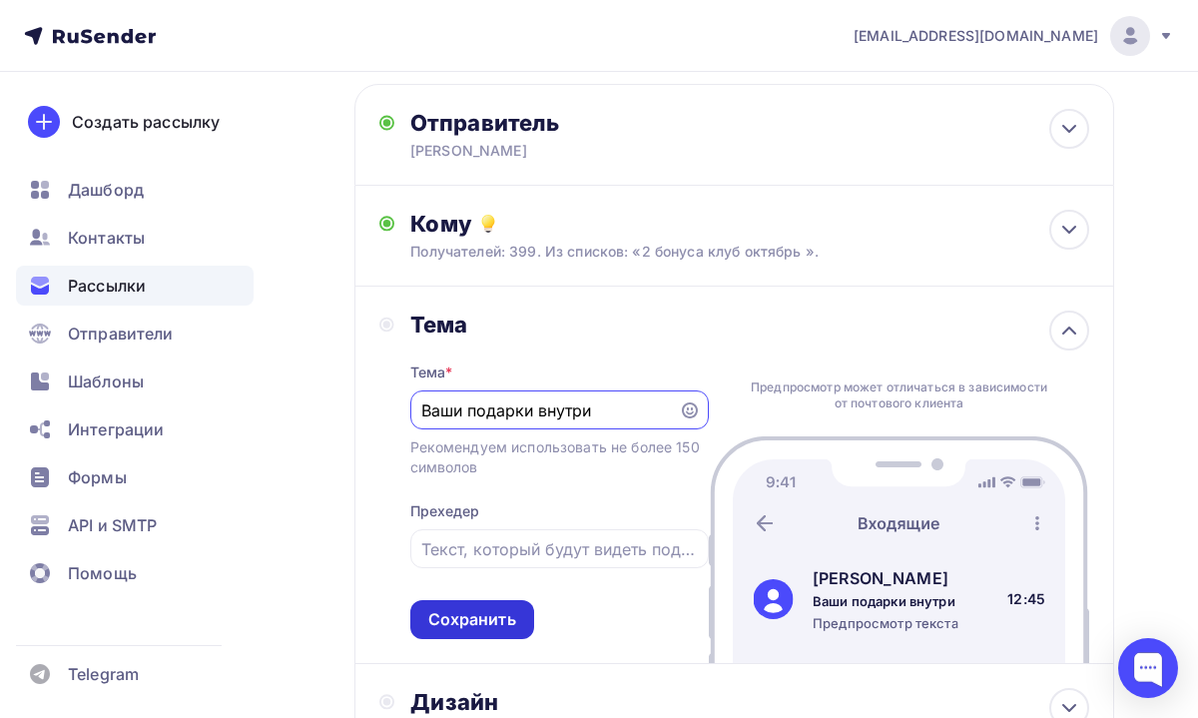
type input "Ваши подарки внутри"
click at [511, 615] on div "Сохранить" at bounding box center [472, 619] width 88 height 23
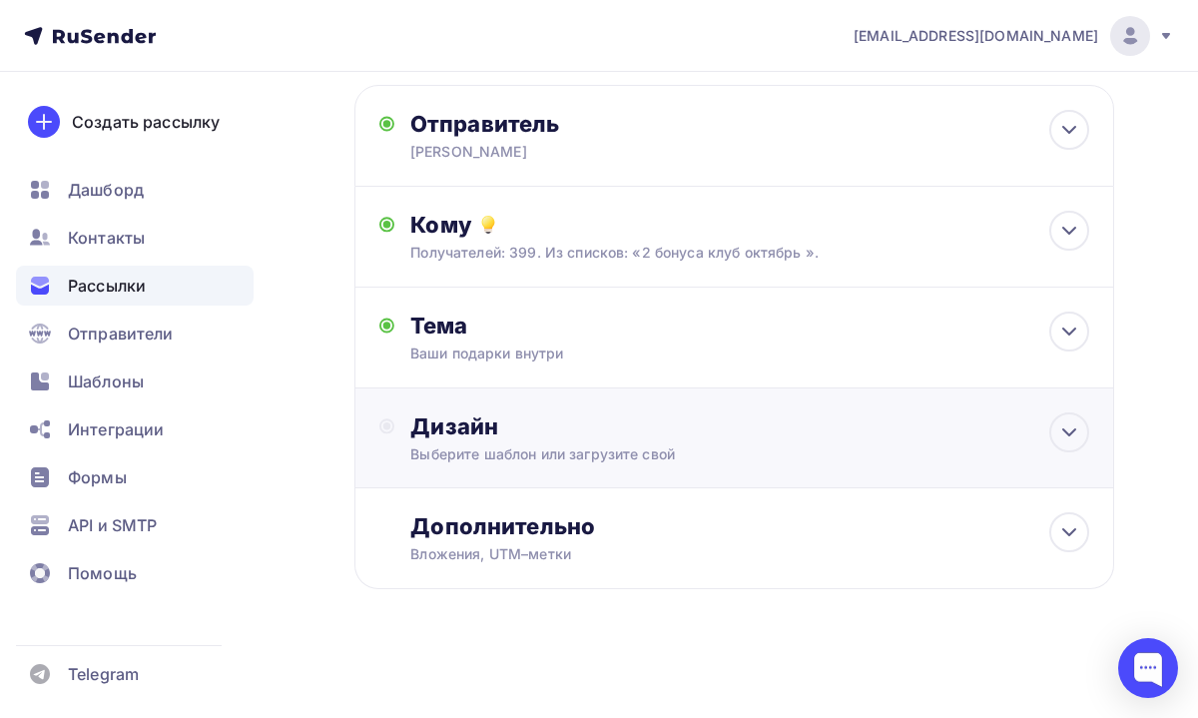
click at [578, 459] on div "Выберите шаблон или загрузите свой" at bounding box center [715, 454] width 611 height 20
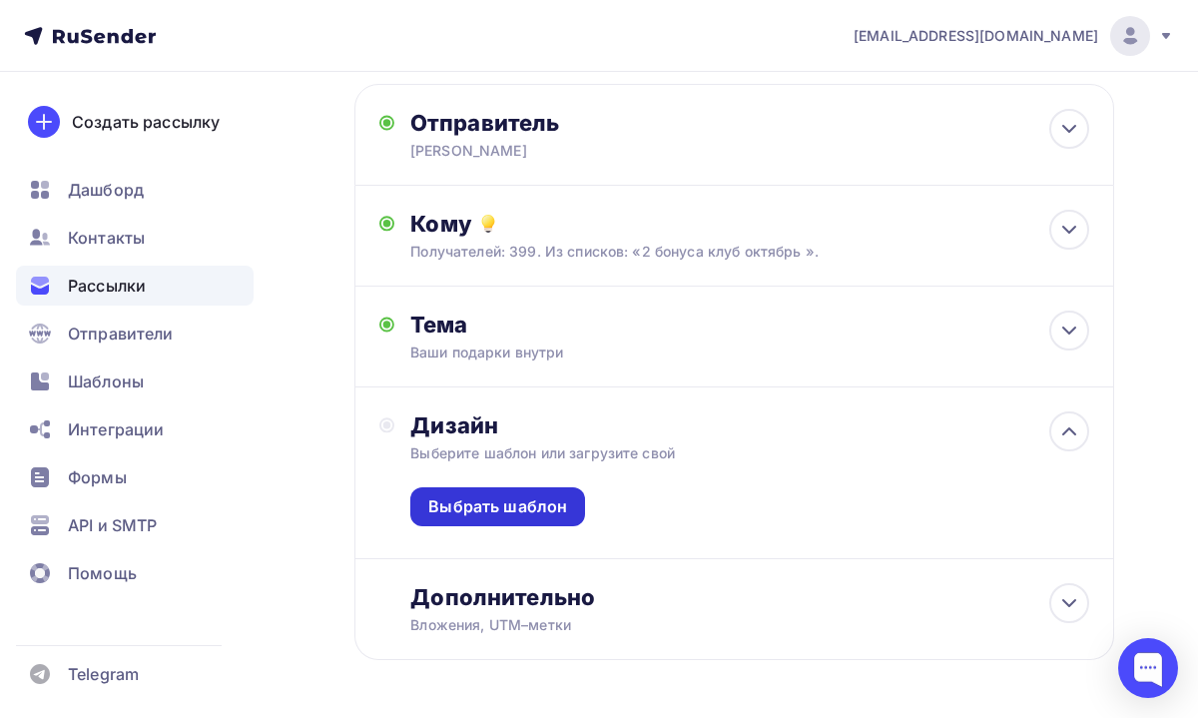
click at [545, 507] on div "Выбрать шаблон" at bounding box center [497, 506] width 139 height 23
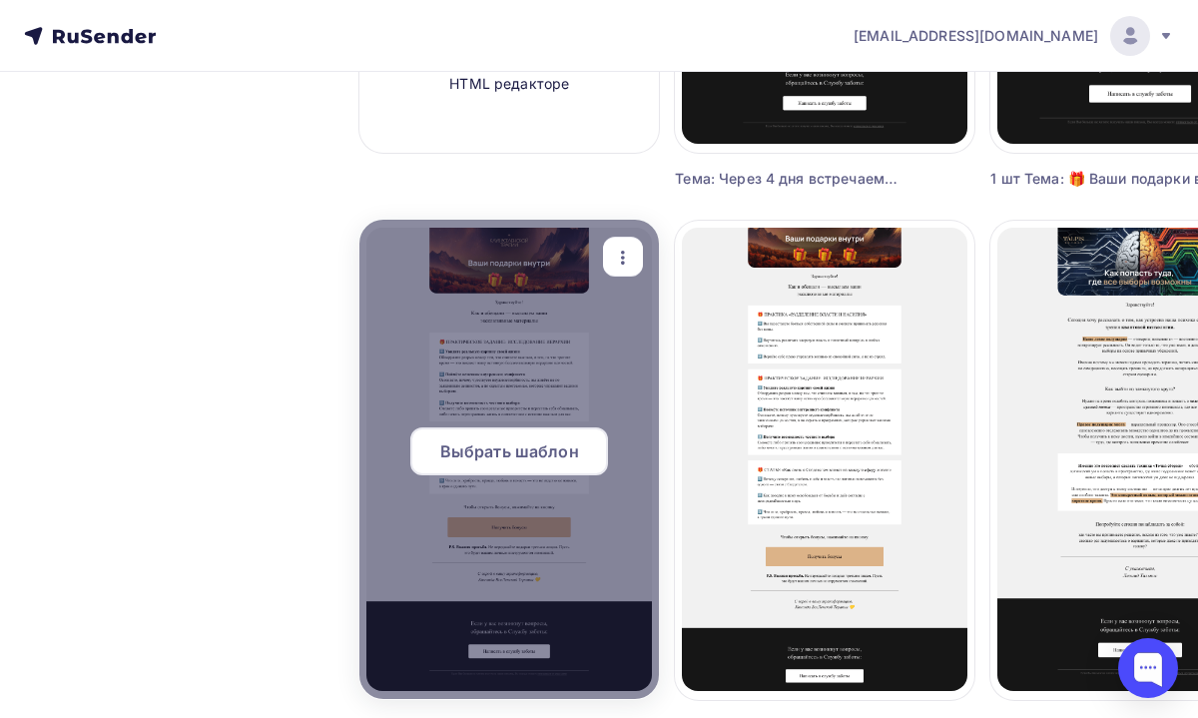
scroll to position [620, 0]
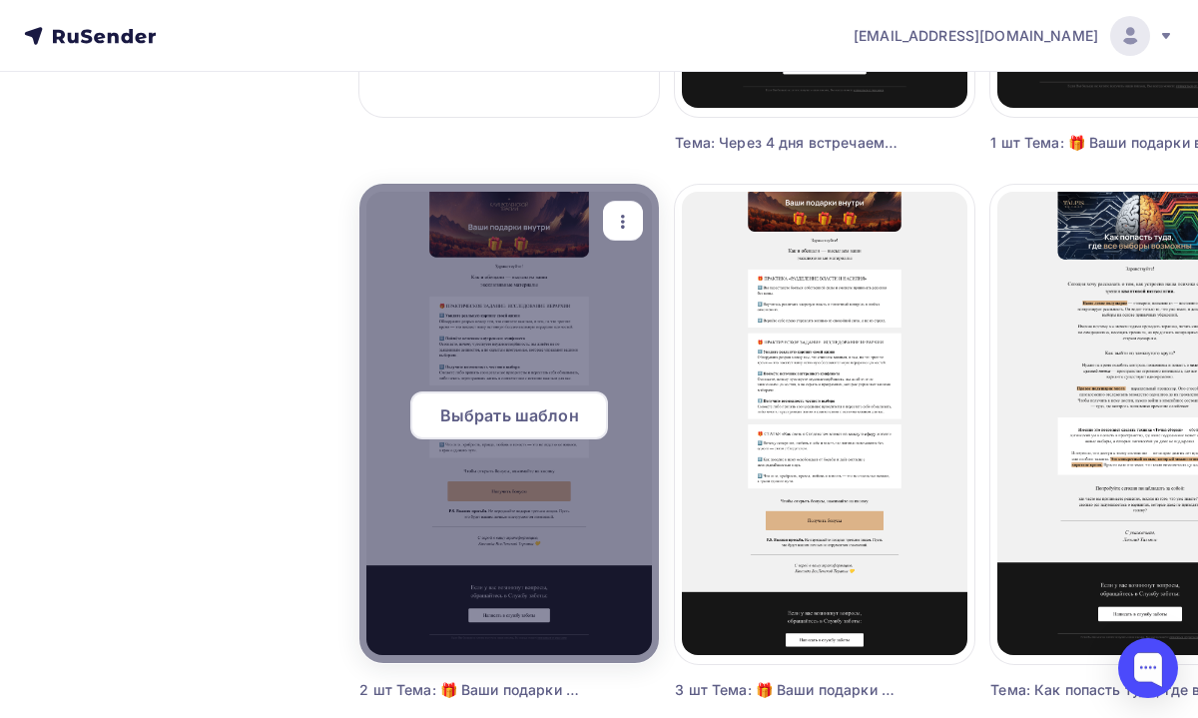
click at [527, 424] on span "Выбрать шаблон" at bounding box center [509, 415] width 139 height 24
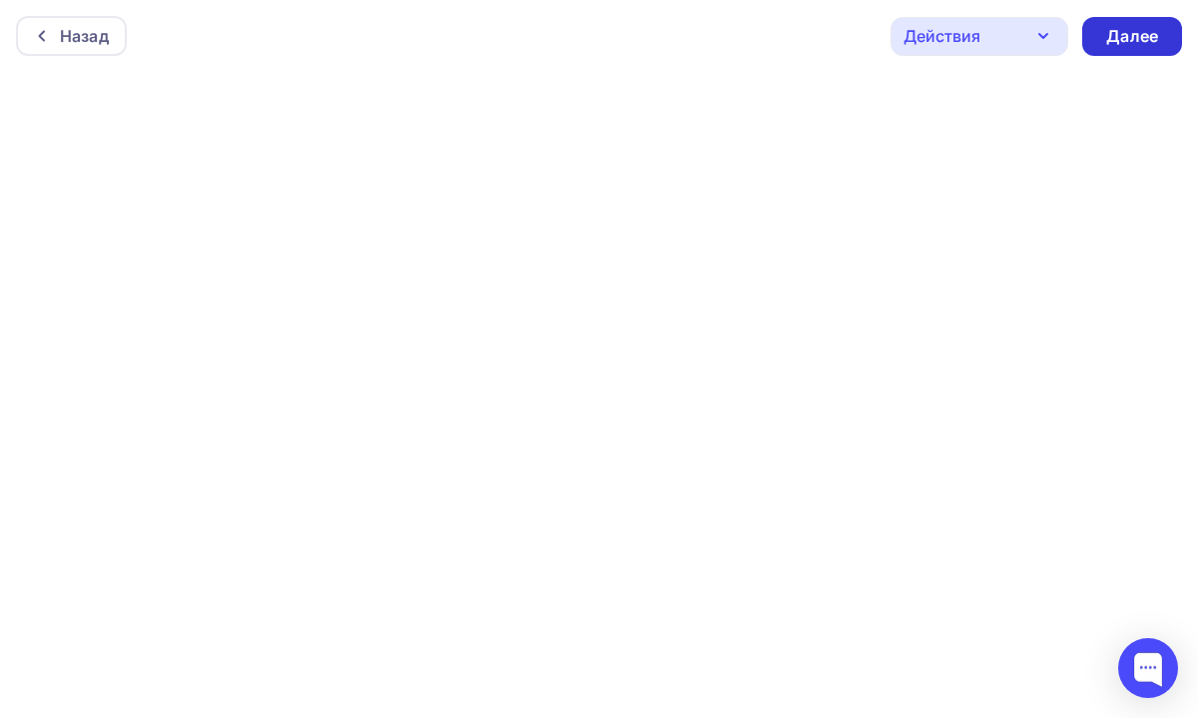
click at [1116, 35] on div "Далее" at bounding box center [1132, 36] width 52 height 23
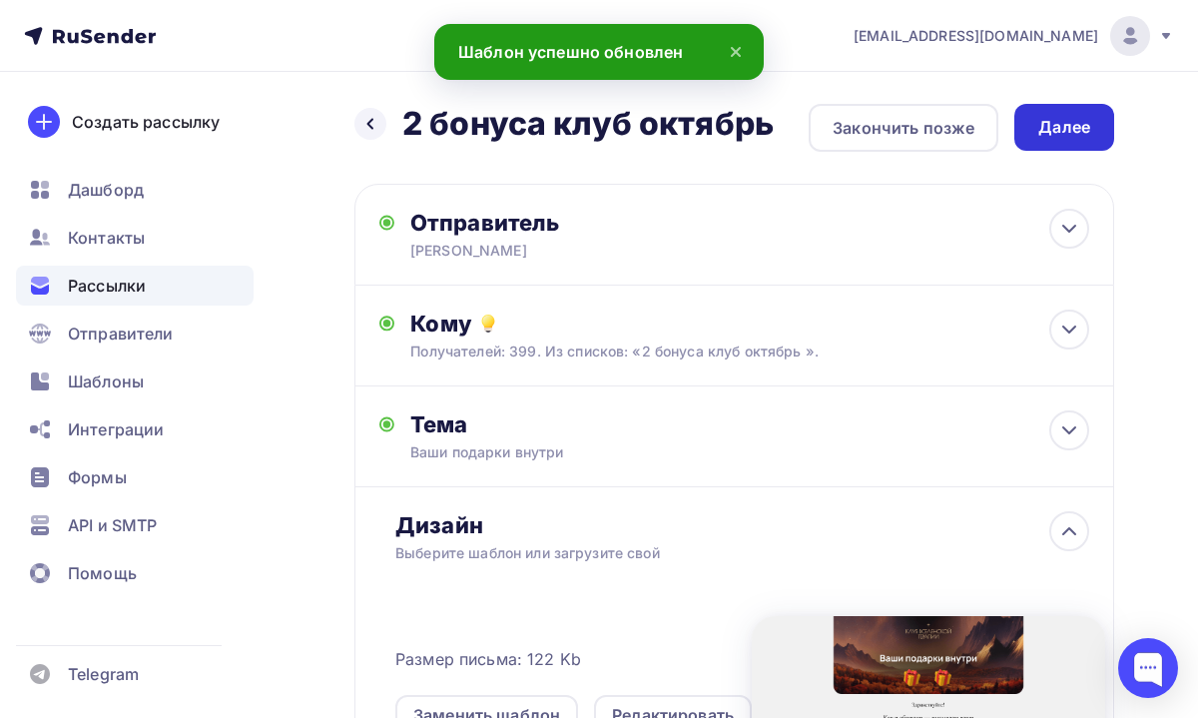
click at [1067, 129] on div "Далее" at bounding box center [1064, 127] width 52 height 23
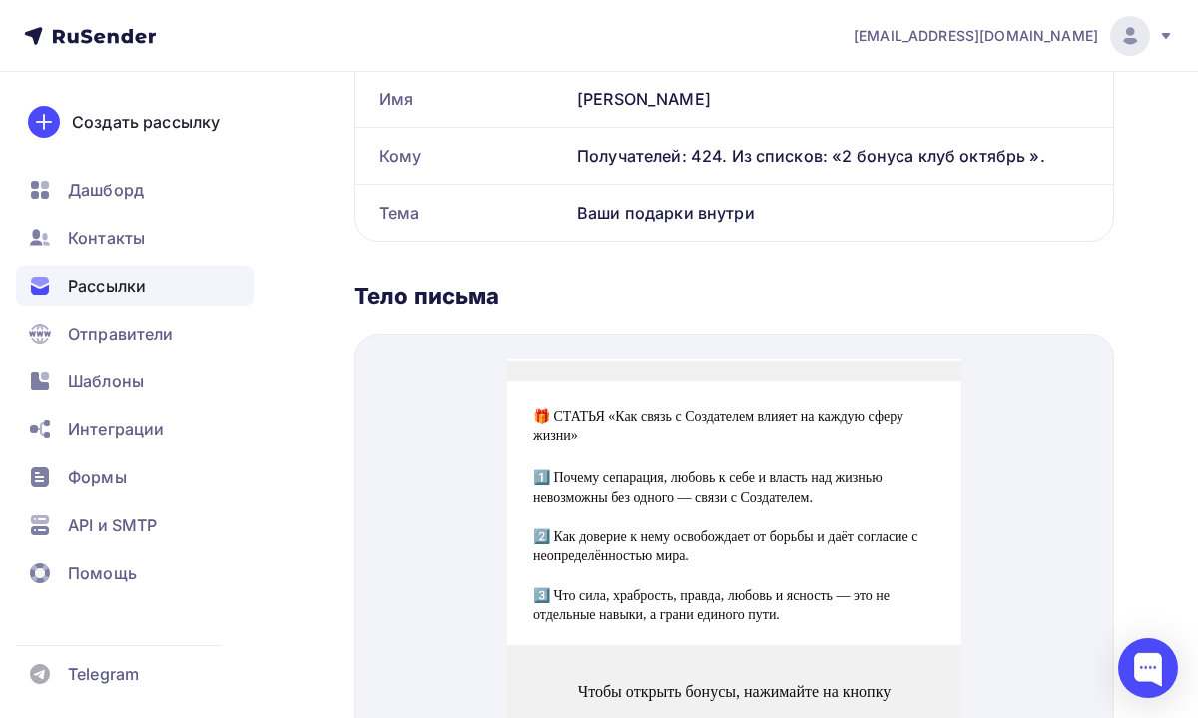
scroll to position [1083, 0]
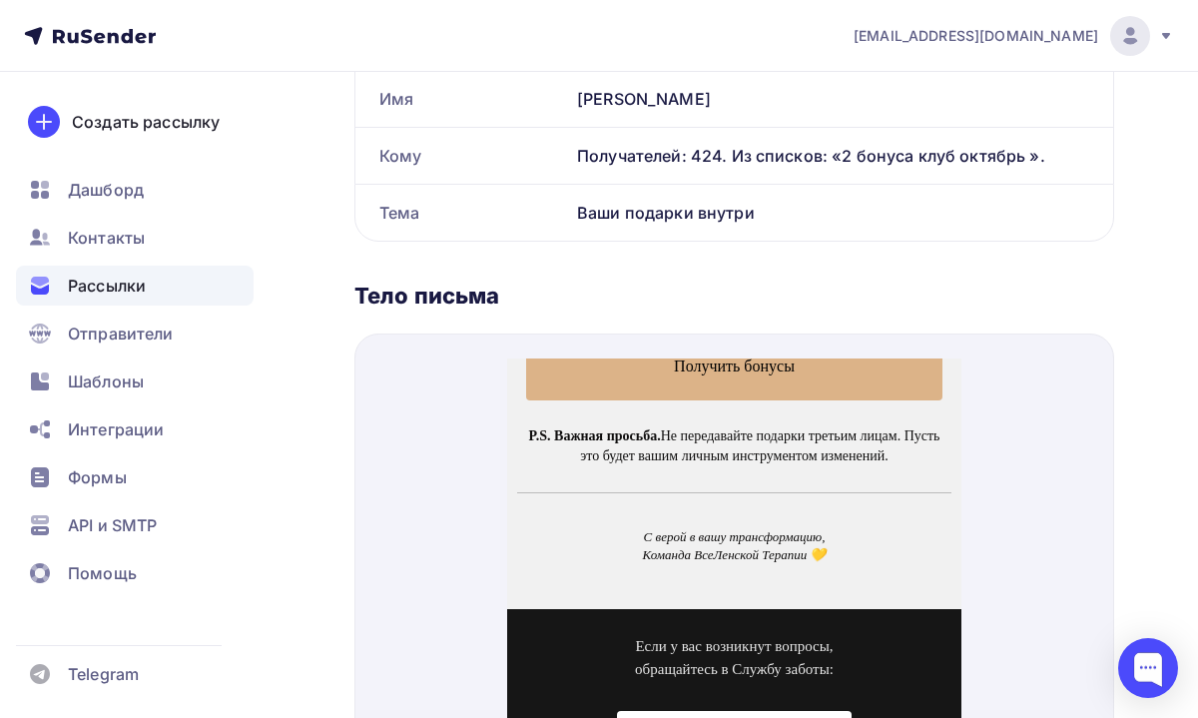
click at [821, 358] on span "Получить бонусы" at bounding box center [733, 341] width 417 height 69
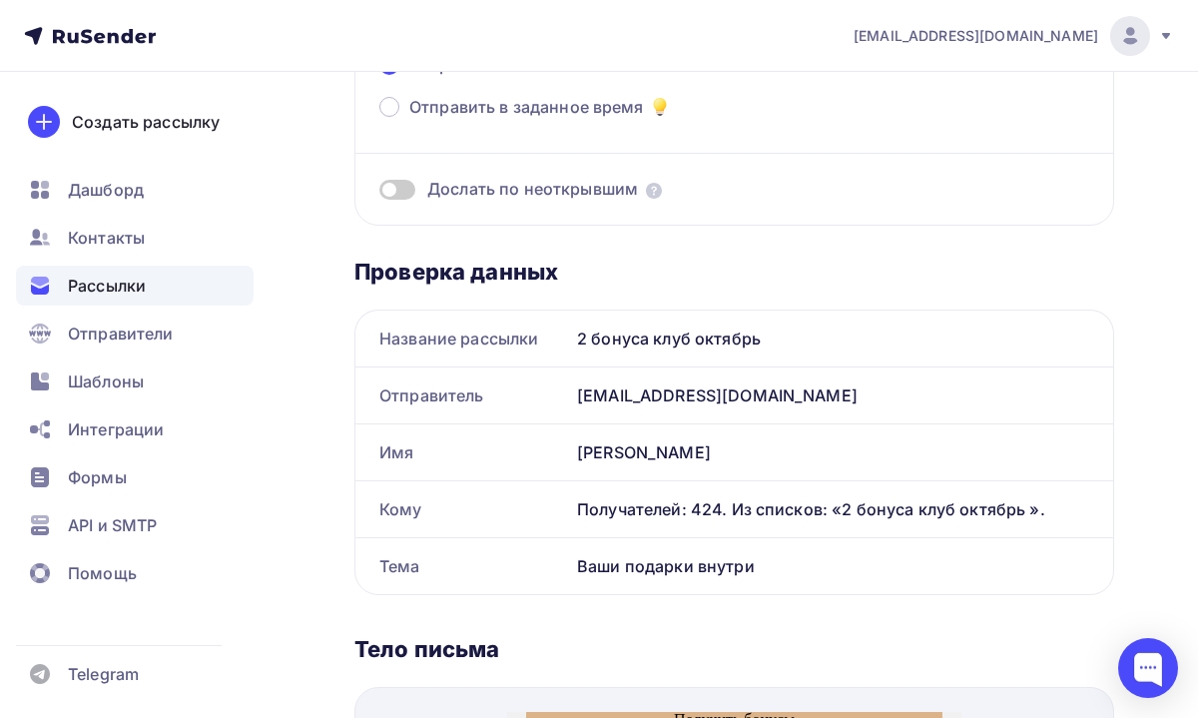
scroll to position [838, 0]
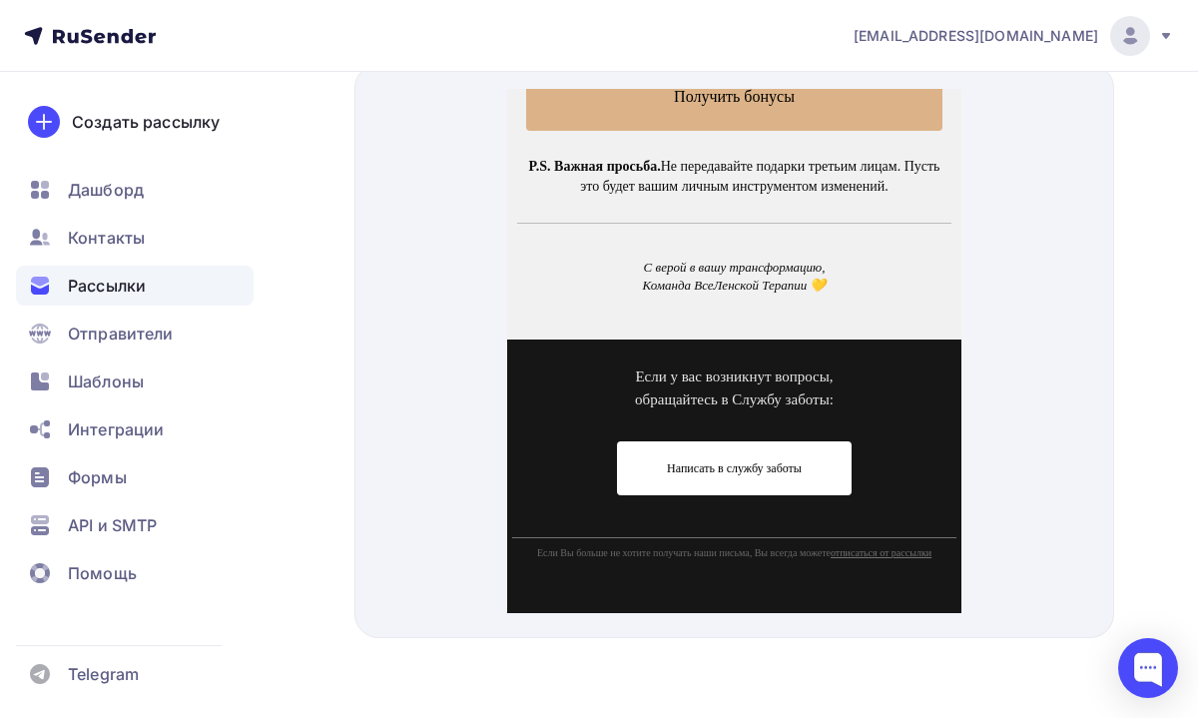
click at [777, 454] on span "Написать в службу заботы" at bounding box center [733, 444] width 235 height 54
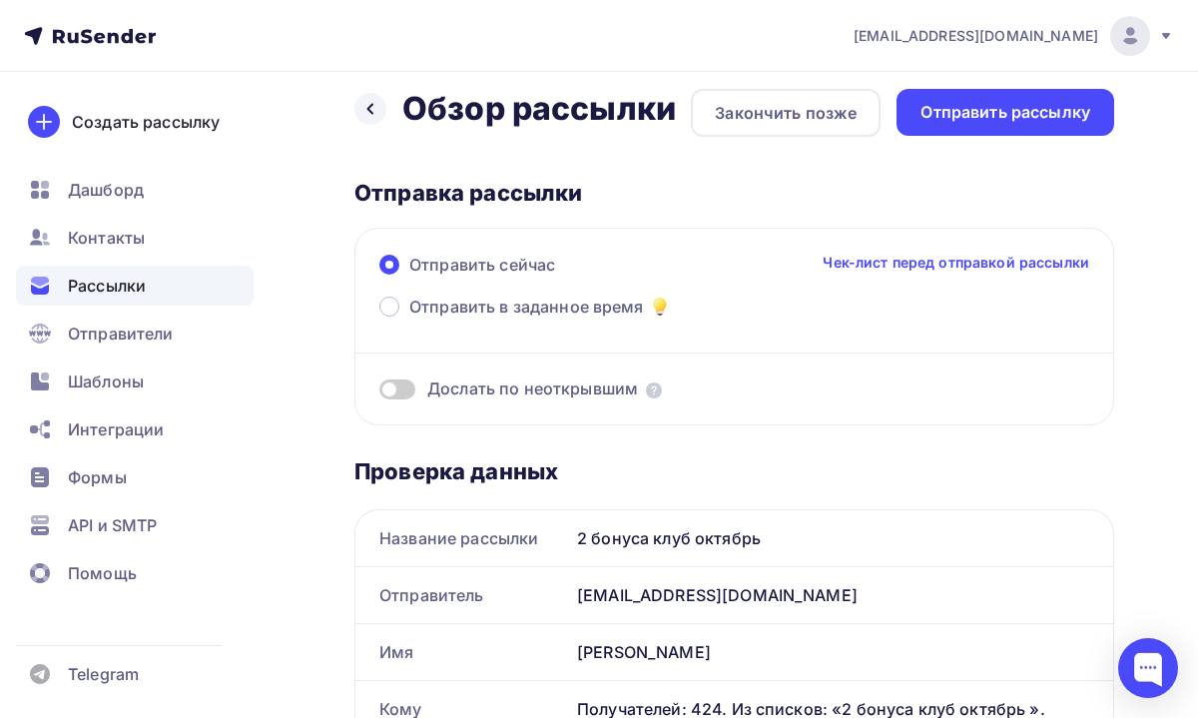
scroll to position [0, 0]
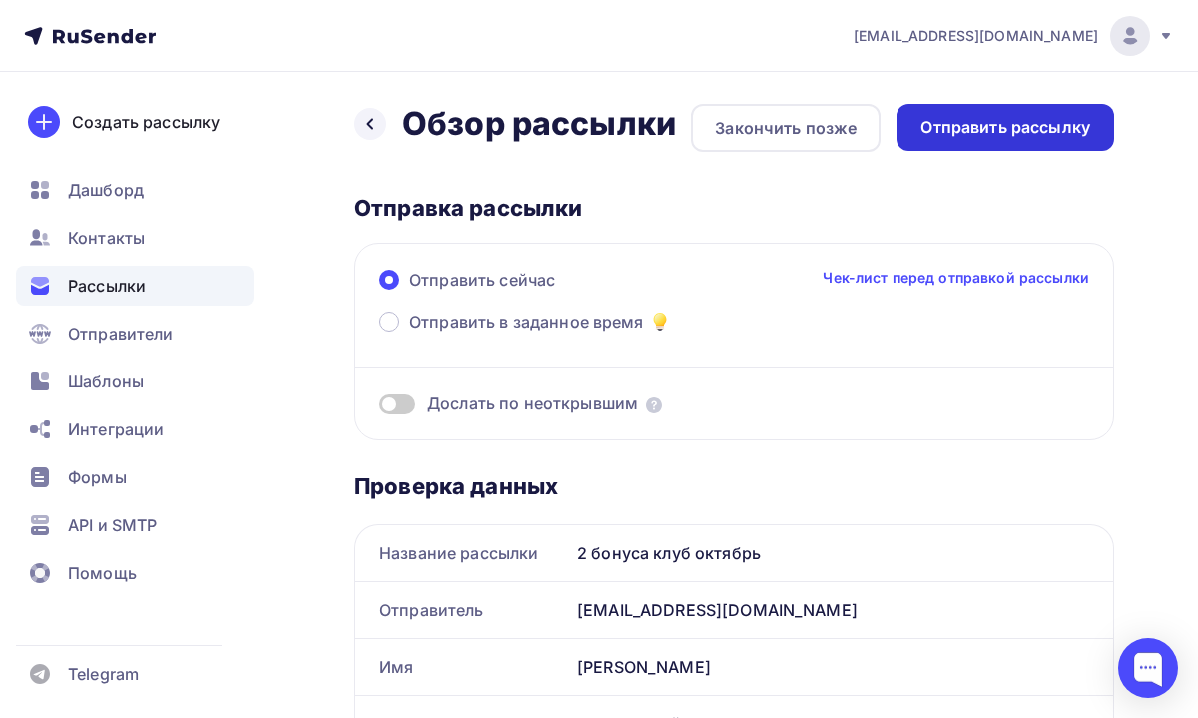
click at [928, 136] on div "Отправить рассылку" at bounding box center [1005, 127] width 170 height 23
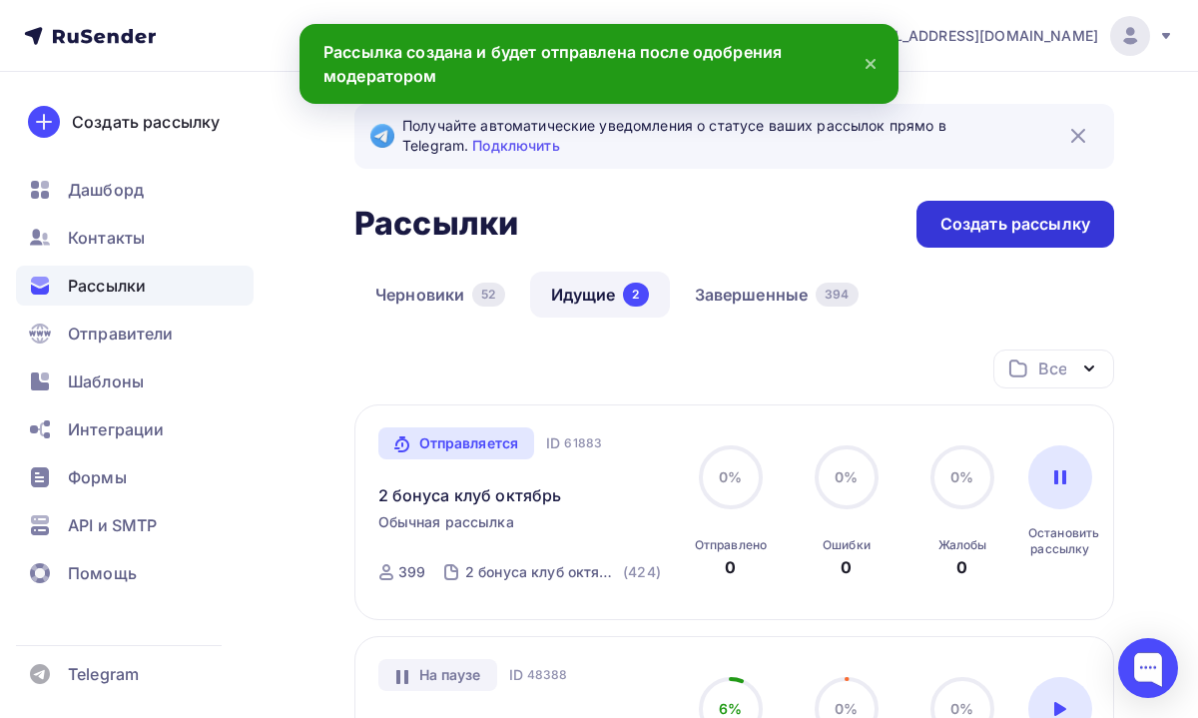
click at [954, 235] on div "Создать рассылку" at bounding box center [1015, 224] width 150 height 23
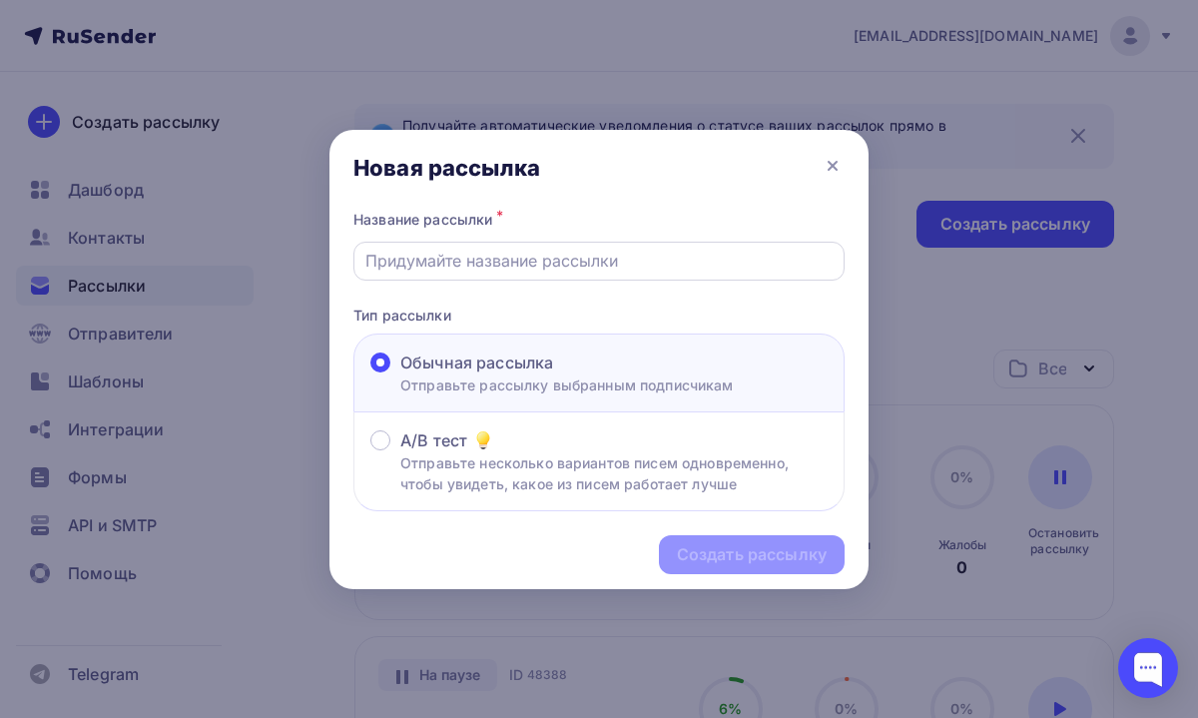
click at [664, 244] on div at bounding box center [598, 261] width 491 height 39
click at [645, 253] on input "text" at bounding box center [599, 261] width 468 height 24
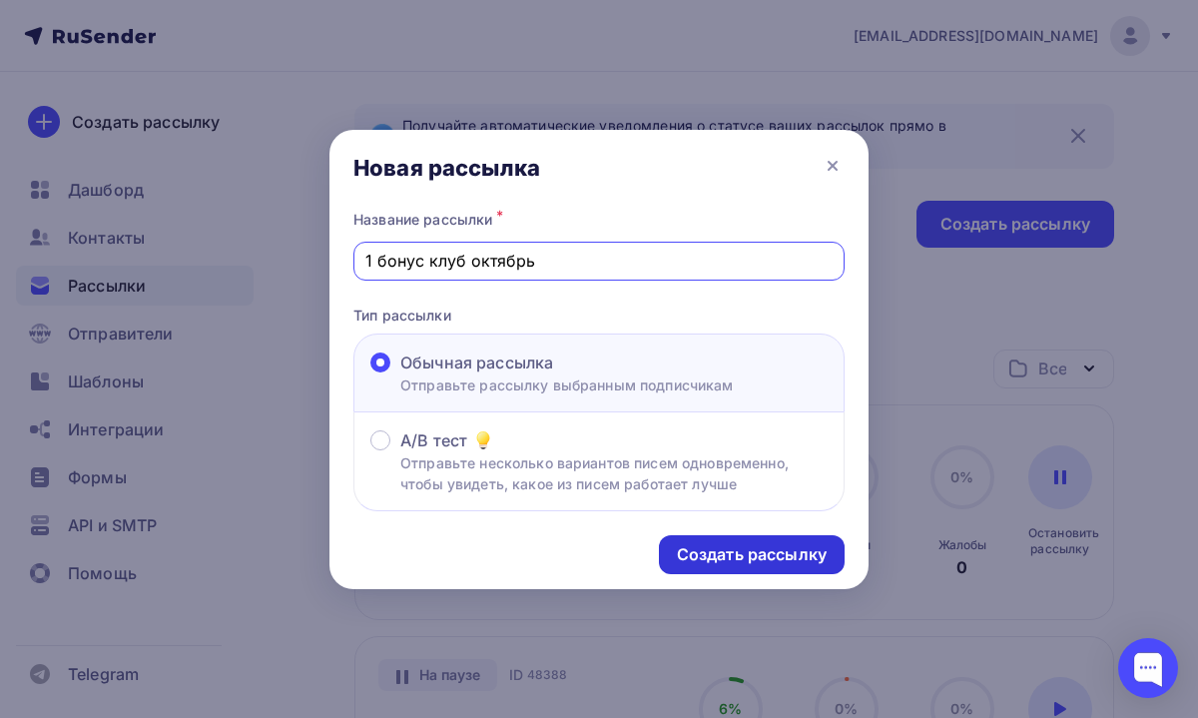
type input "1 бонус клуб октябрь"
click at [695, 546] on div "Создать рассылку" at bounding box center [752, 554] width 150 height 23
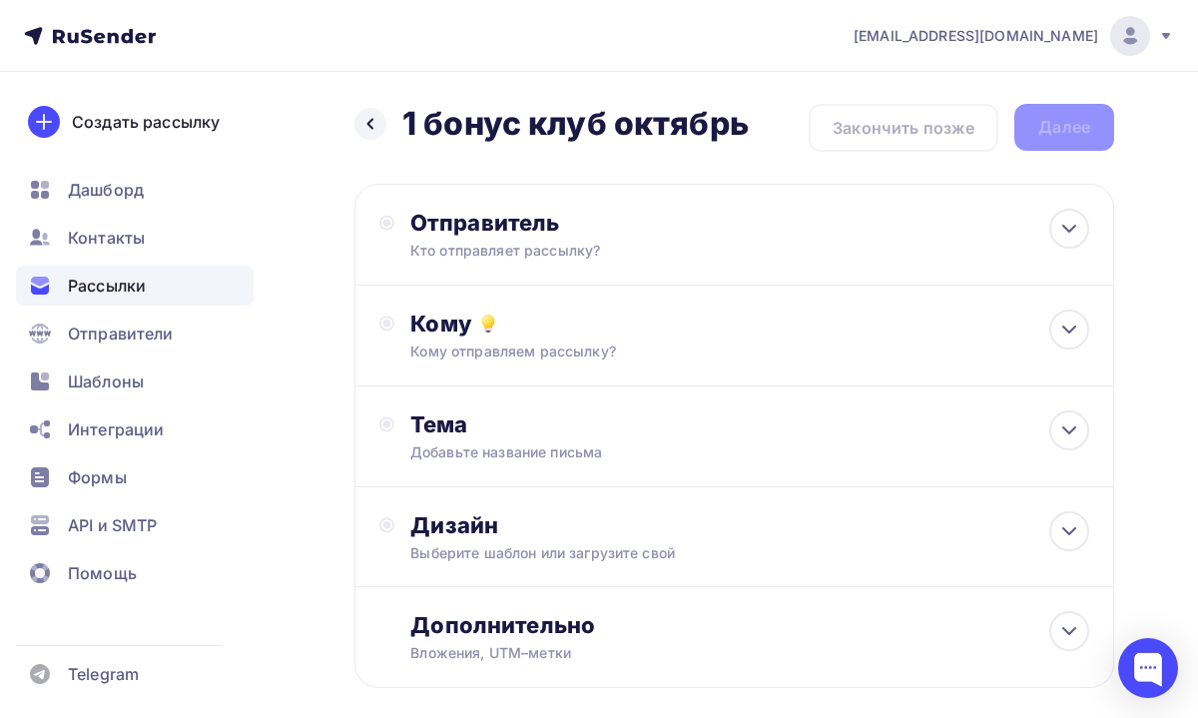
click at [724, 268] on div "Отправитель Кто отправляет рассылку? Email * [EMAIL_ADDRESS][DOMAIN_NAME] [EMAI…" at bounding box center [734, 235] width 760 height 102
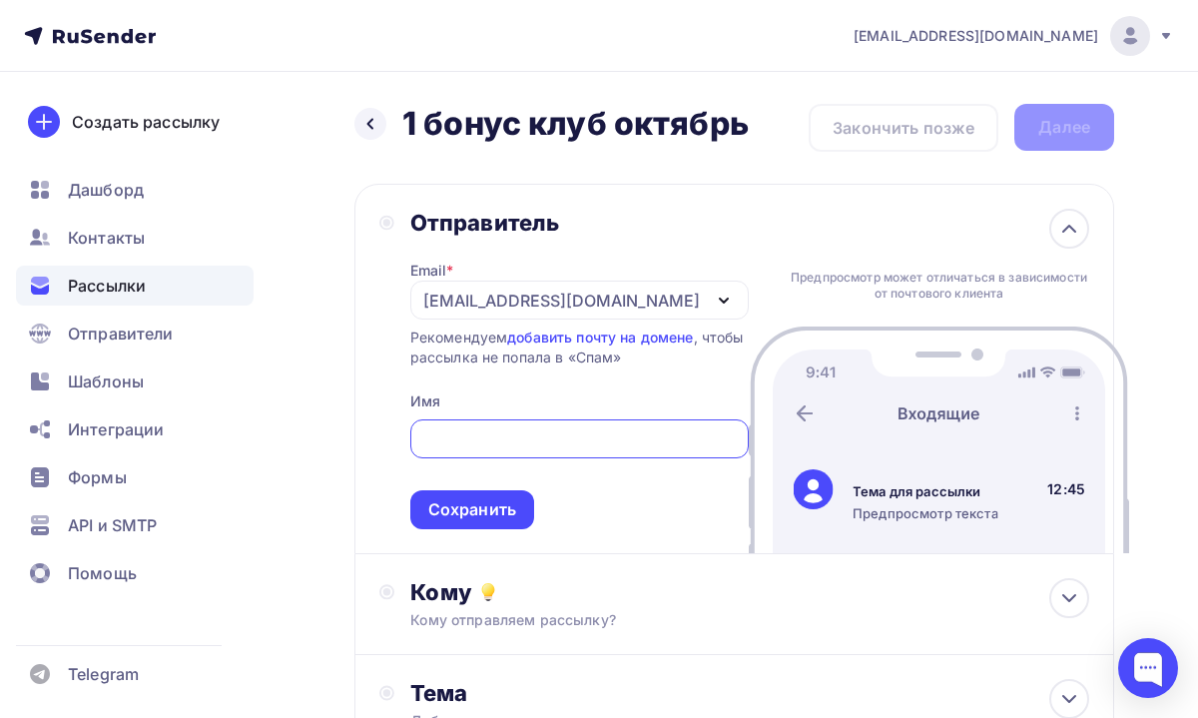
click at [618, 309] on div "[EMAIL_ADDRESS][DOMAIN_NAME]" at bounding box center [561, 301] width 277 height 24
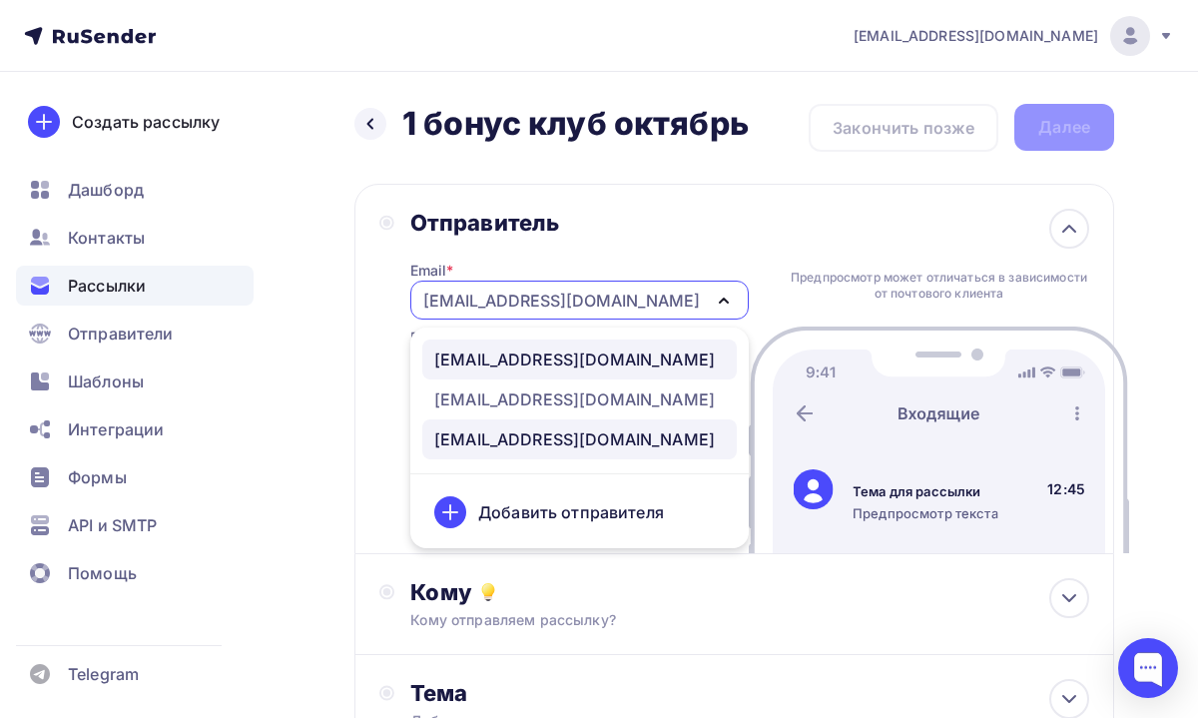
click at [562, 367] on div "[EMAIL_ADDRESS][DOMAIN_NAME]" at bounding box center [574, 359] width 281 height 24
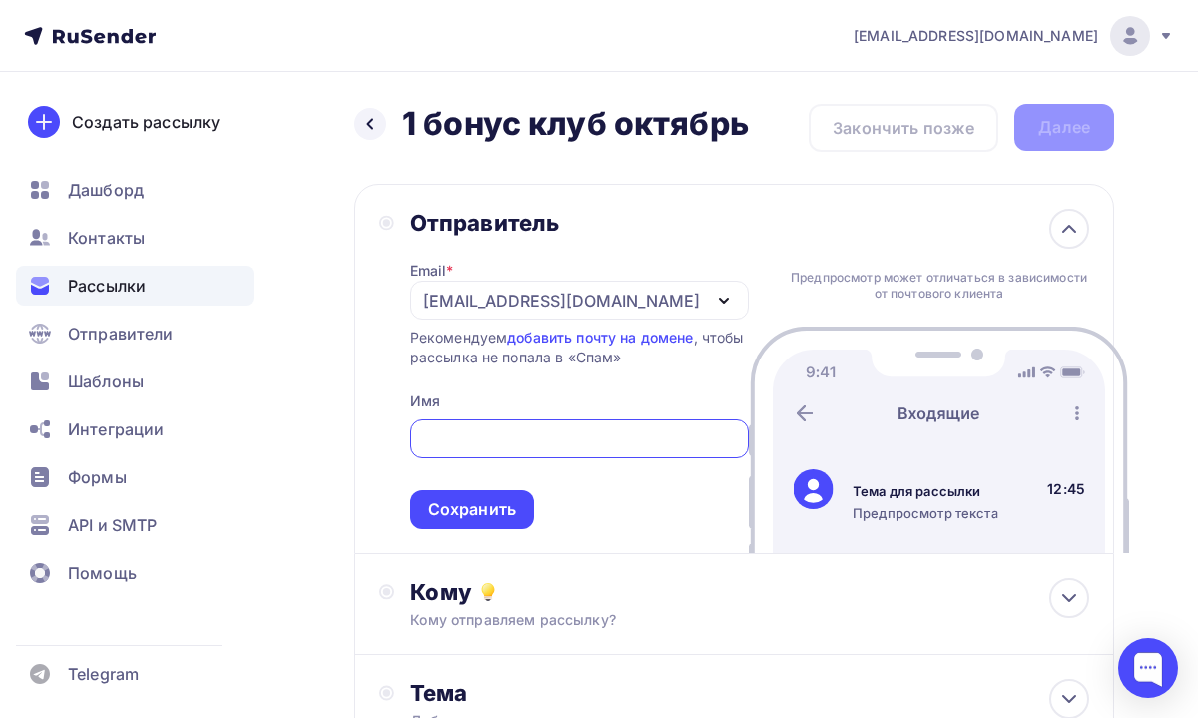
click at [502, 435] on input "text" at bounding box center [578, 439] width 315 height 24
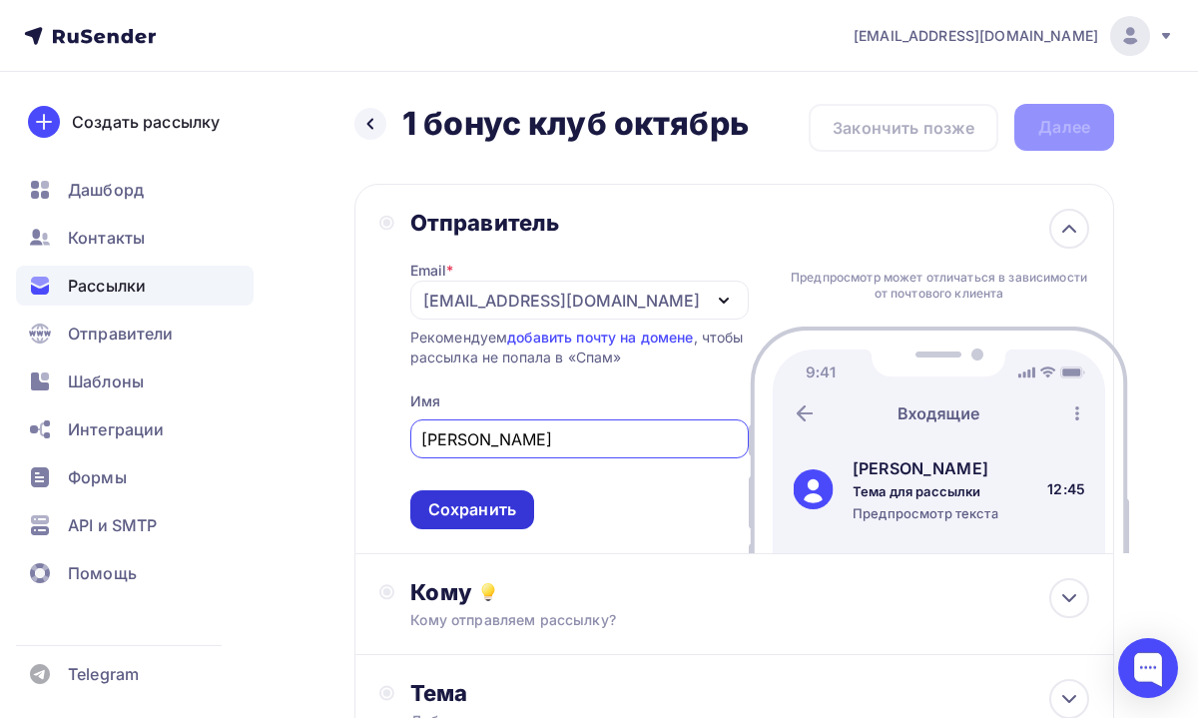
type input "[PERSON_NAME]"
click at [497, 508] on div "Сохранить" at bounding box center [472, 509] width 88 height 23
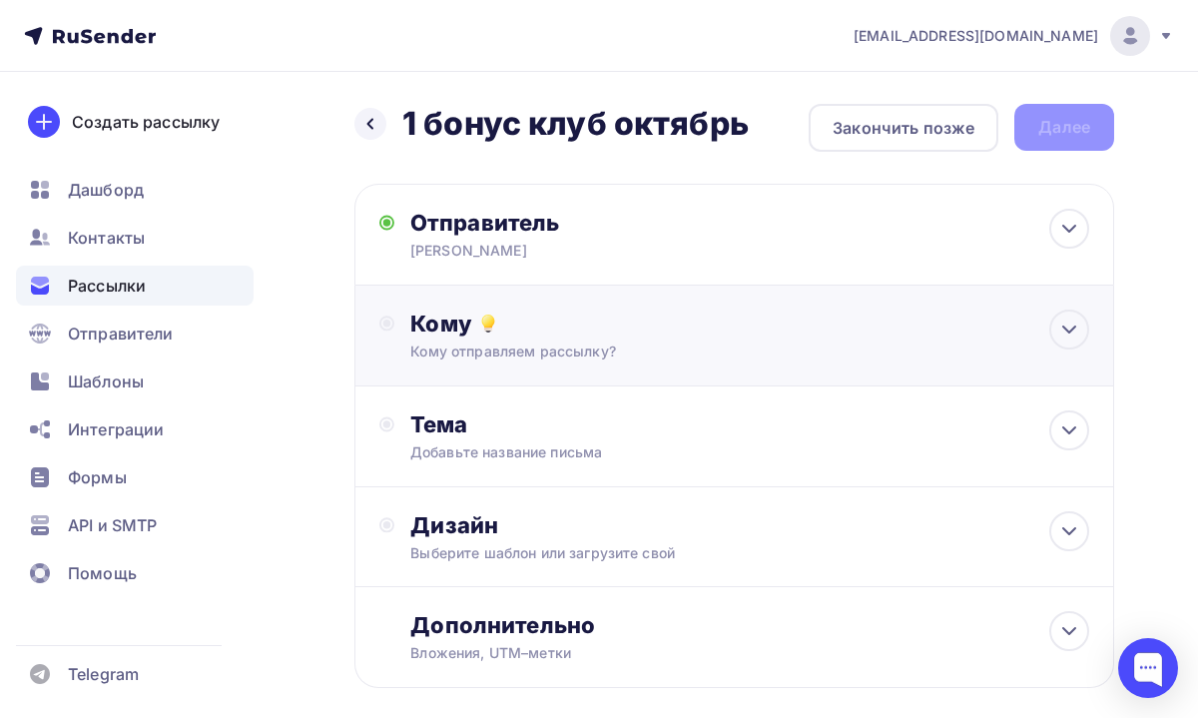
click at [615, 369] on div "Кому Кому отправляем рассылку? Списки получателей Выберите список Все списки id…" at bounding box center [734, 336] width 760 height 101
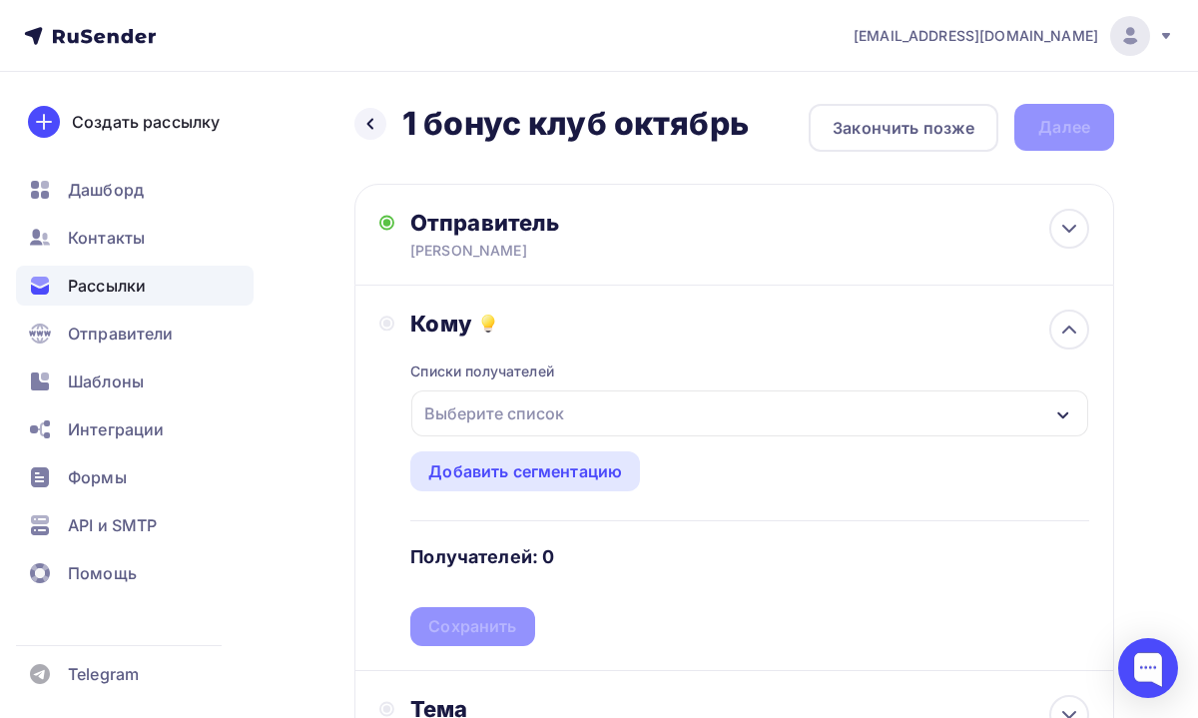
click at [578, 415] on div "Выберите список" at bounding box center [749, 413] width 677 height 46
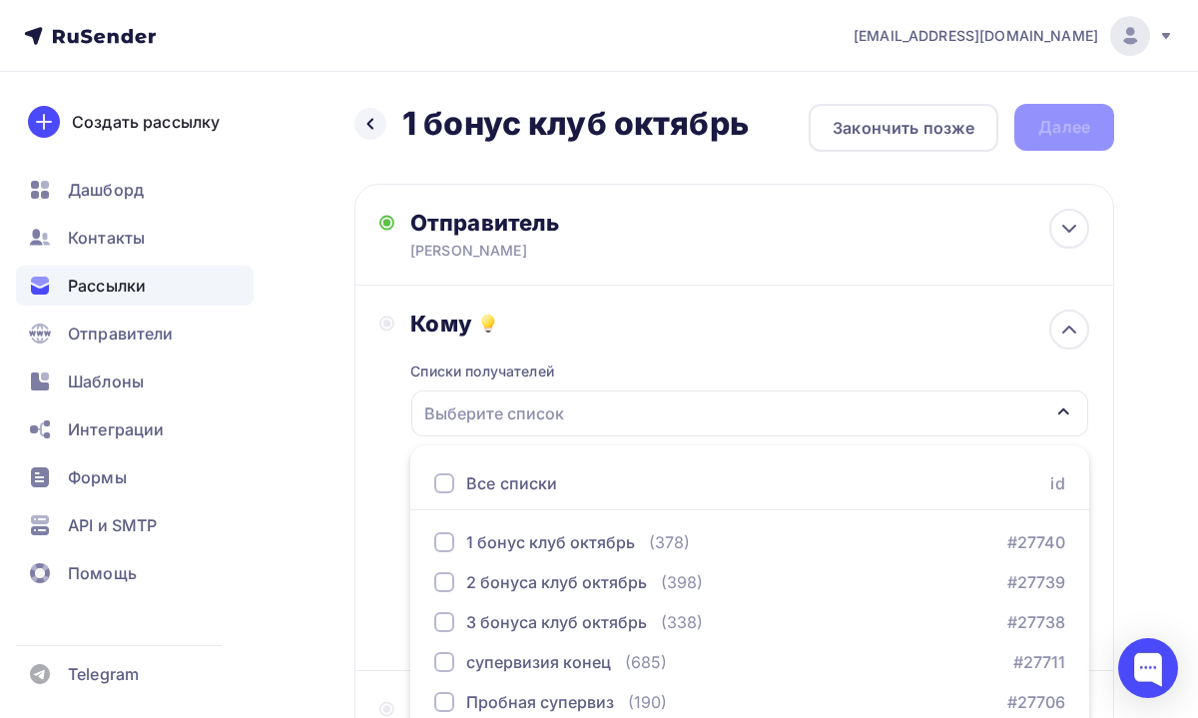
scroll to position [246, 0]
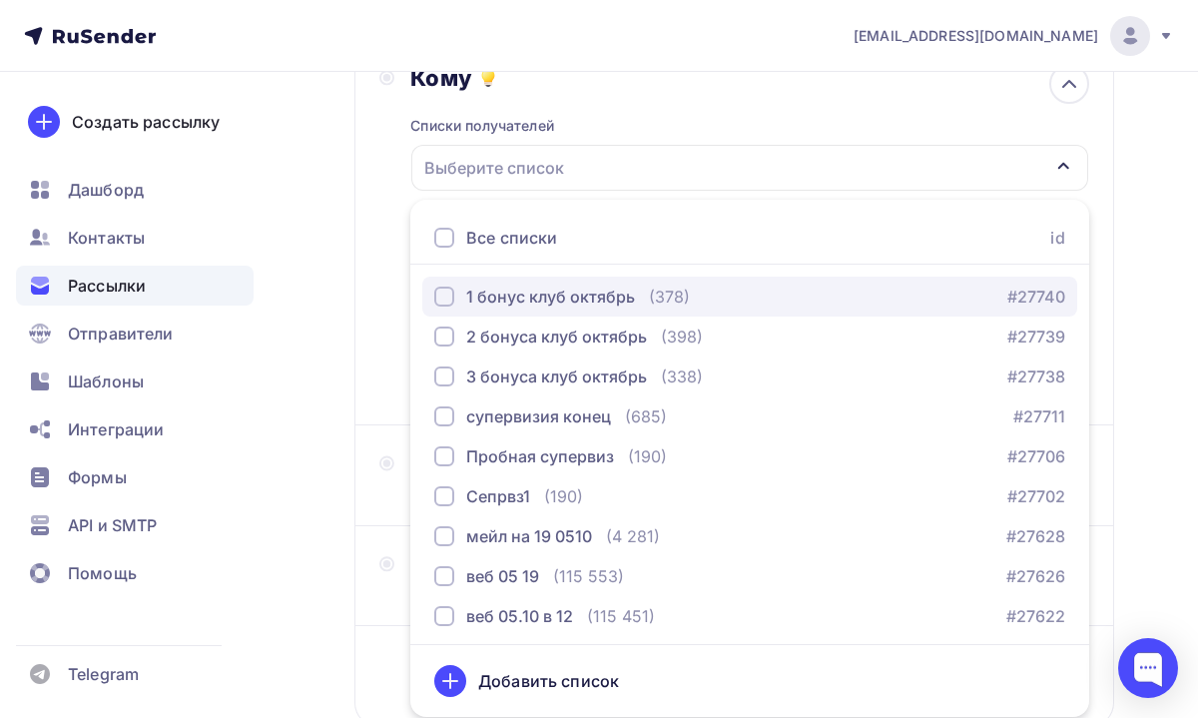
click at [542, 305] on div "1 бонус клуб октябрь" at bounding box center [550, 297] width 169 height 24
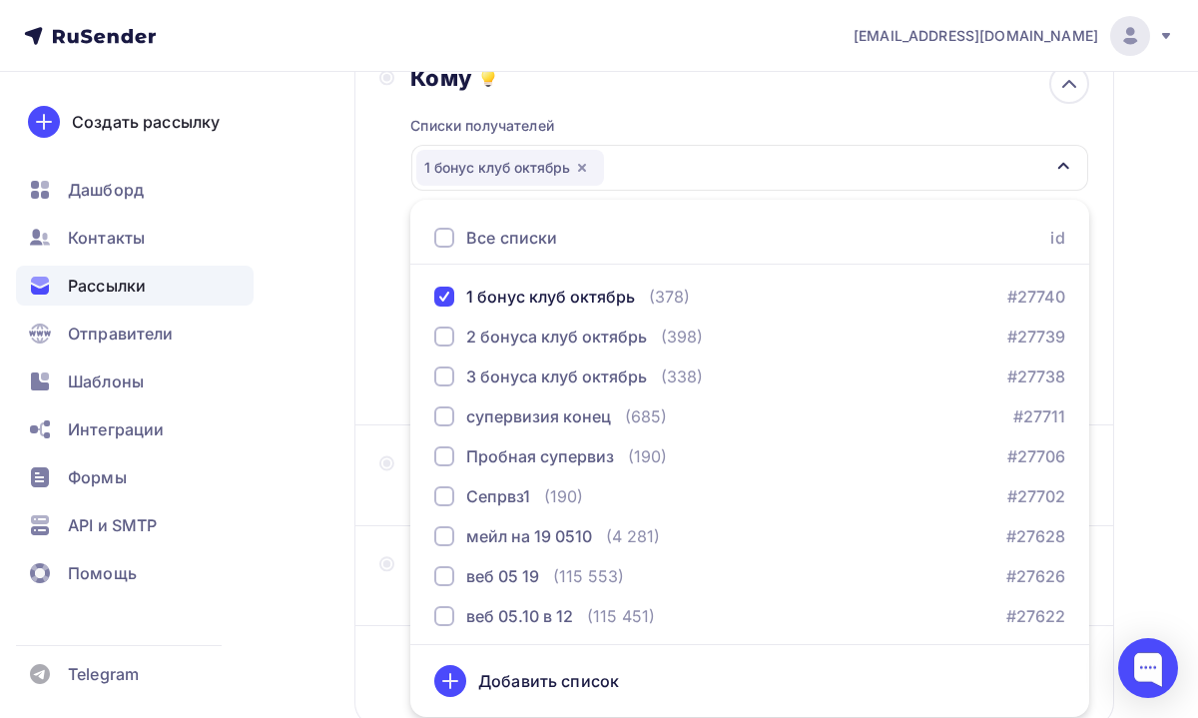
click at [1193, 373] on div "Назад 1 бонус клуб [DATE] бонус клуб октябрь Закончить позже Далее Отправитель …" at bounding box center [599, 340] width 1198 height 1029
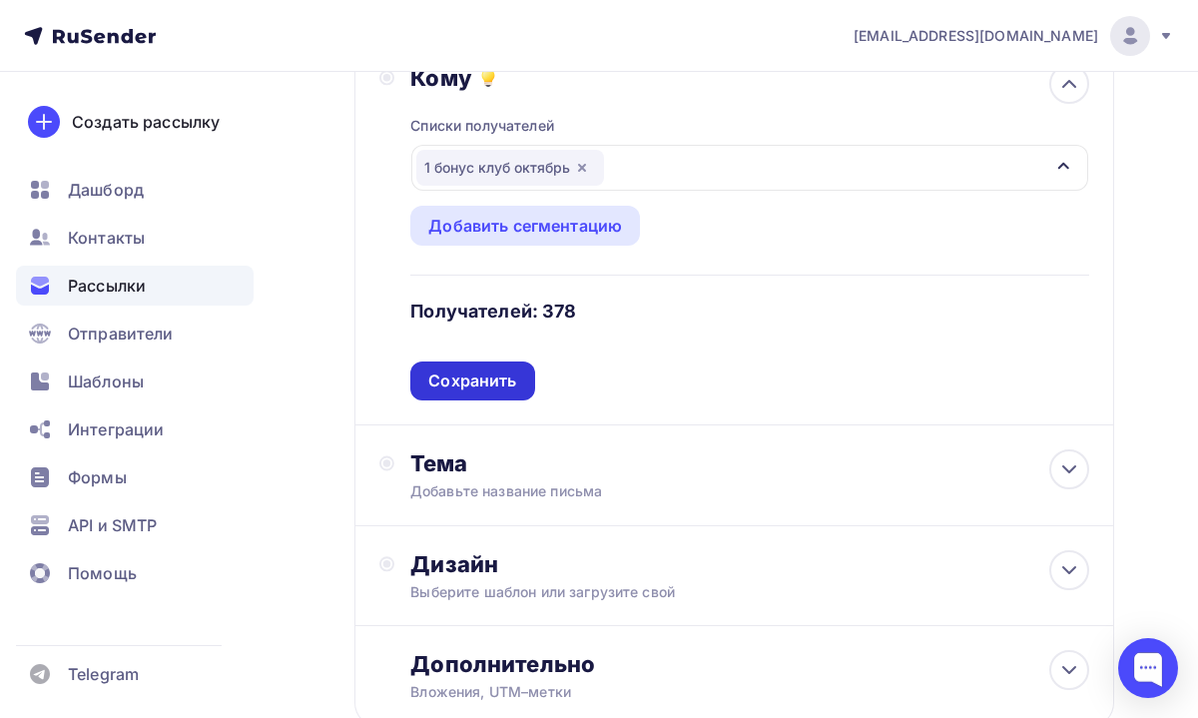
click at [484, 388] on div "Сохранить" at bounding box center [472, 380] width 88 height 23
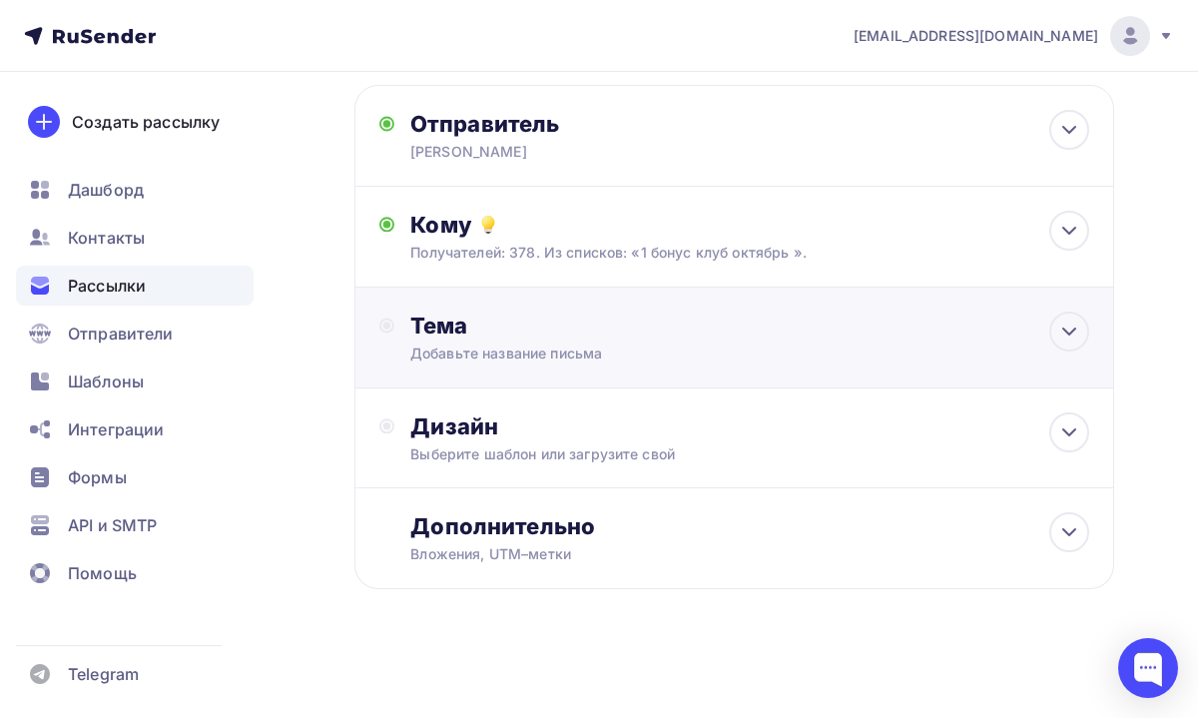
click at [549, 332] on div "Тема" at bounding box center [607, 325] width 394 height 28
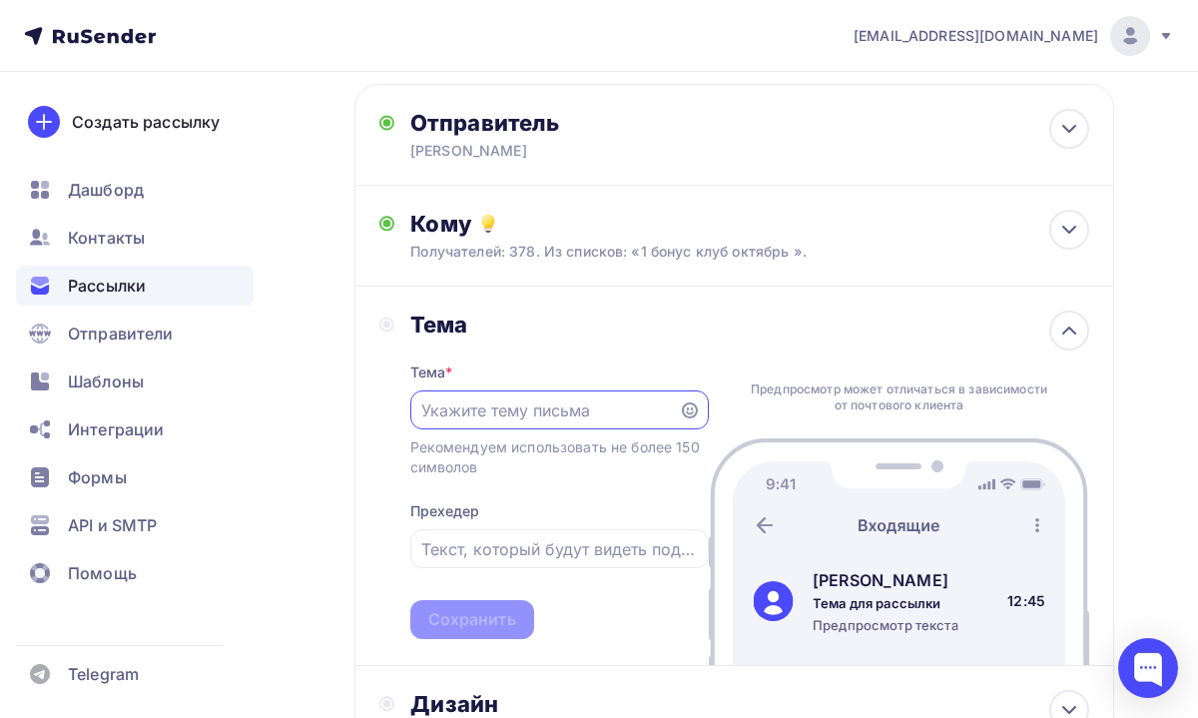
scroll to position [0, 0]
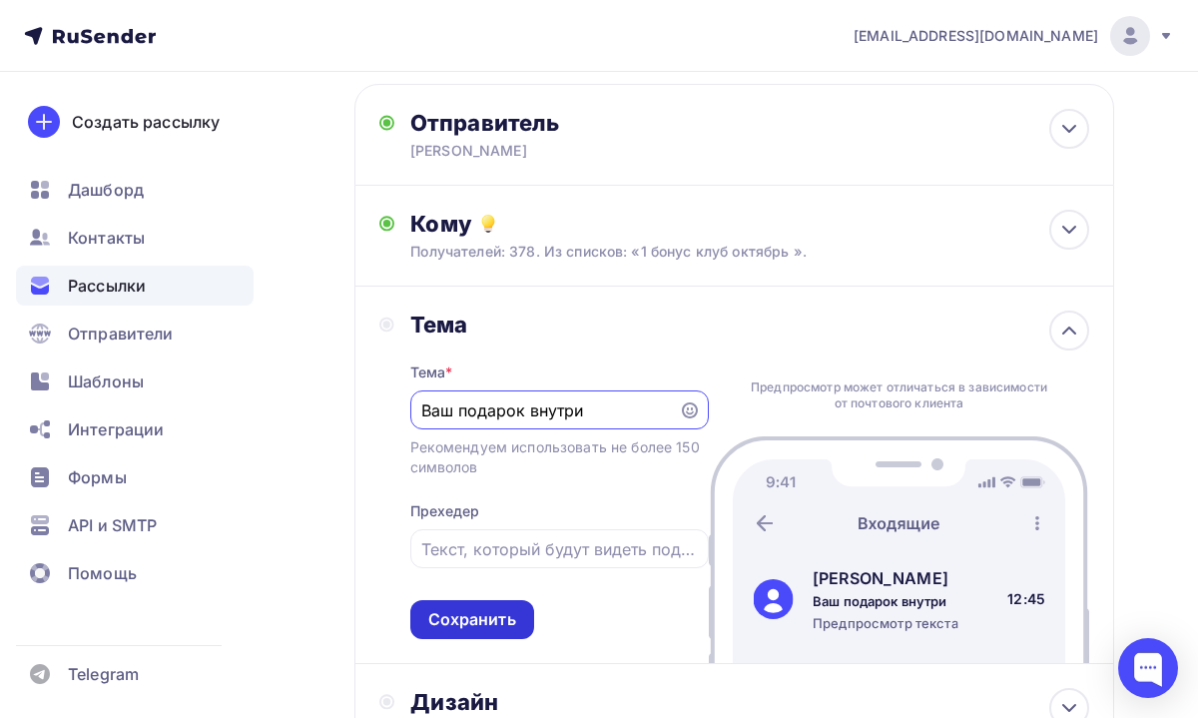
type input "Ваш подарок внутри"
click at [463, 616] on div "Сохранить" at bounding box center [472, 619] width 88 height 23
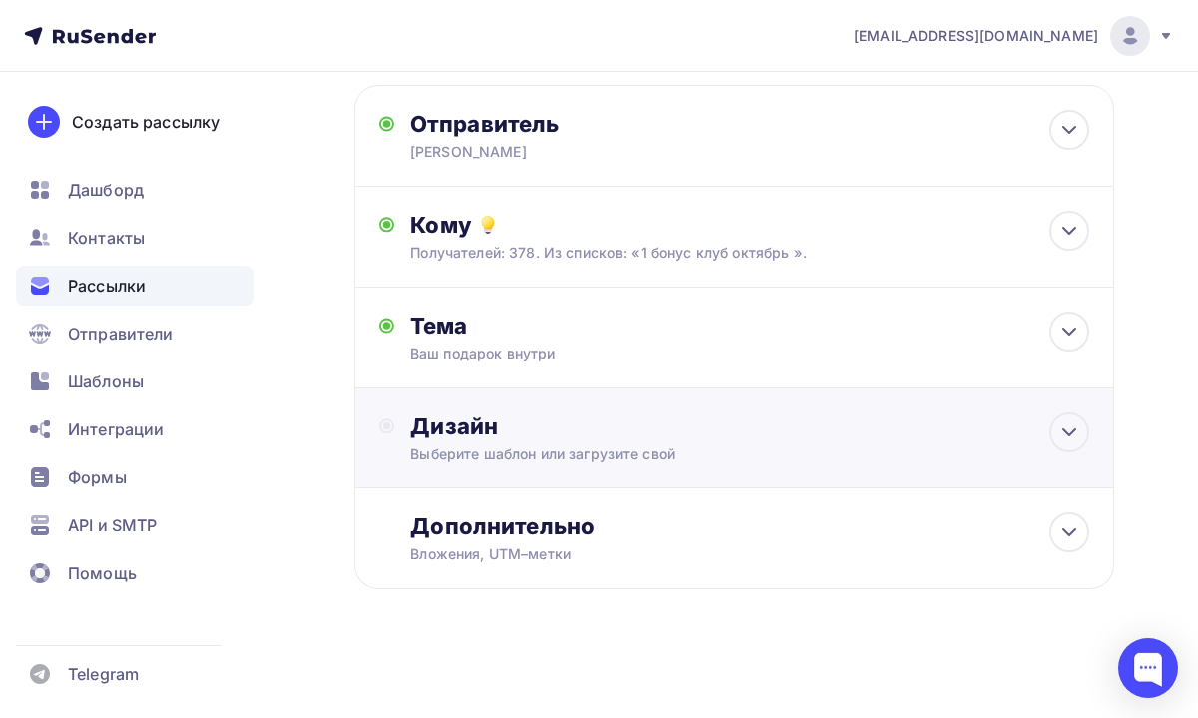
click at [572, 420] on div "Дизайн" at bounding box center [749, 426] width 679 height 28
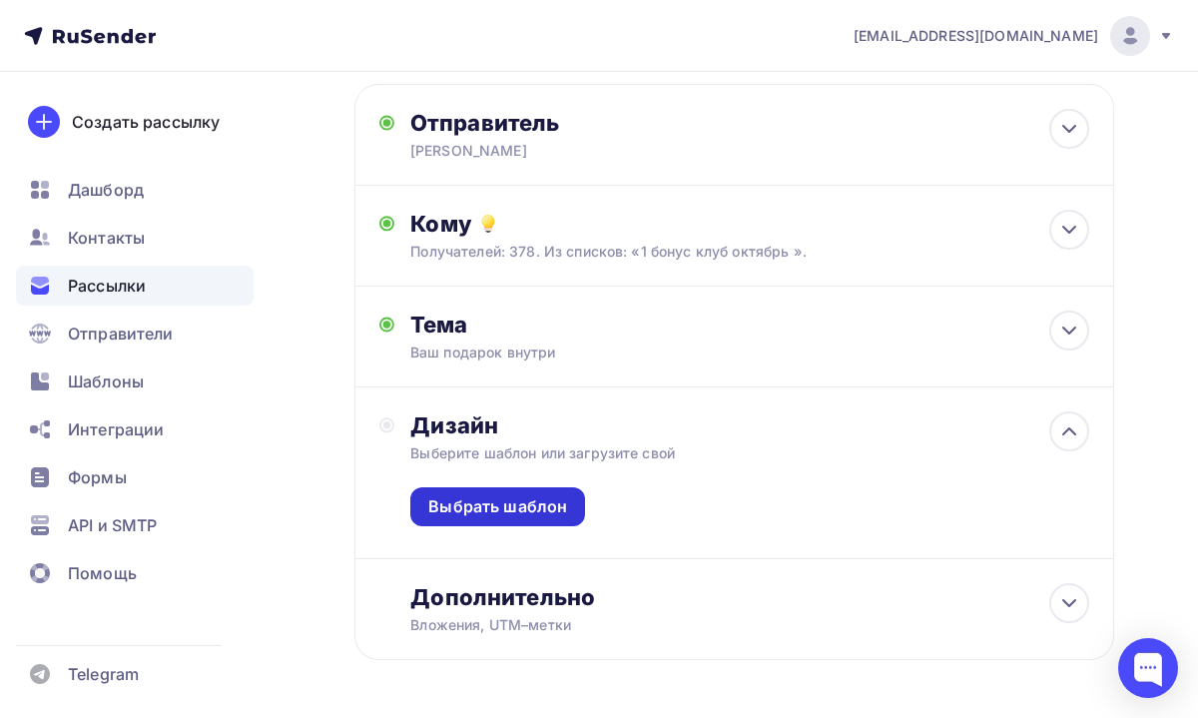
click at [574, 506] on div "Выбрать шаблон" at bounding box center [497, 506] width 175 height 39
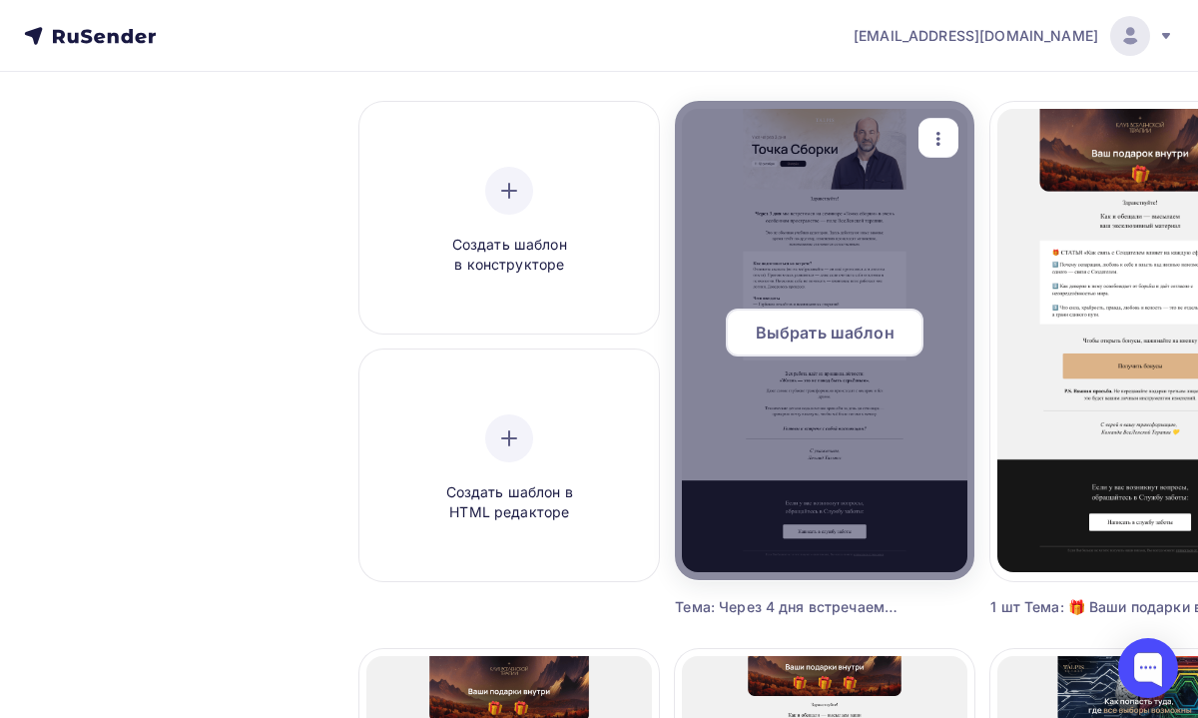
scroll to position [205, 0]
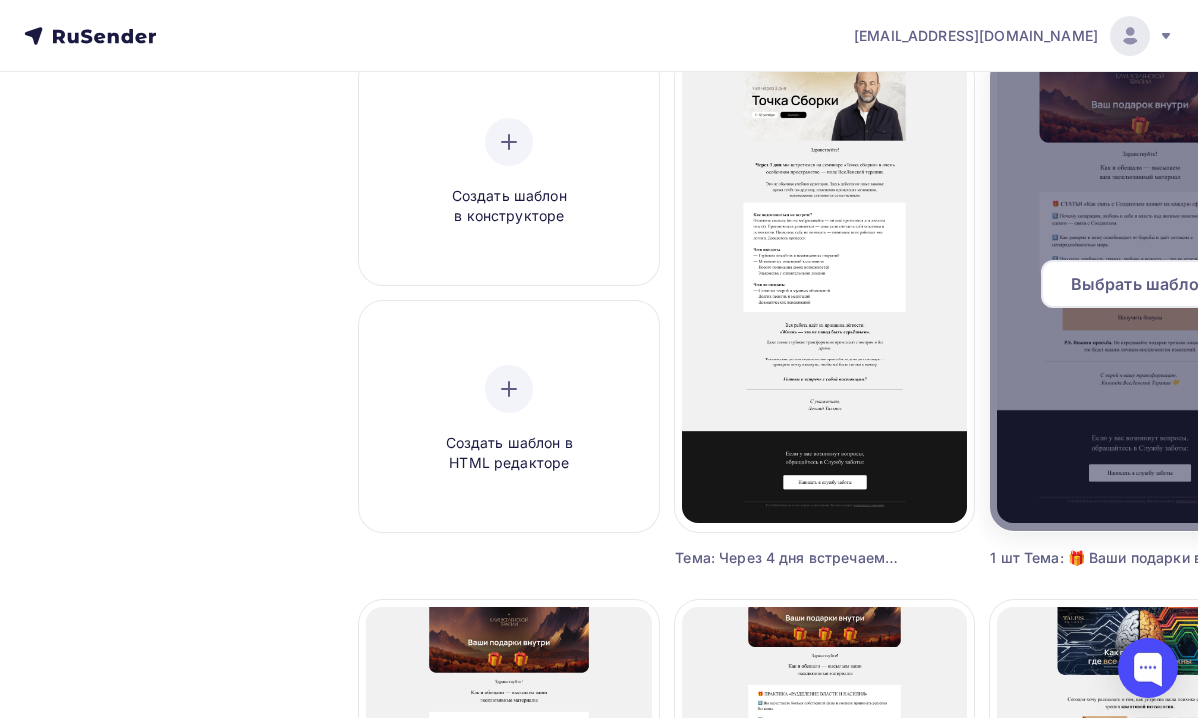
click at [1119, 288] on span "Выбрать шаблон" at bounding box center [1140, 284] width 139 height 24
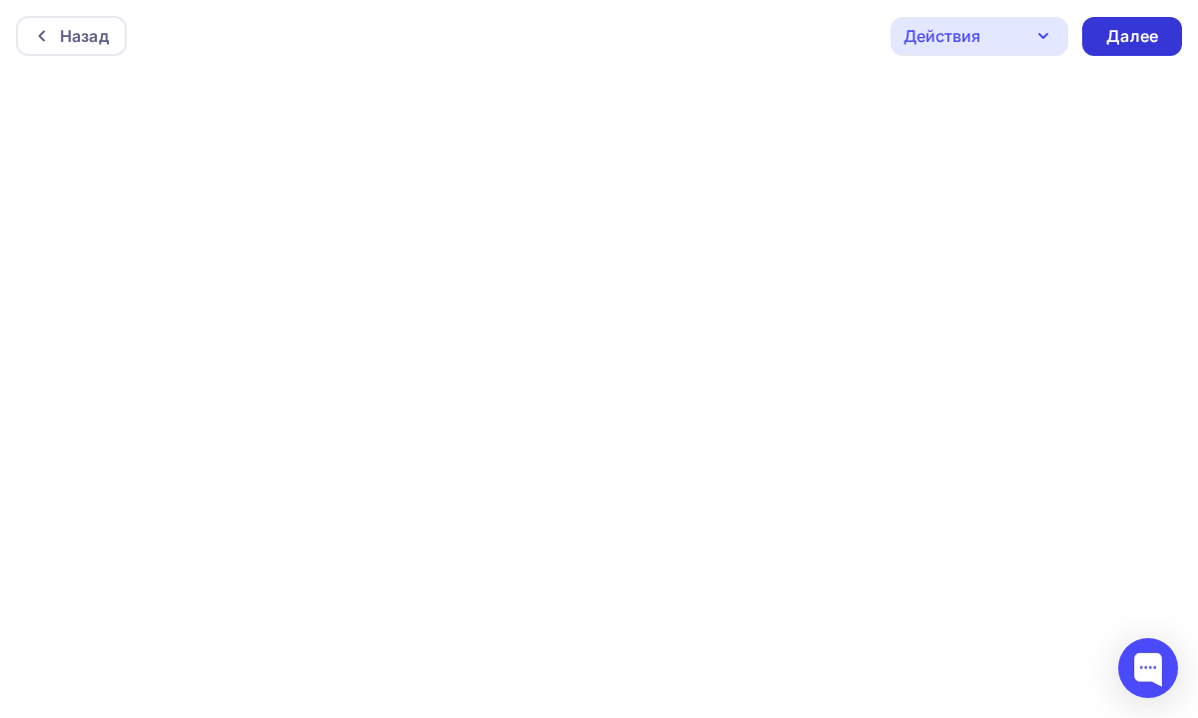
click at [1136, 43] on div "Далее" at bounding box center [1132, 36] width 52 height 23
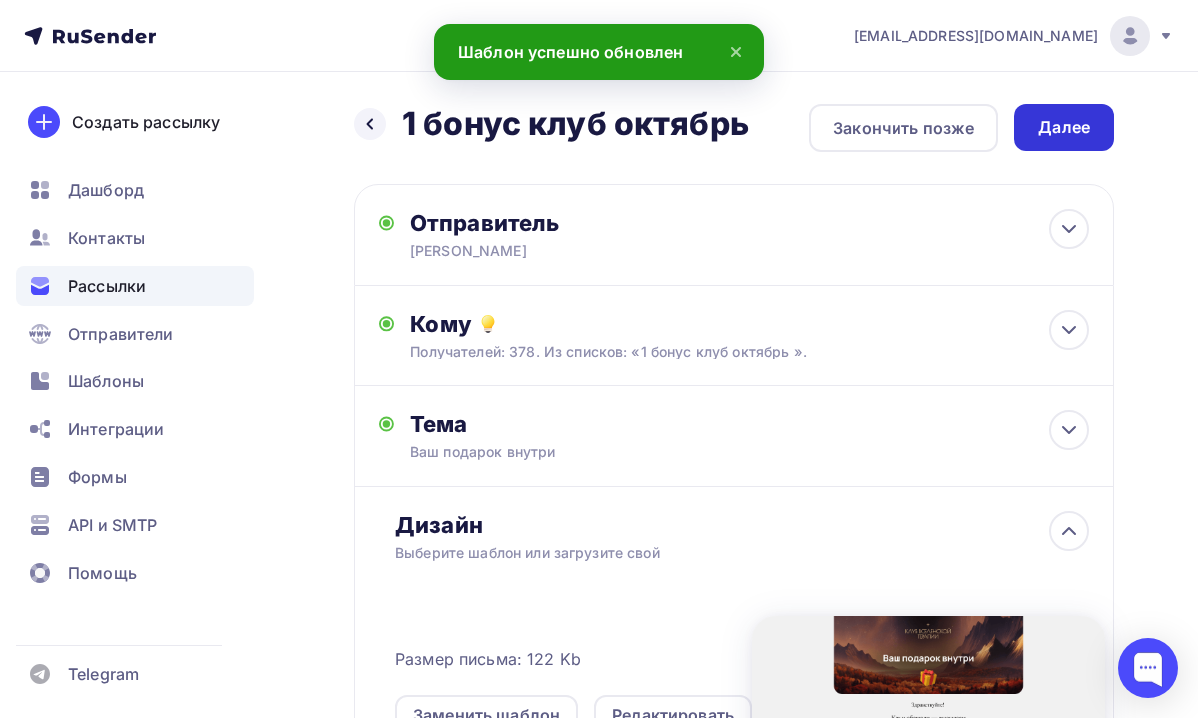
click at [1062, 140] on div "Далее" at bounding box center [1064, 127] width 100 height 47
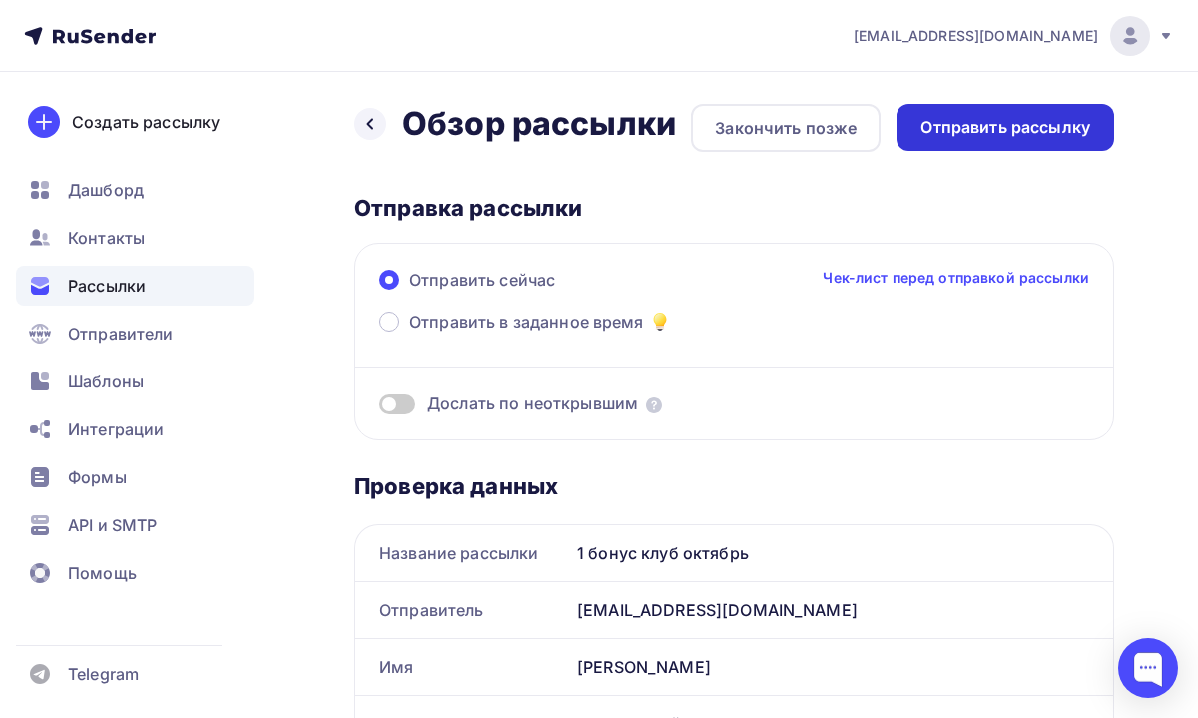
click at [979, 117] on div "Отправить рассылку" at bounding box center [1005, 127] width 170 height 23
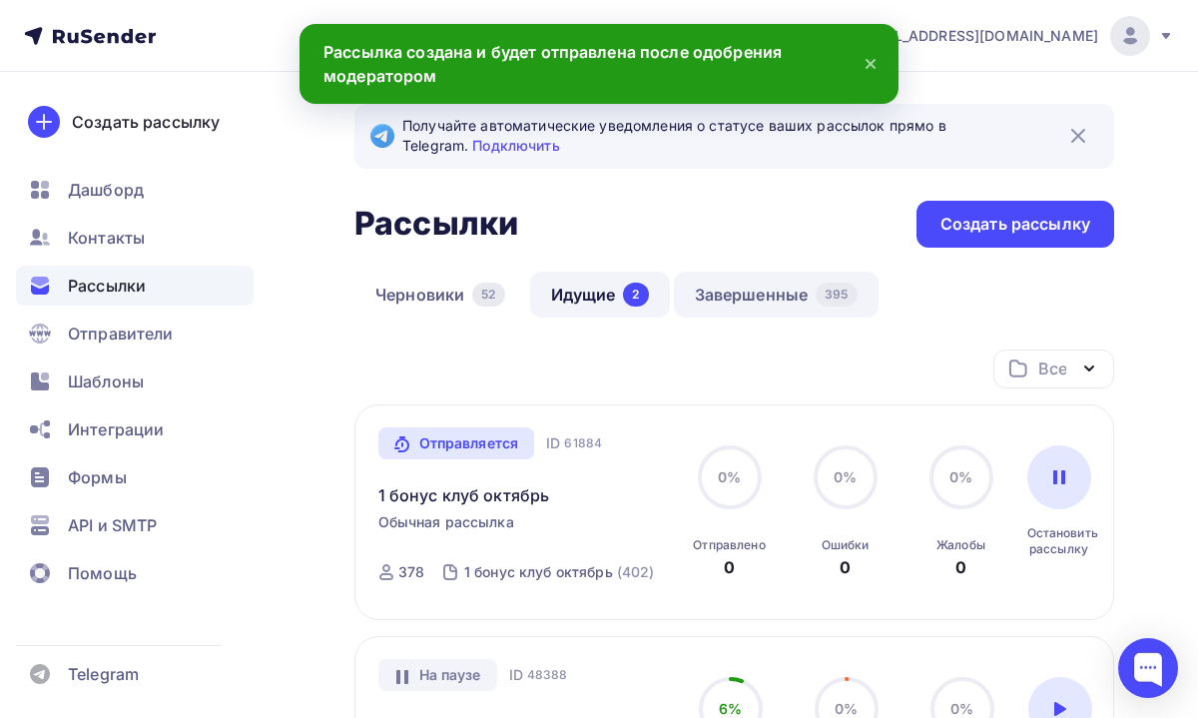
click at [731, 295] on link "Завершенные 395" at bounding box center [776, 295] width 205 height 46
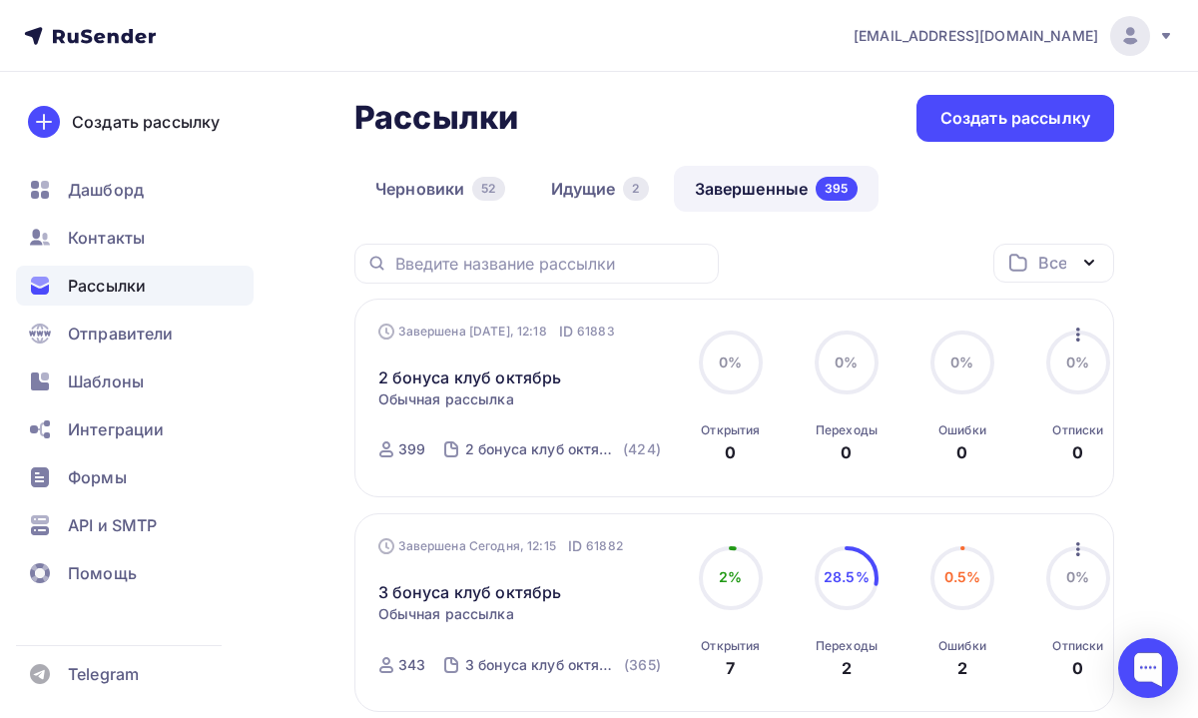
scroll to position [109, 0]
